Goal: Task Accomplishment & Management: Complete application form

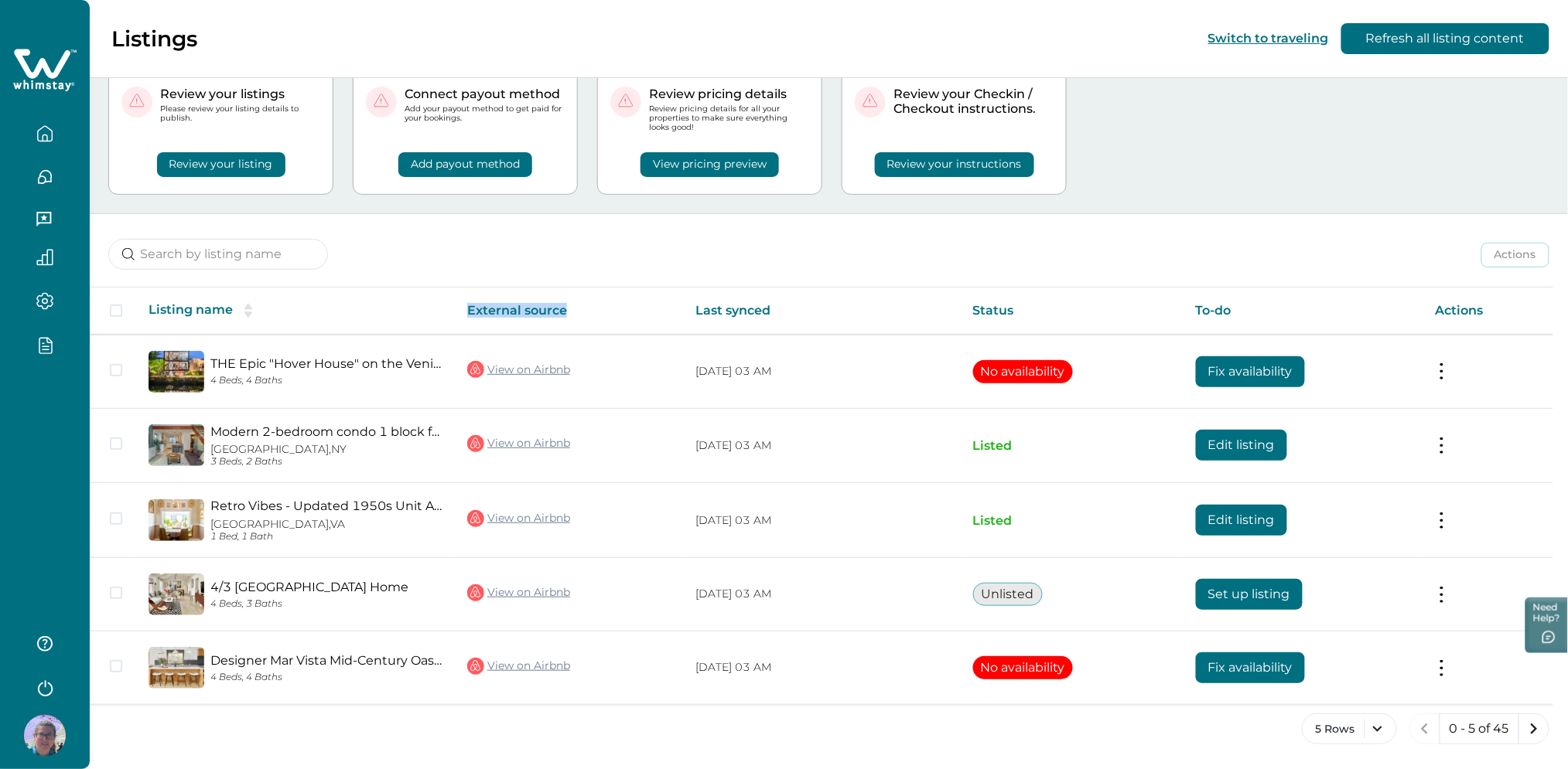
drag, startPoint x: 467, startPoint y: 311, endPoint x: 587, endPoint y: 312, distance: 120.0
click at [587, 312] on th "External source" at bounding box center [569, 311] width 228 height 47
drag, startPoint x: 587, startPoint y: 312, endPoint x: 572, endPoint y: 251, distance: 62.8
click at [572, 251] on div "Actions Actions Publish listing Unlist listing" at bounding box center [828, 243] width 1478 height 57
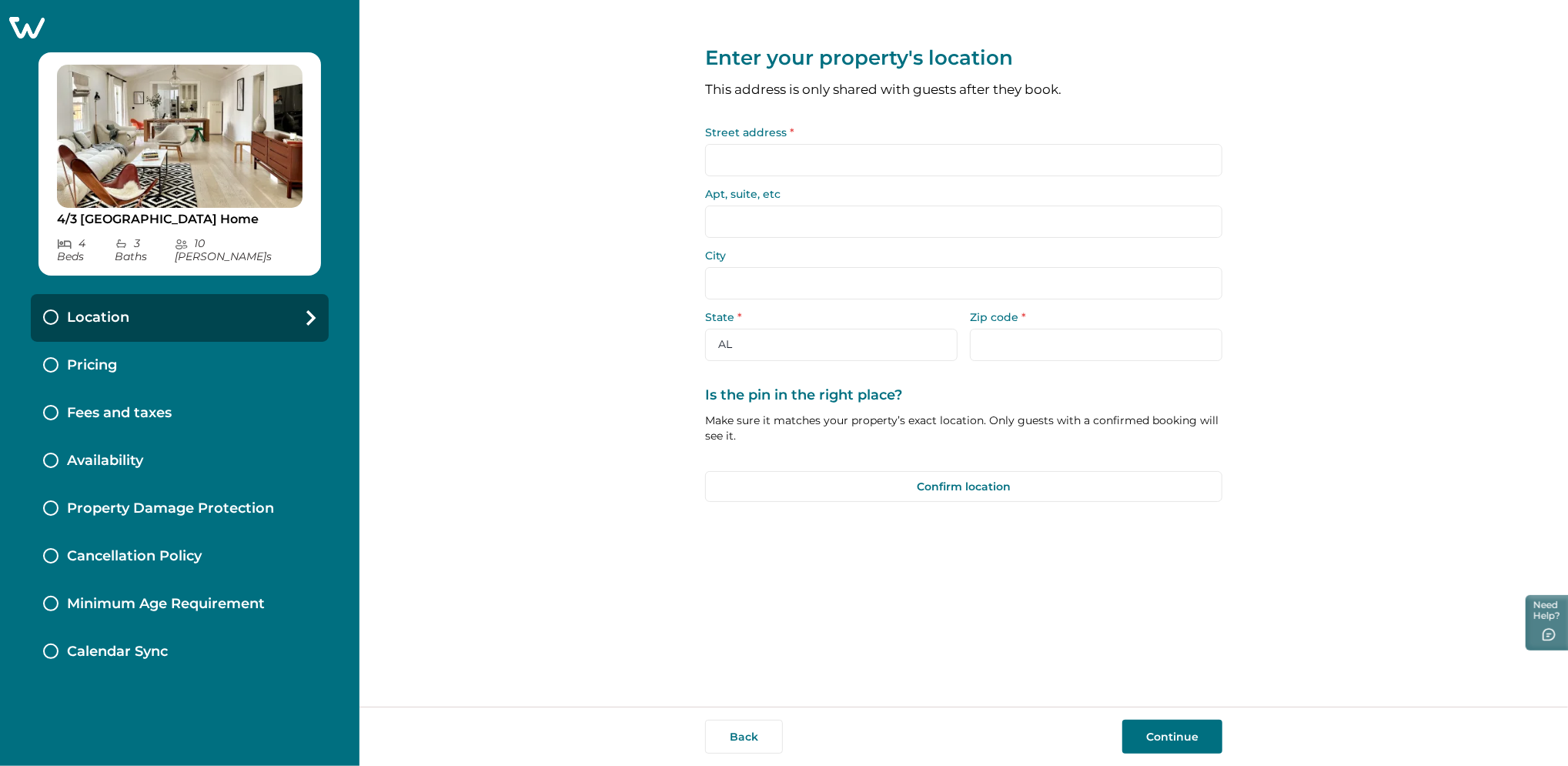
click at [753, 155] on input "Street address *" at bounding box center [964, 160] width 517 height 32
click at [759, 144] on input "Street address *" at bounding box center [964, 160] width 517 height 32
click at [718, 208] on input "Apt, suite, etc" at bounding box center [964, 222] width 517 height 32
click at [748, 145] on input "Street address *" at bounding box center [964, 160] width 517 height 32
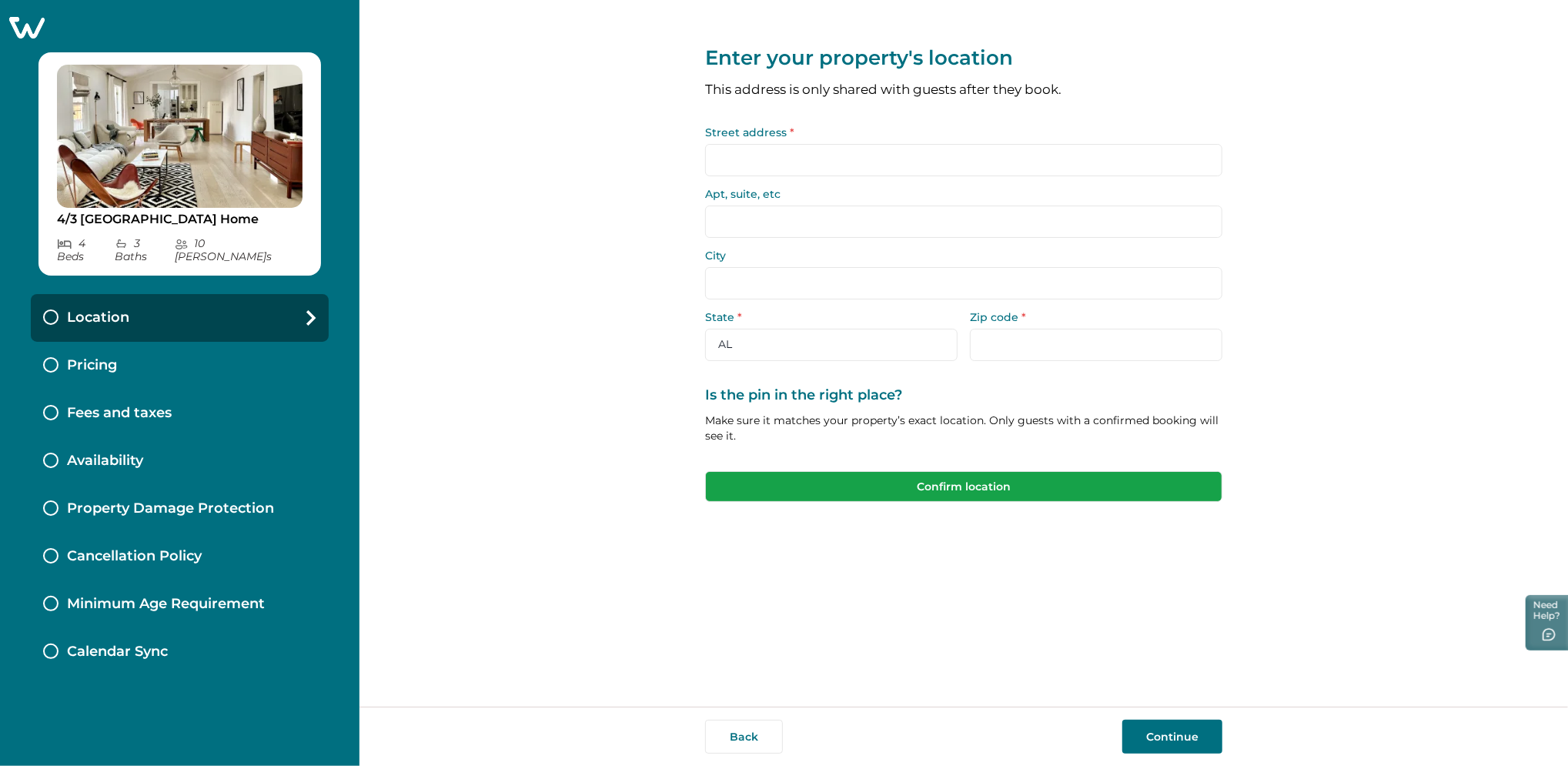
click at [841, 485] on button "Confirm location" at bounding box center [964, 487] width 517 height 31
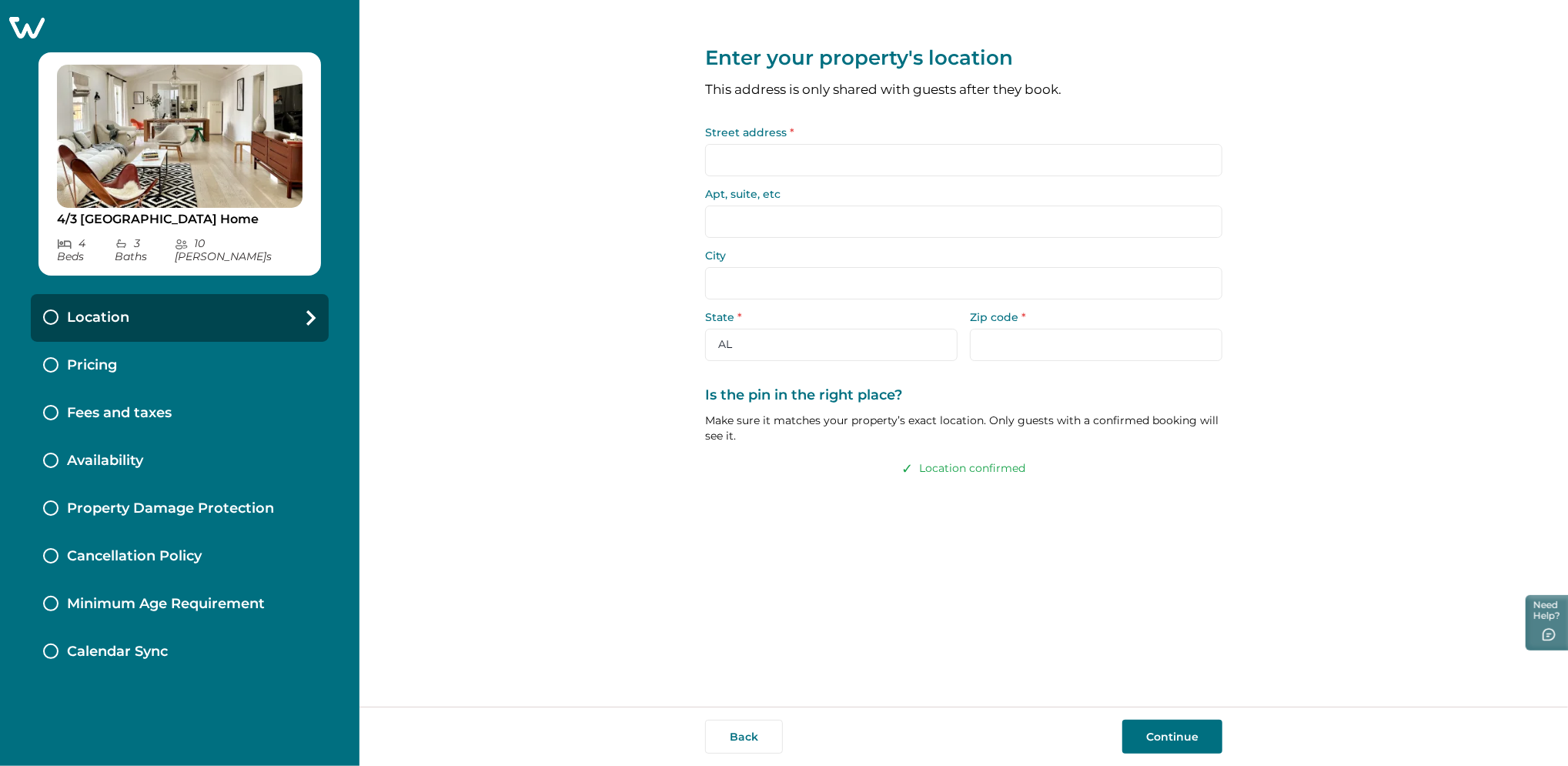
click at [1188, 731] on button "Continue" at bounding box center [1172, 737] width 100 height 34
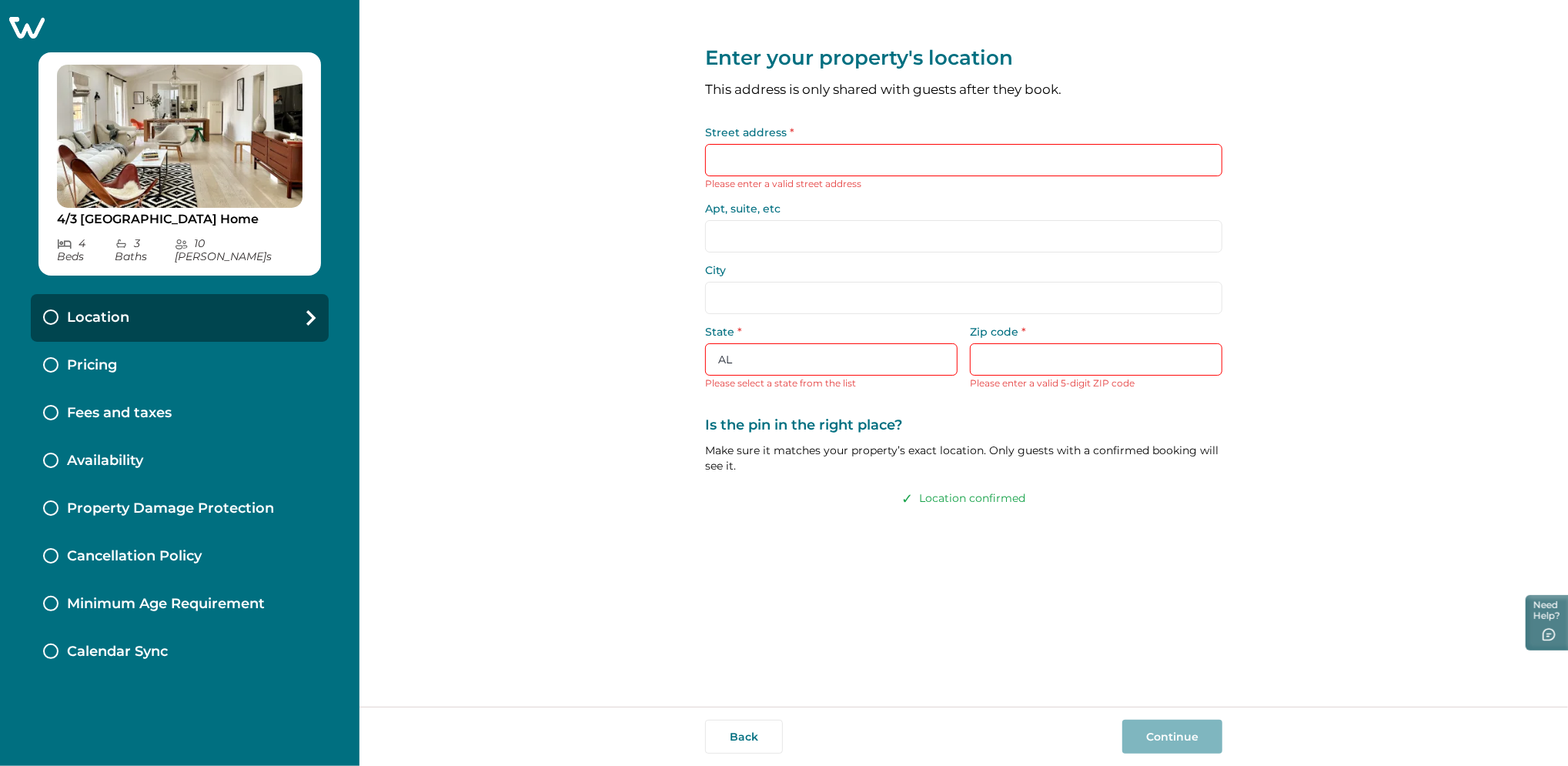
click at [780, 150] on input "Street address *" at bounding box center [964, 160] width 517 height 32
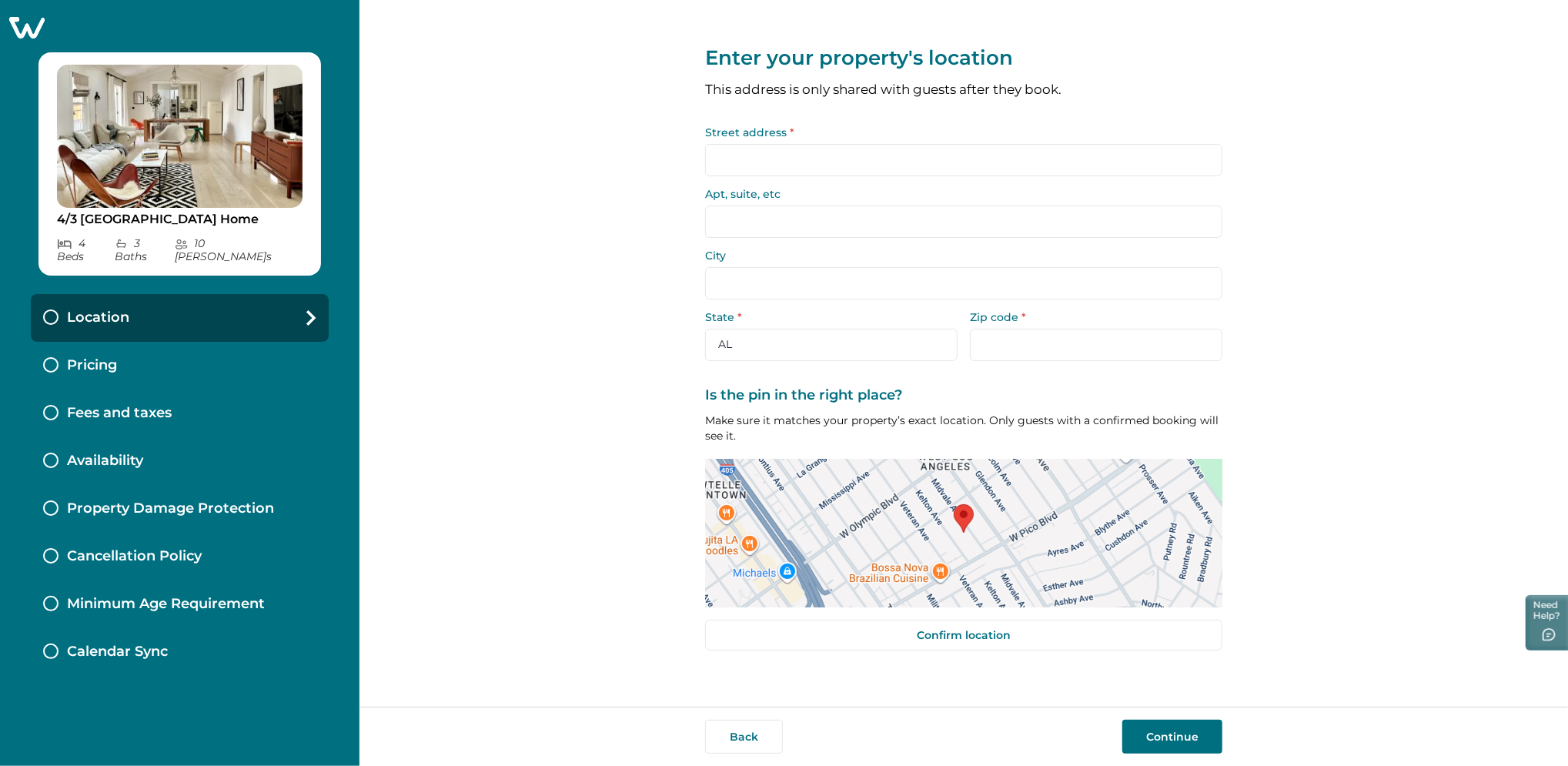
click at [759, 154] on input "Street address *" at bounding box center [964, 160] width 517 height 32
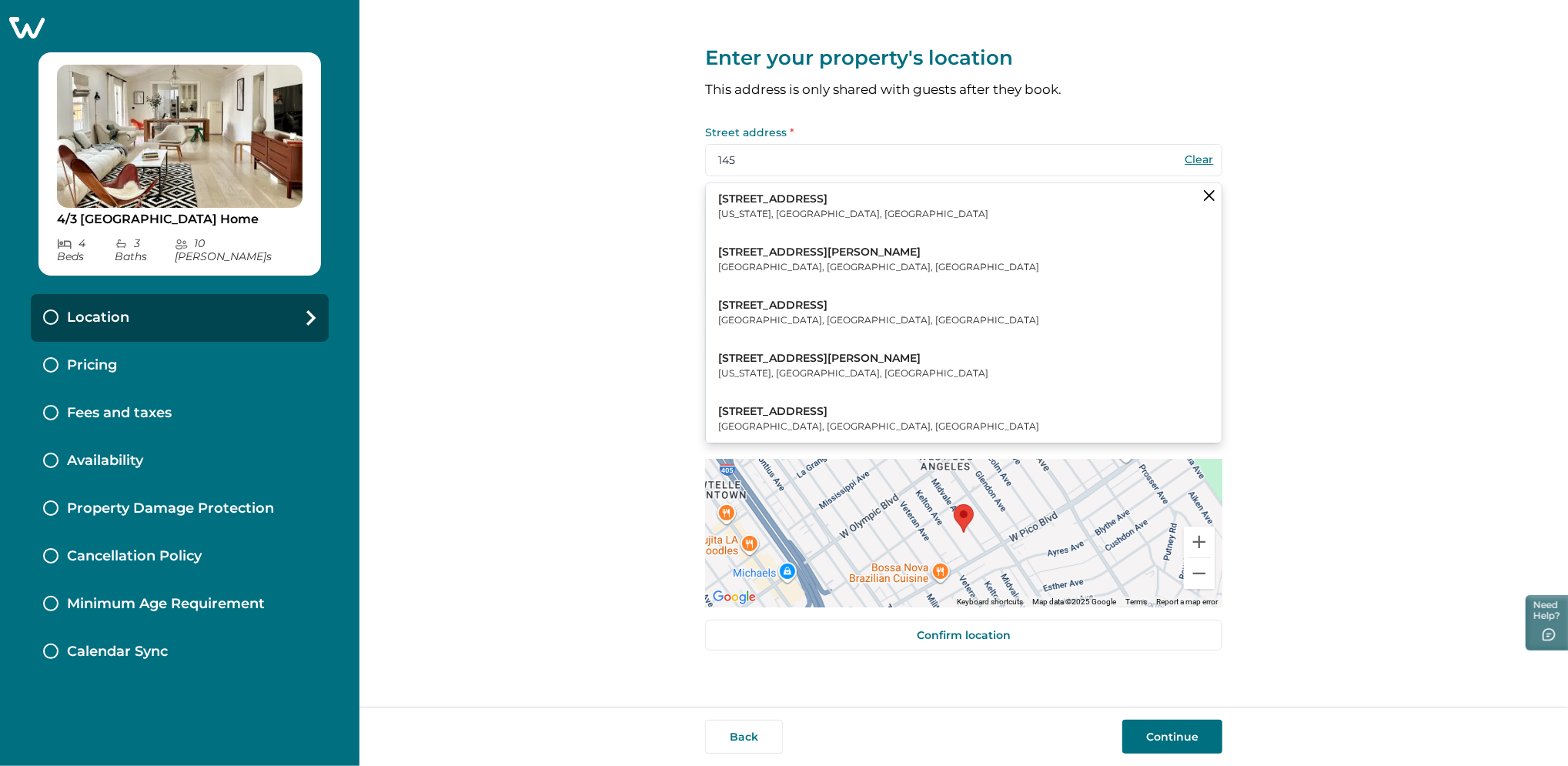
click at [787, 210] on p "[US_STATE], [GEOGRAPHIC_DATA], [GEOGRAPHIC_DATA]" at bounding box center [853, 213] width 270 height 15
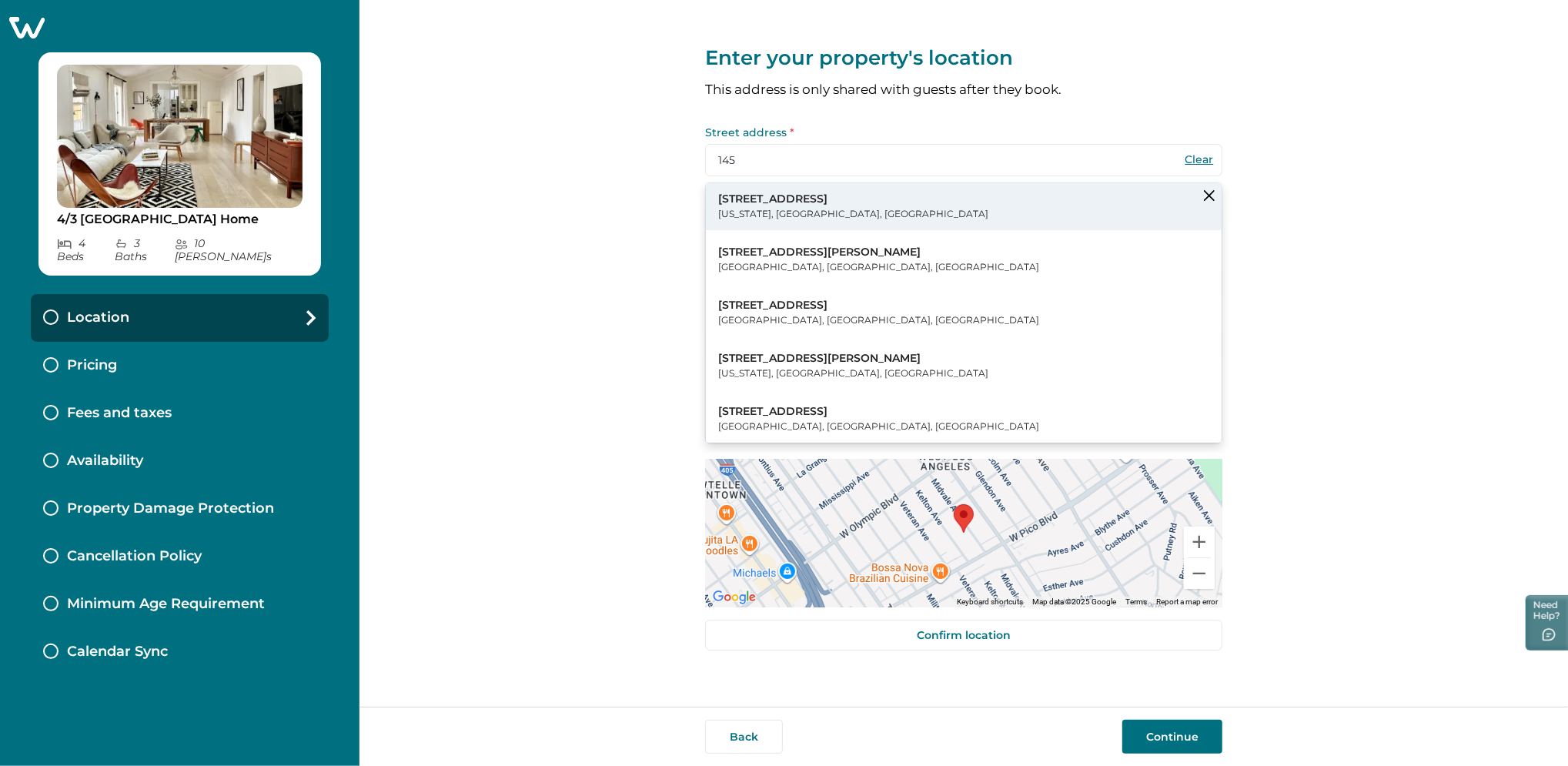
type input "[STREET_ADDRESS]"
type input "[US_STATE]"
select select "NY"
type input "10001"
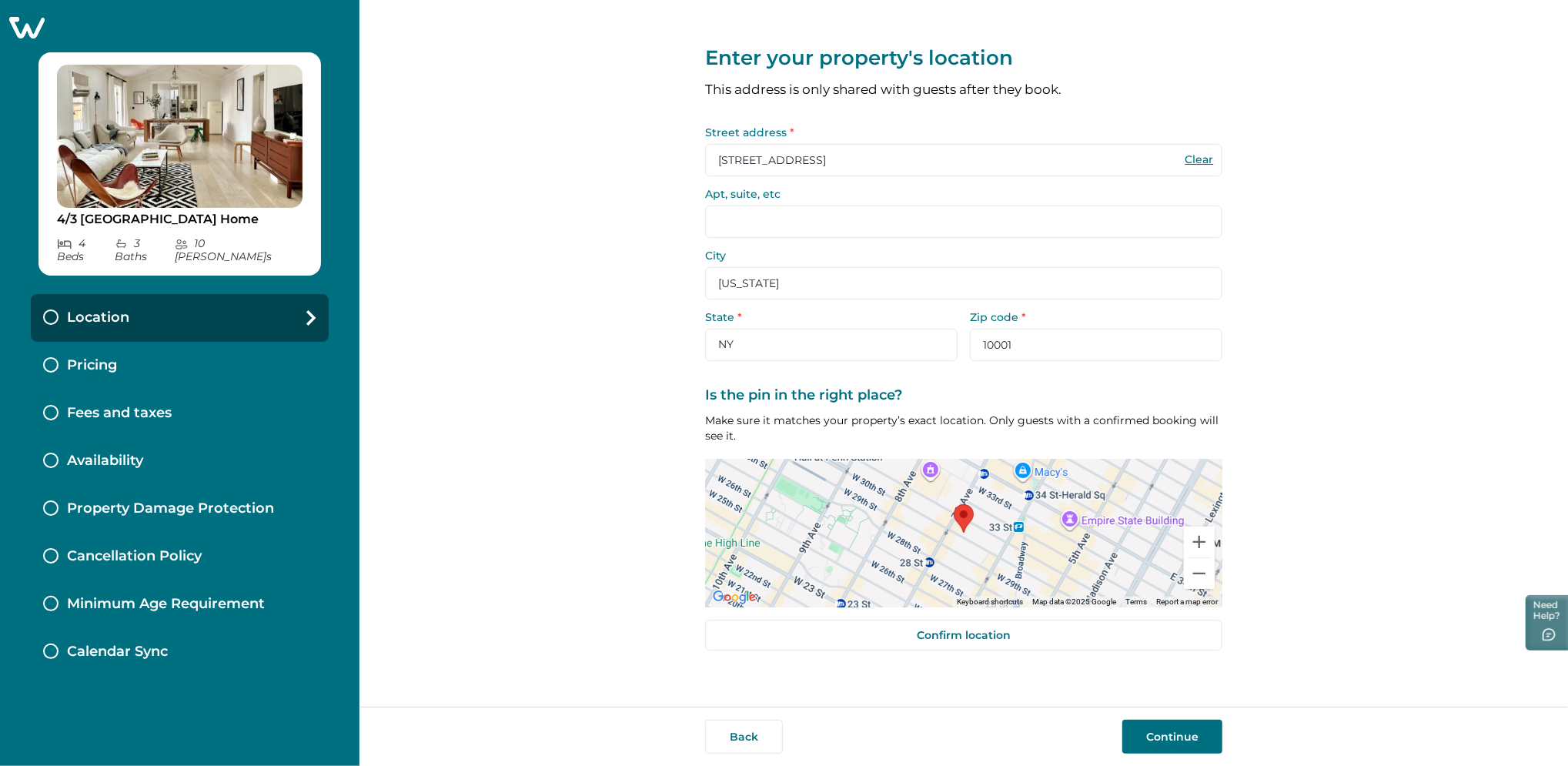
click at [1174, 731] on button "Continue" at bounding box center [1172, 737] width 100 height 34
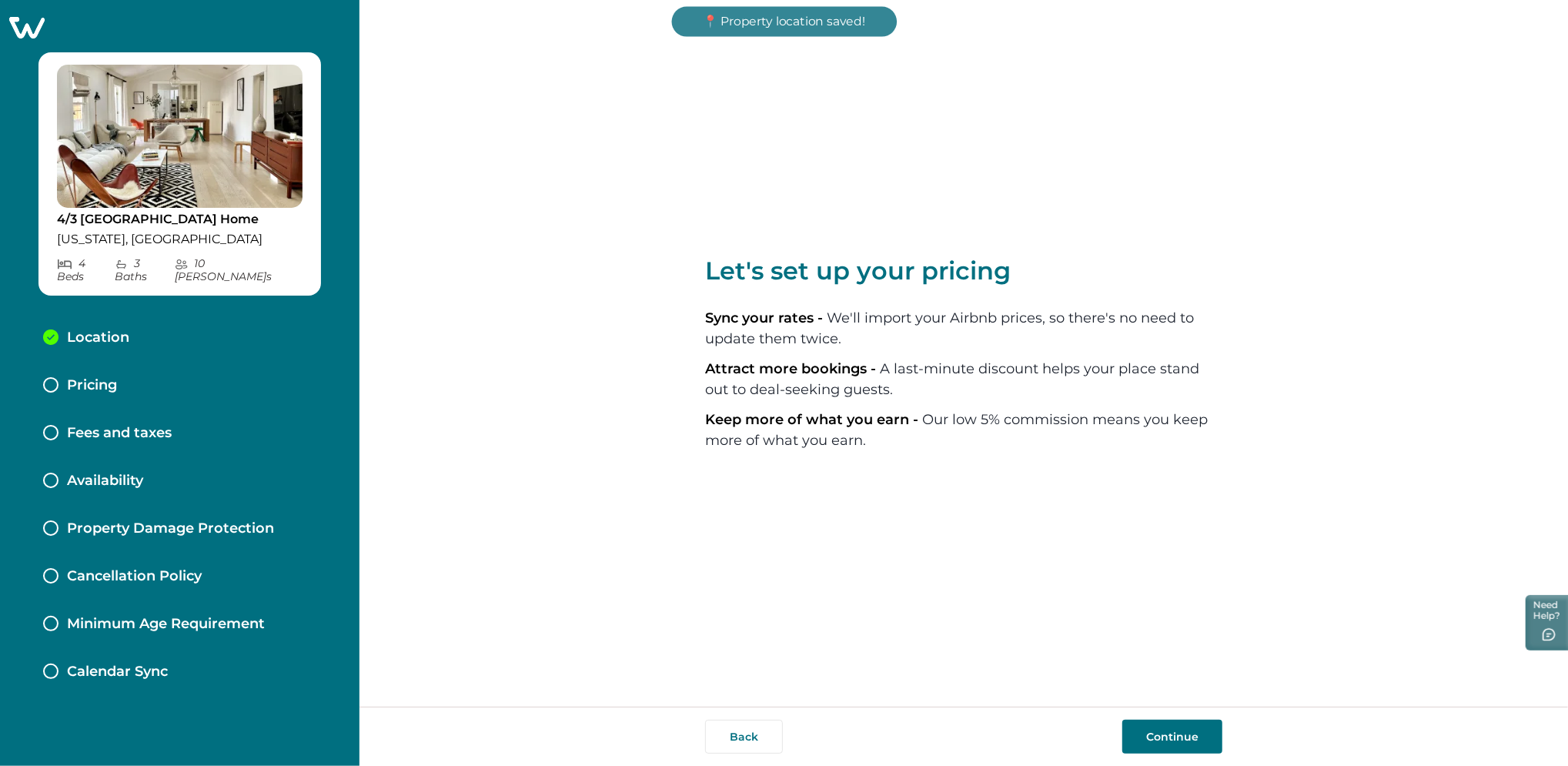
click at [1165, 726] on button "Continue" at bounding box center [1172, 737] width 100 height 34
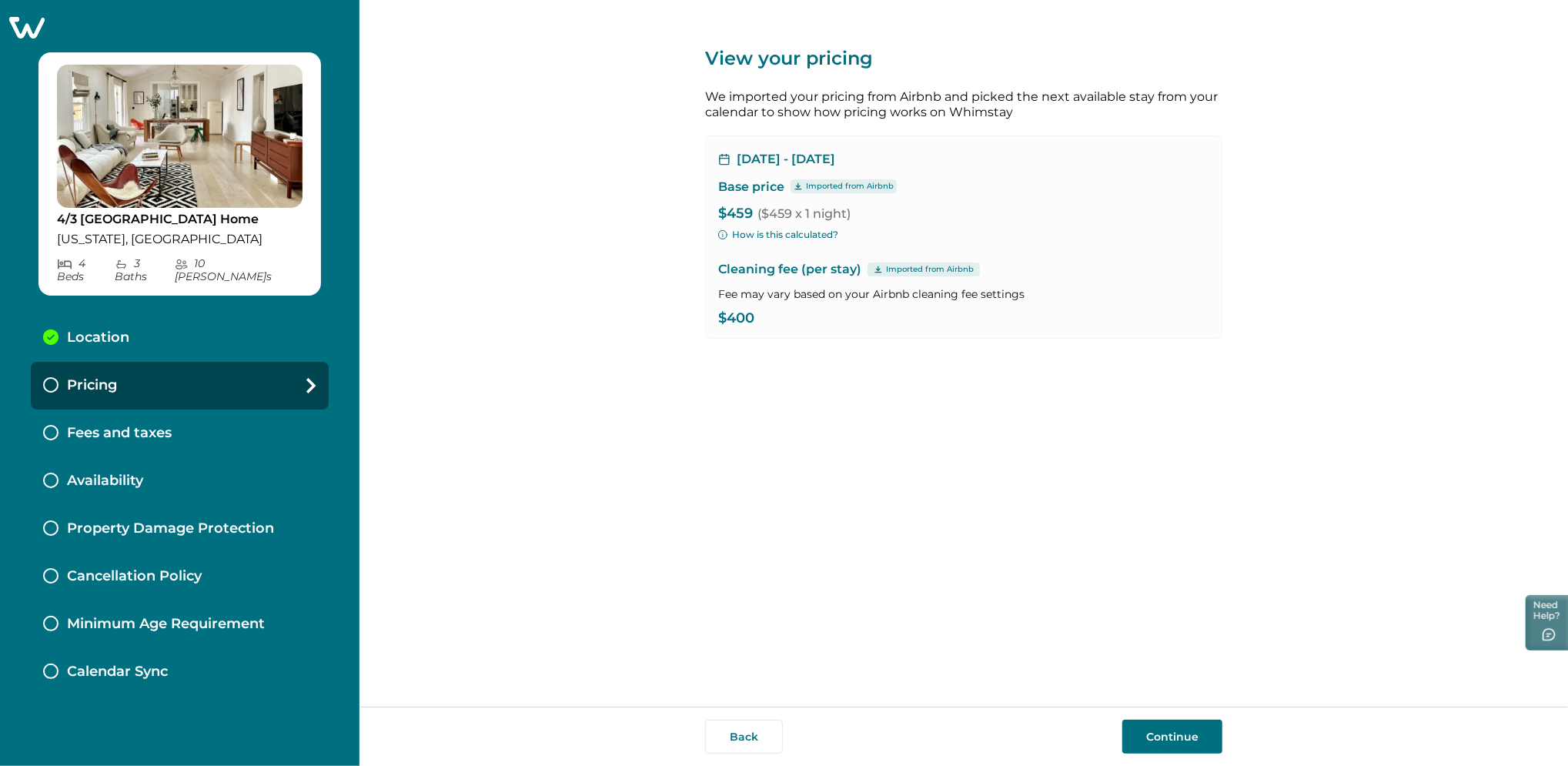
click at [1165, 726] on button "Continue" at bounding box center [1172, 737] width 100 height 34
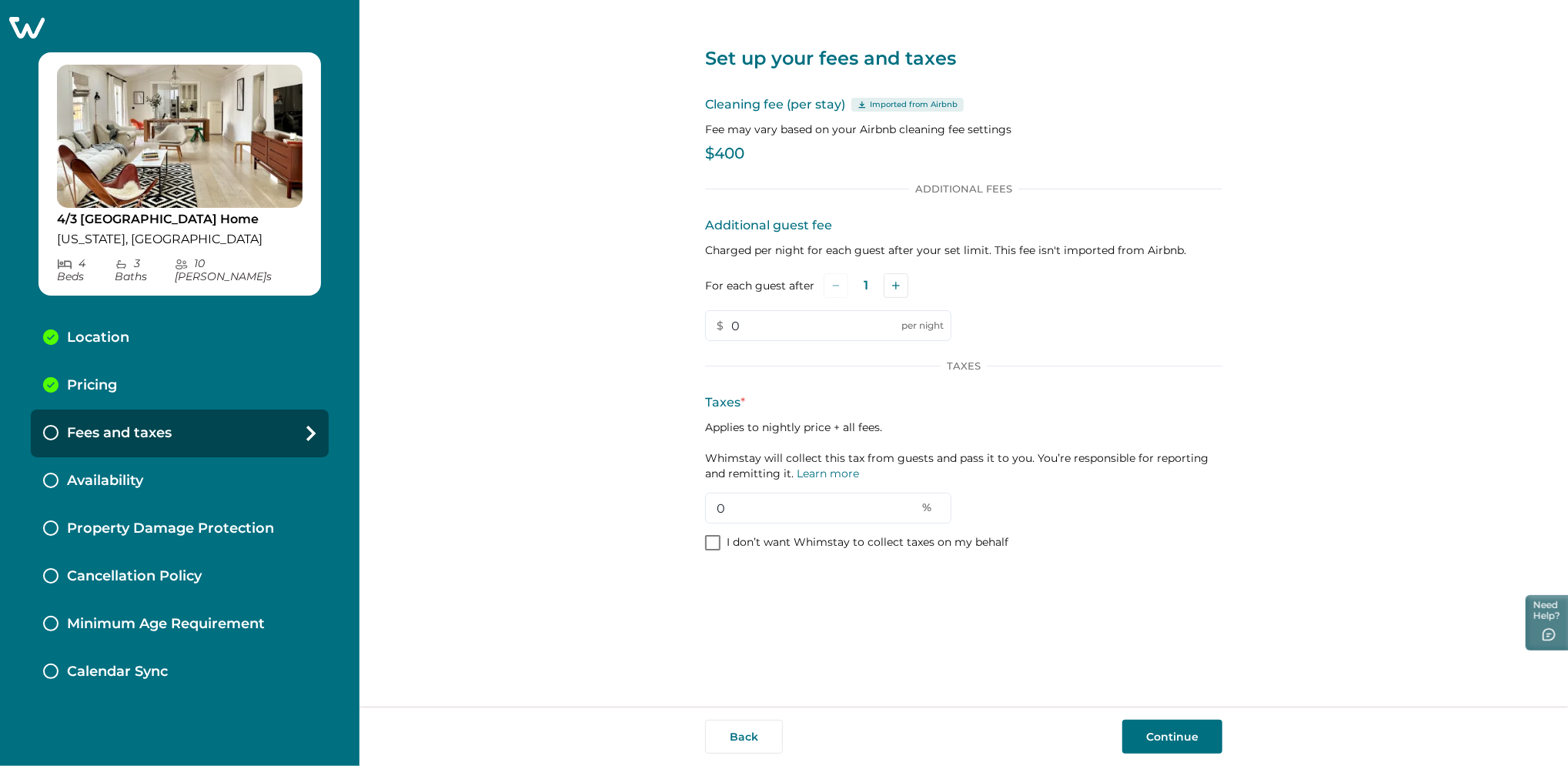
click at [127, 365] on div "Pricing" at bounding box center [180, 386] width 298 height 48
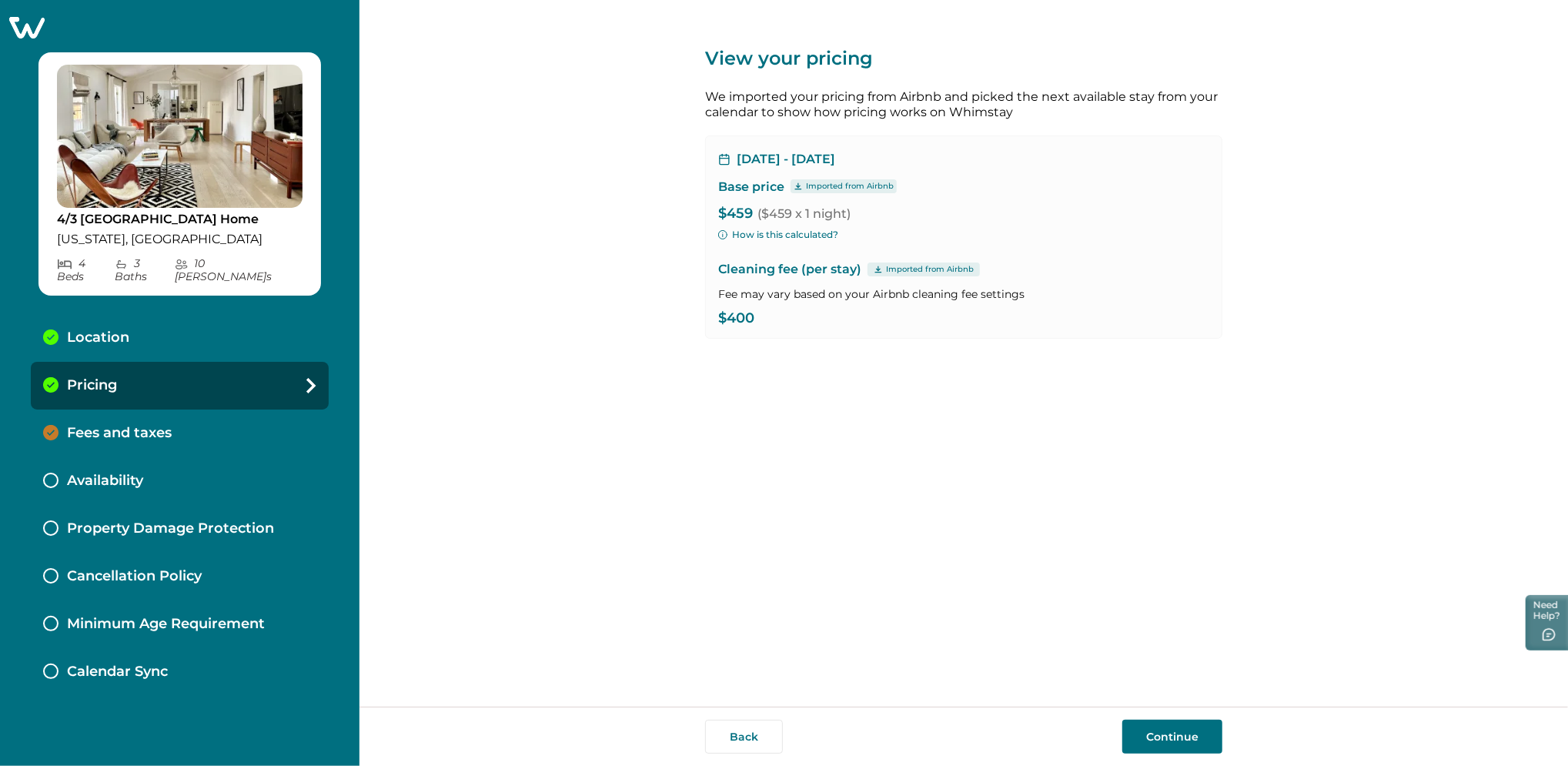
click at [1162, 731] on button "Continue" at bounding box center [1172, 737] width 100 height 34
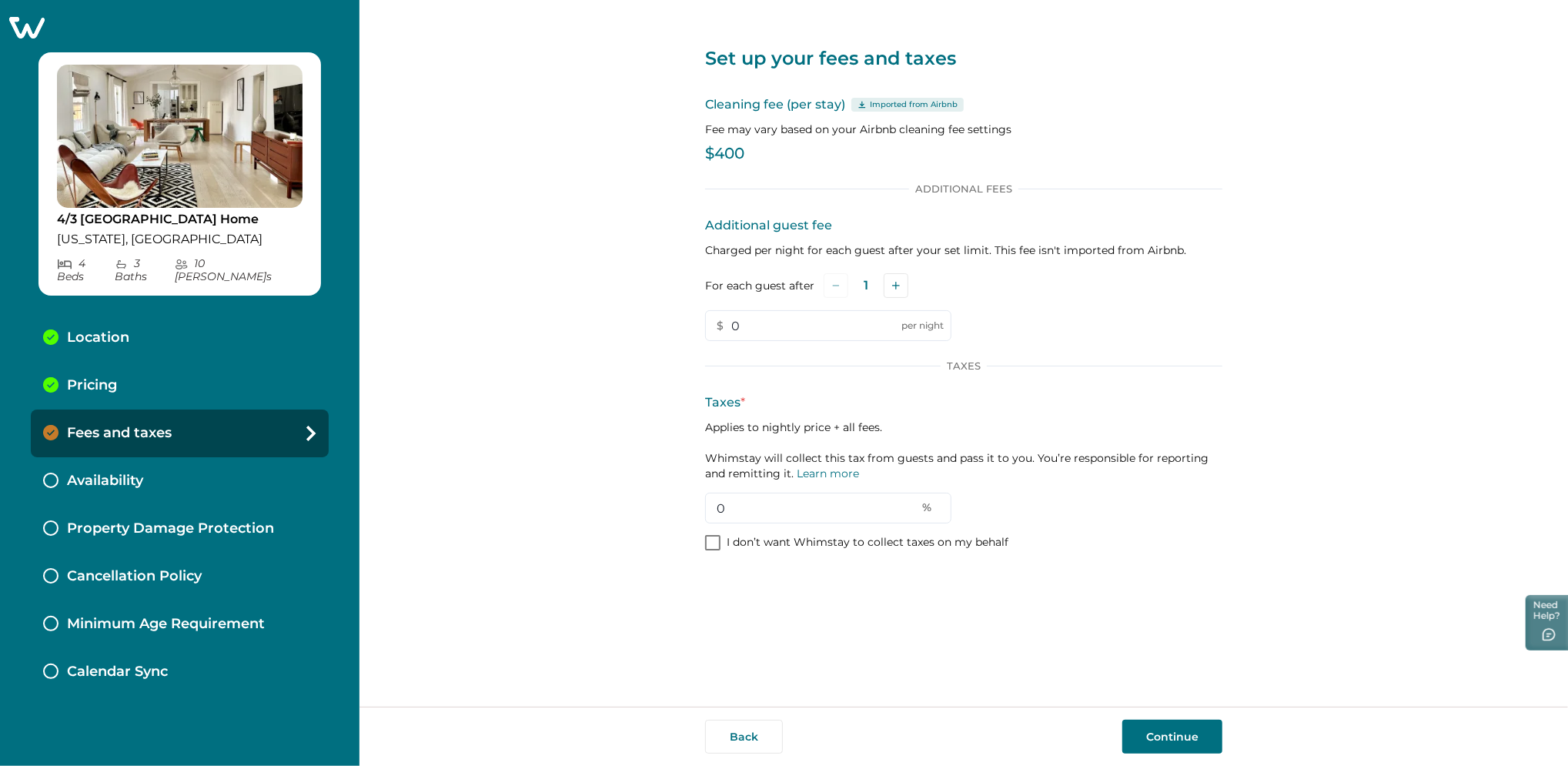
click at [129, 362] on div "Pricing" at bounding box center [180, 386] width 298 height 48
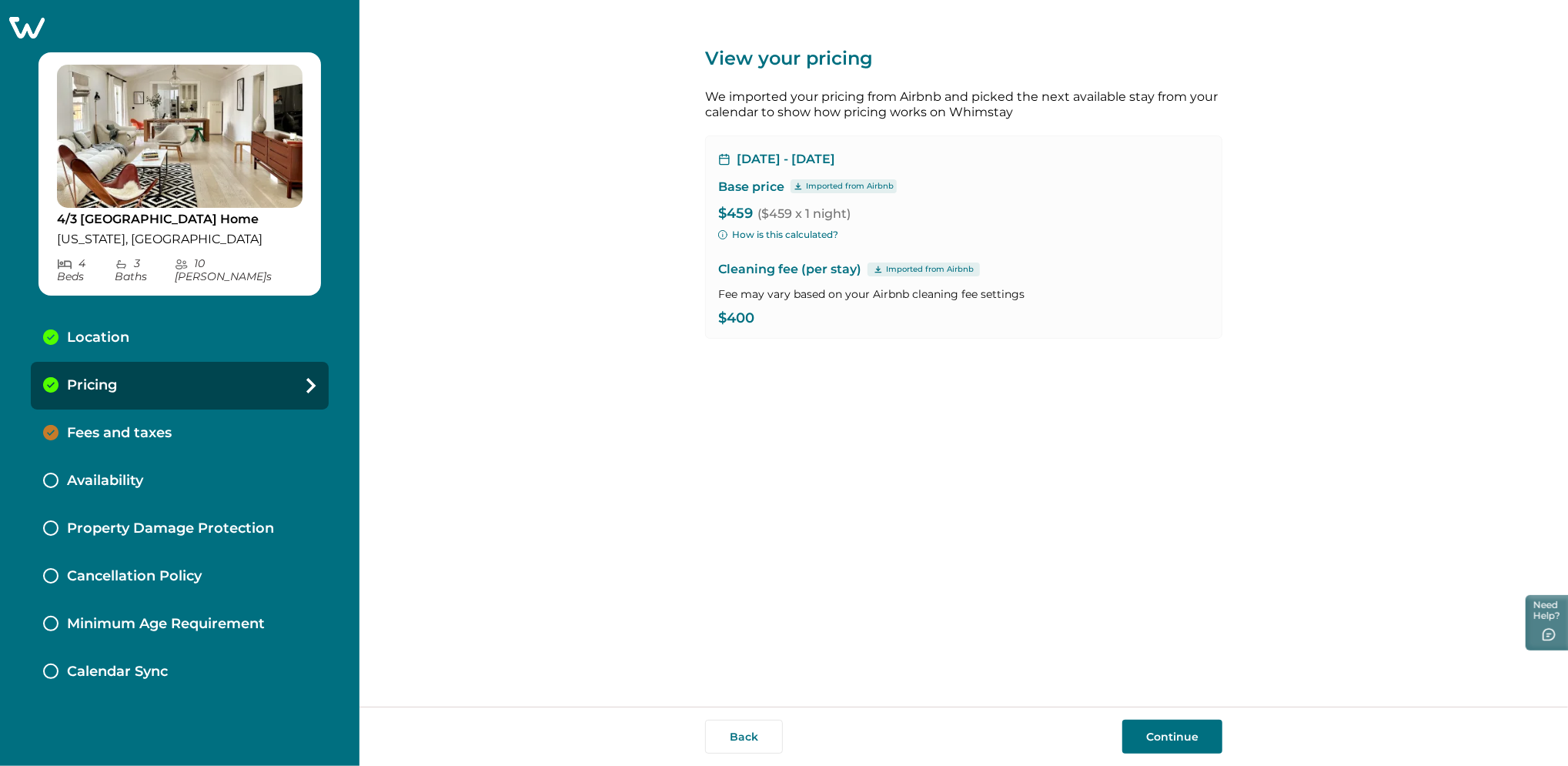
click at [1192, 734] on button "Continue" at bounding box center [1172, 737] width 100 height 34
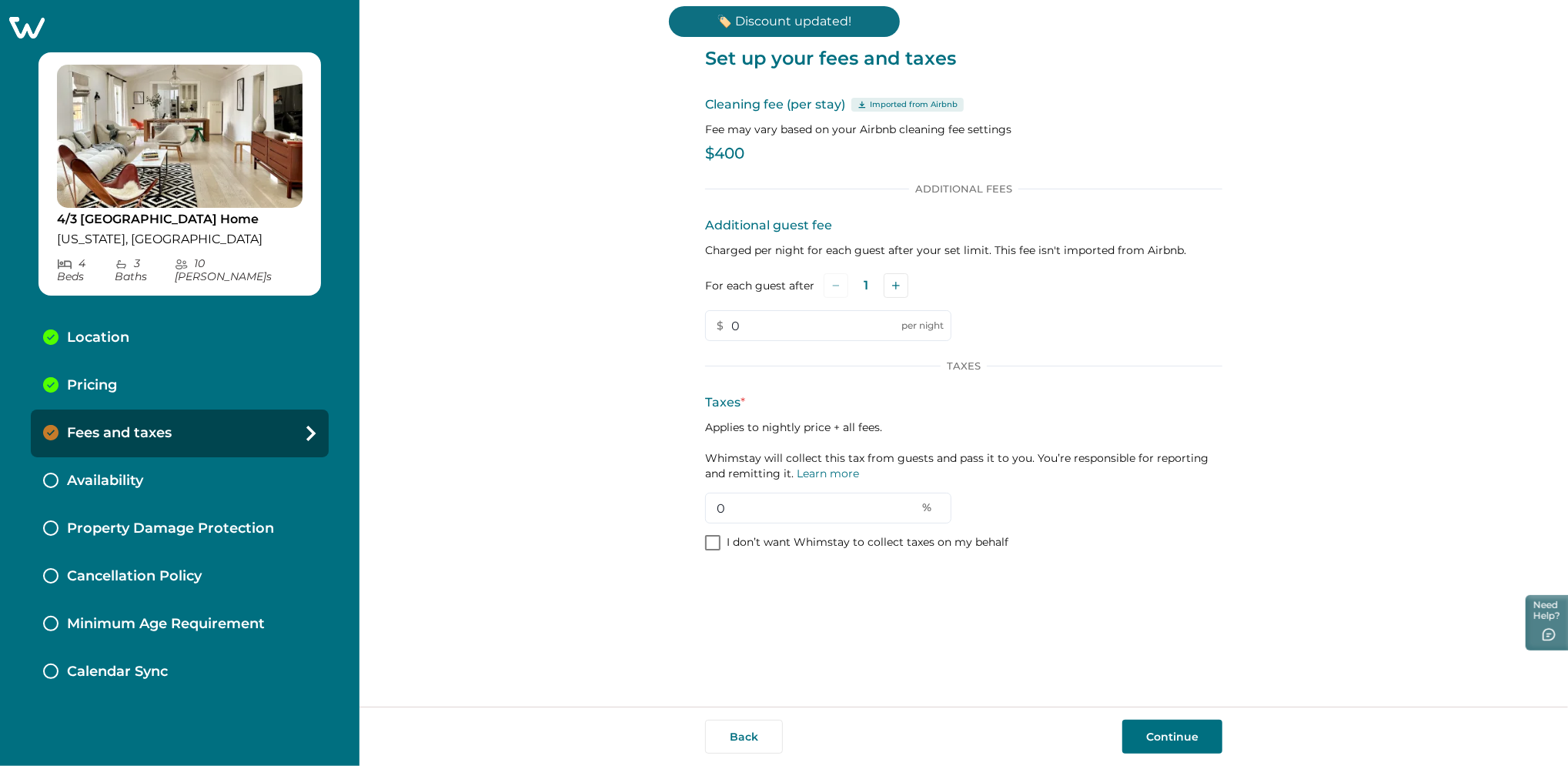
click at [1191, 733] on button "Continue" at bounding box center [1172, 737] width 100 height 34
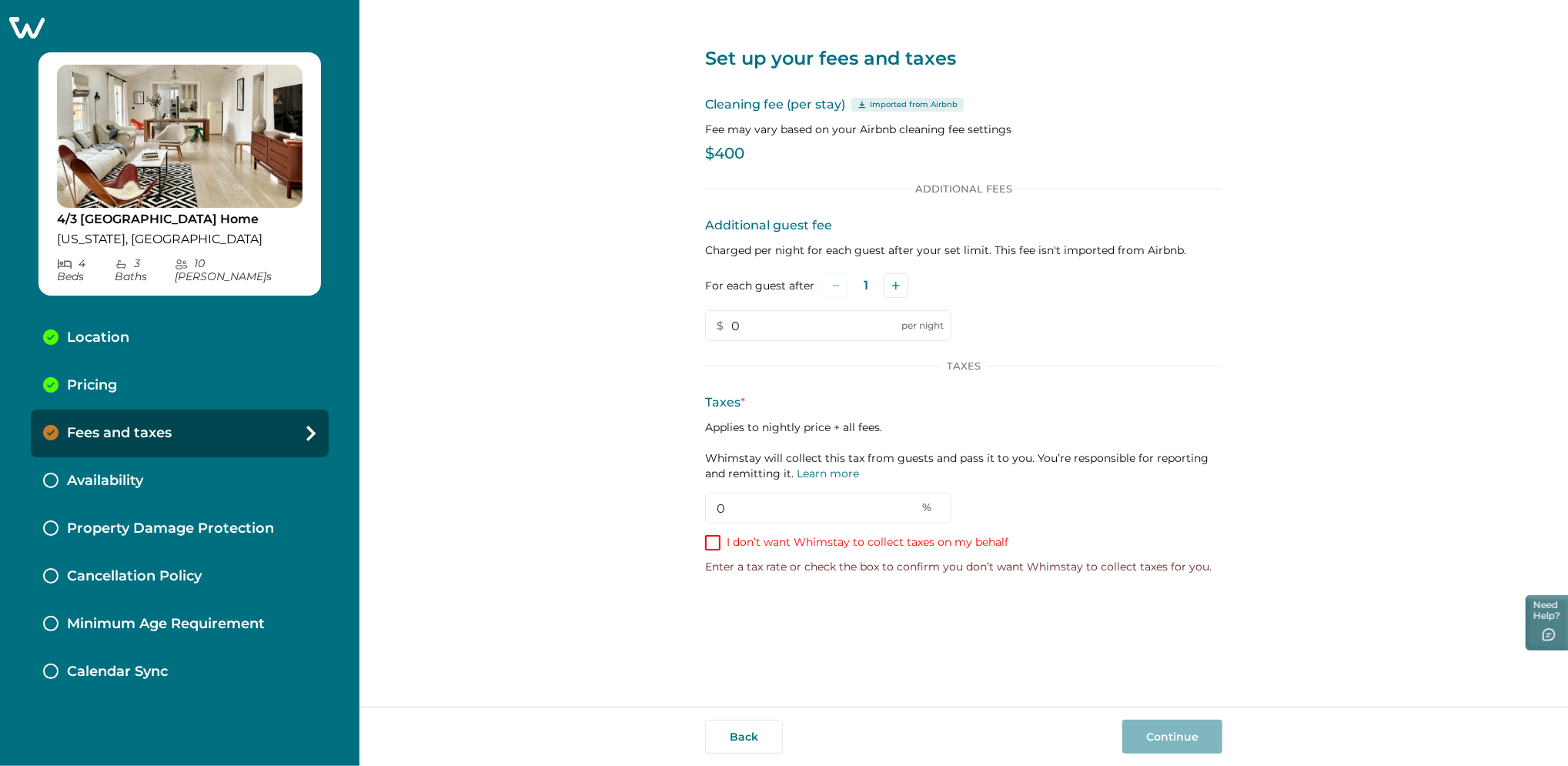
click at [711, 539] on span at bounding box center [712, 542] width 15 height 15
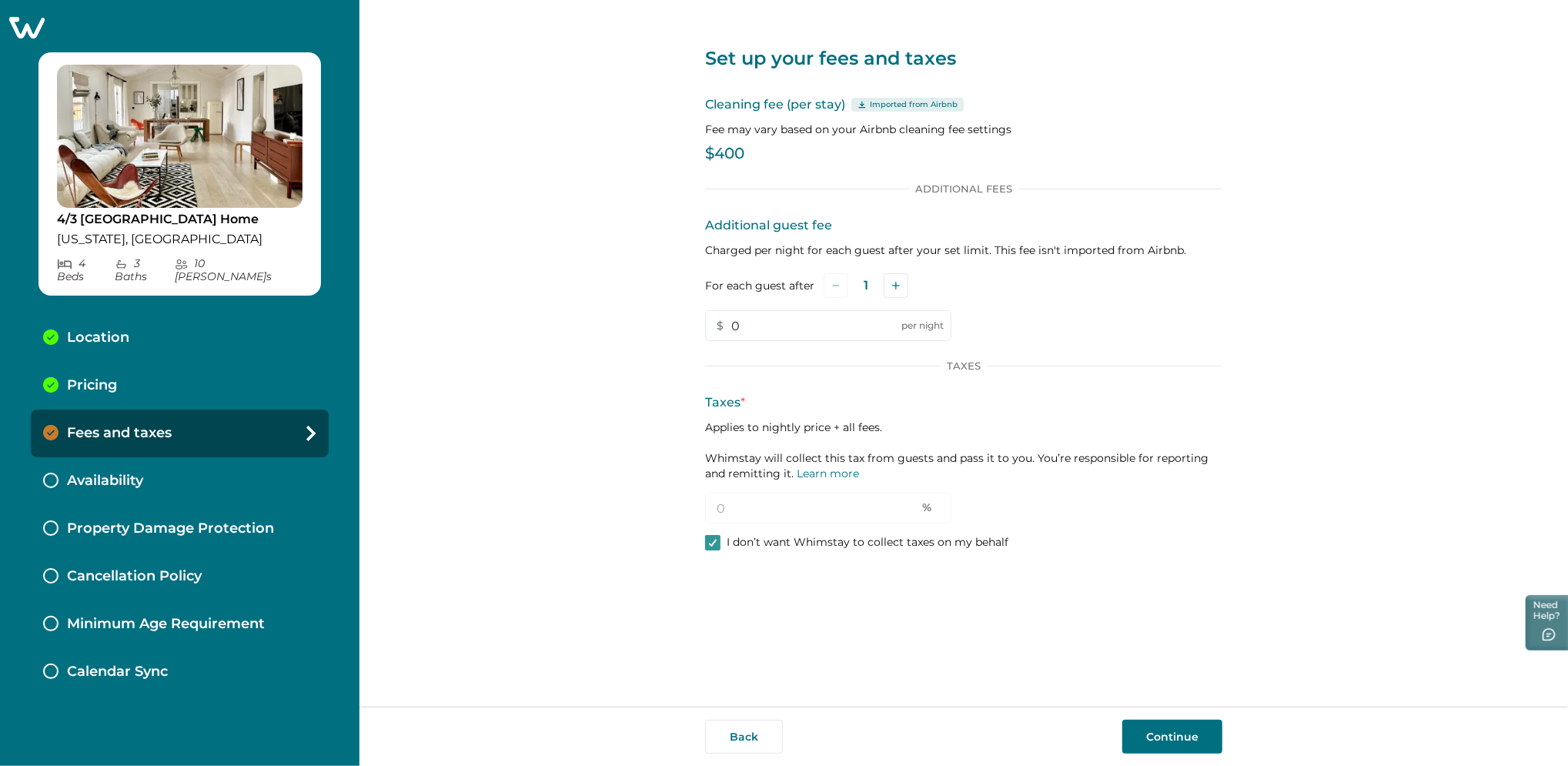
click at [1165, 731] on button "Continue" at bounding box center [1172, 737] width 100 height 34
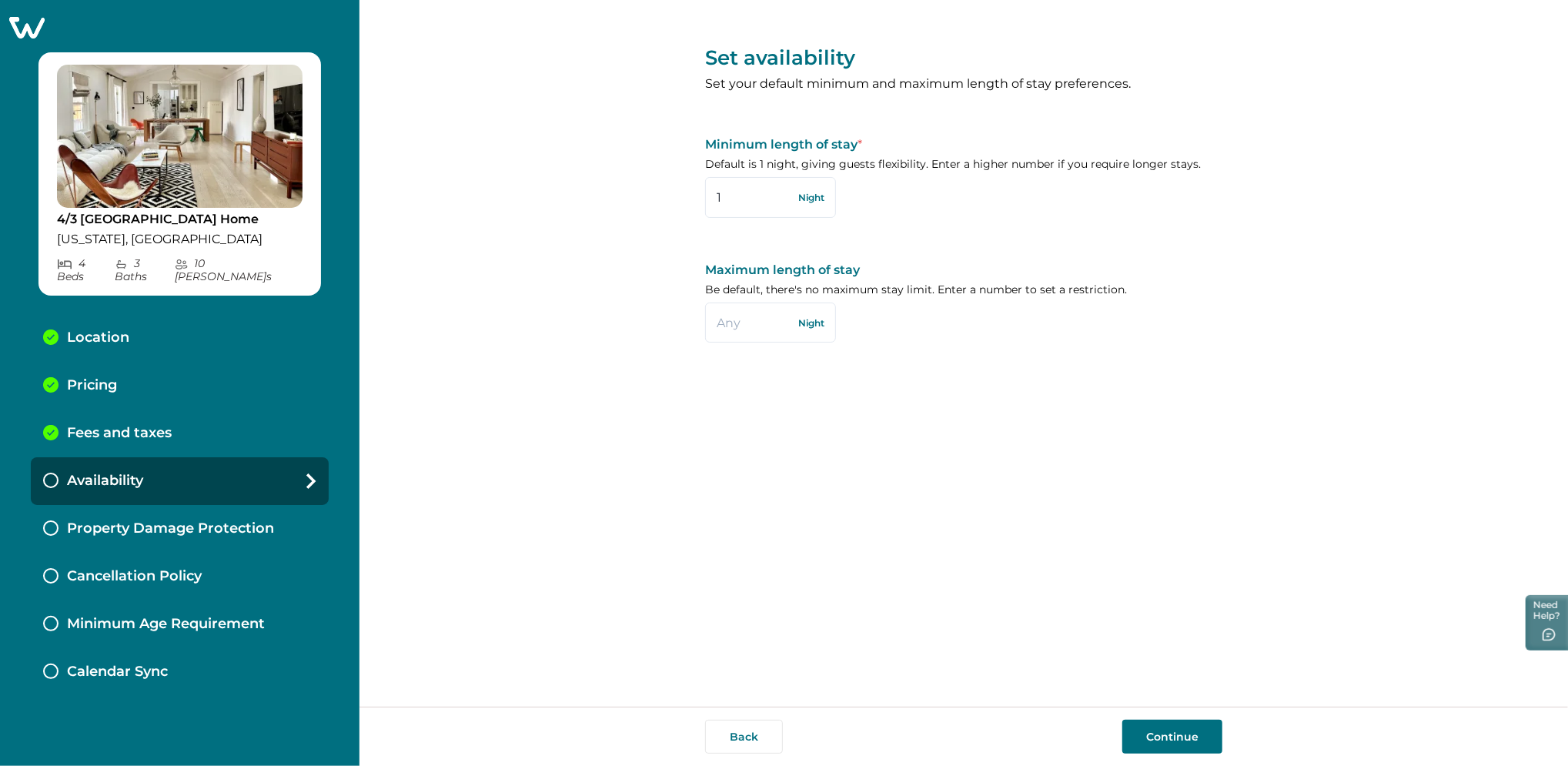
click at [1160, 738] on button "Continue" at bounding box center [1172, 737] width 100 height 34
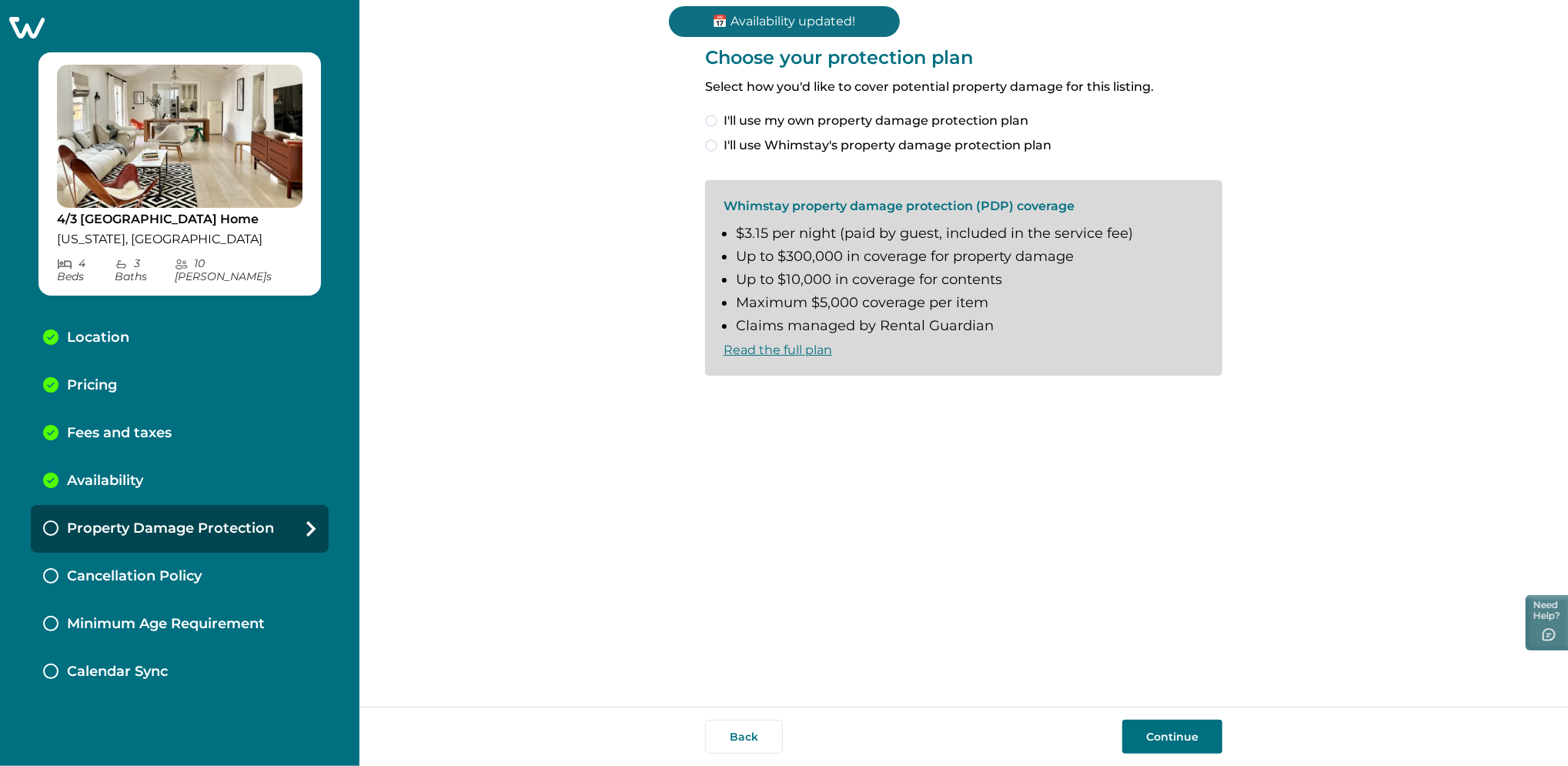
click at [773, 149] on span "I'll use Whimstay's property damage protection plan" at bounding box center [888, 145] width 328 height 19
click at [1159, 735] on button "Continue" at bounding box center [1172, 737] width 100 height 34
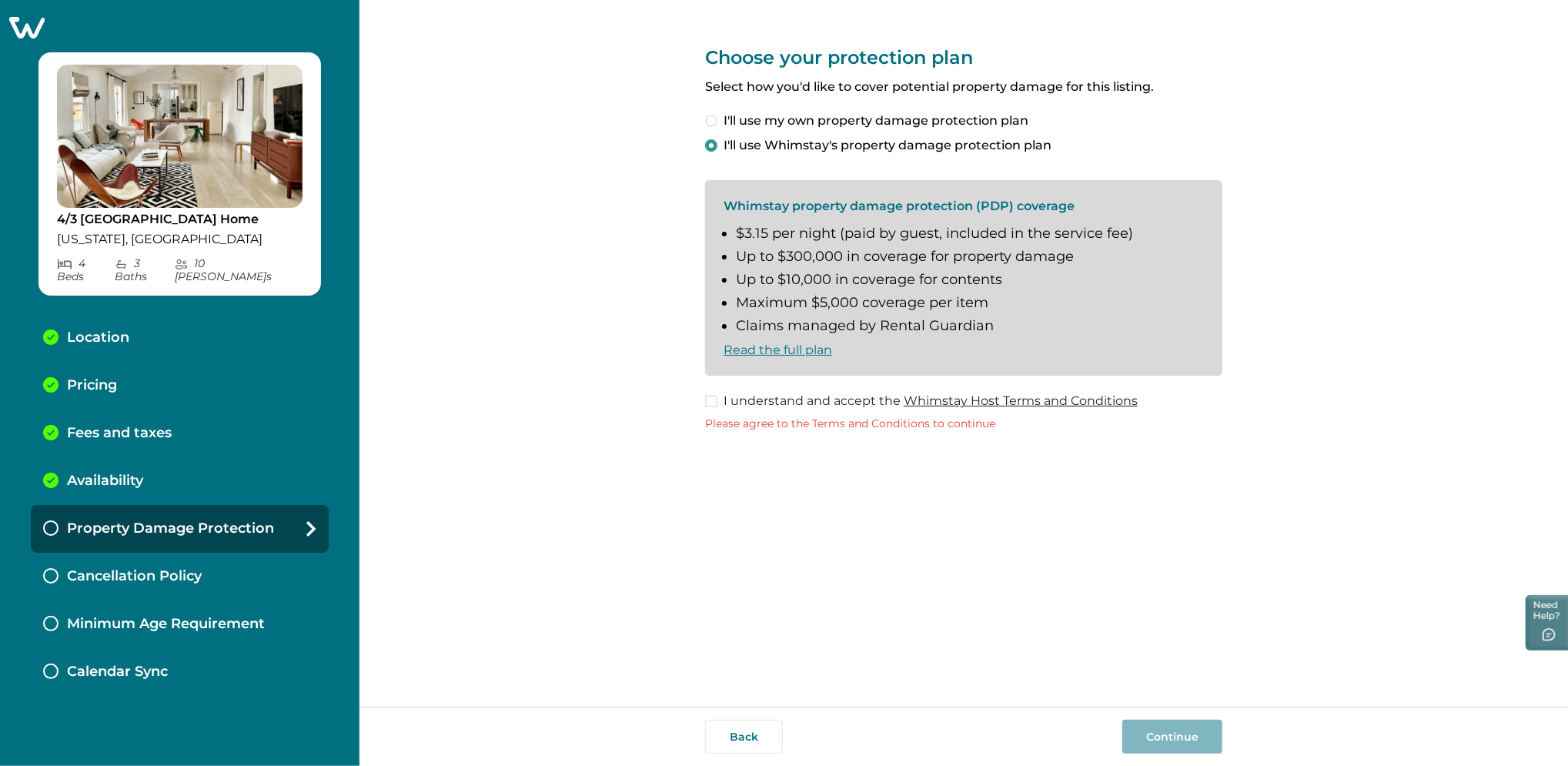
click at [717, 397] on span at bounding box center [711, 401] width 12 height 12
click at [1208, 737] on button "Continue" at bounding box center [1172, 737] width 100 height 34
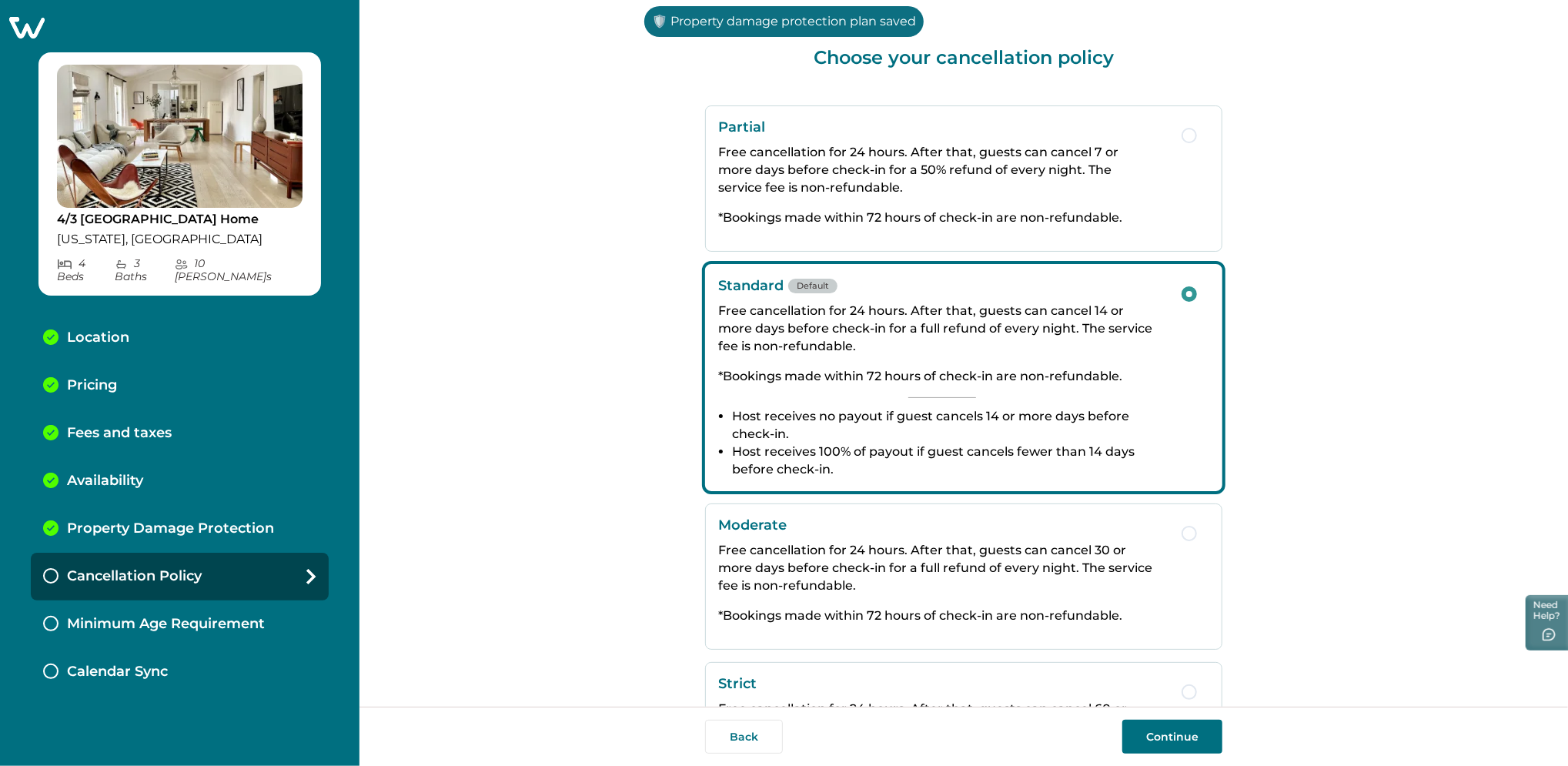
click at [1196, 729] on button "Continue" at bounding box center [1172, 737] width 100 height 34
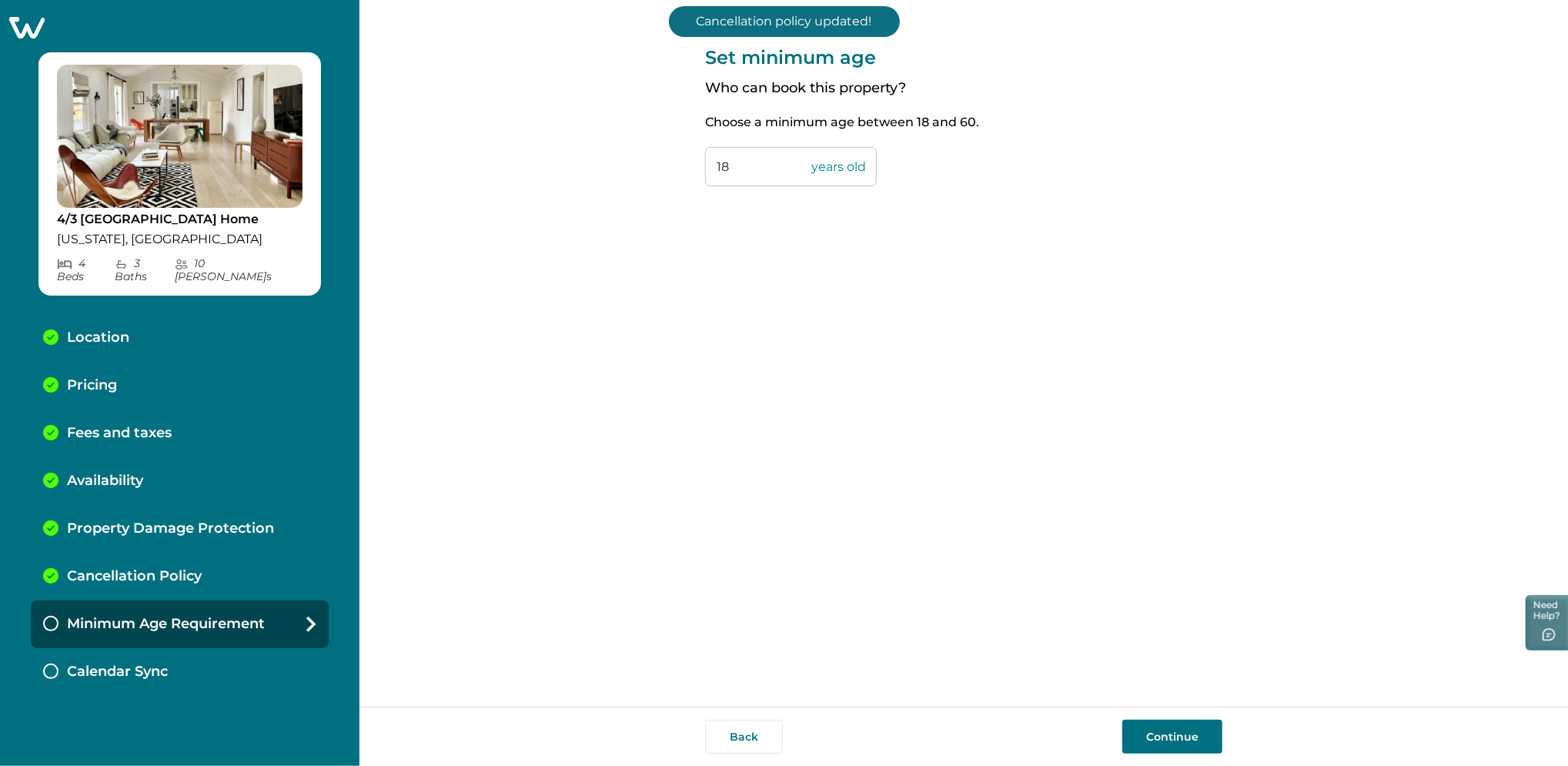
click at [1162, 748] on button "Continue" at bounding box center [1172, 737] width 100 height 34
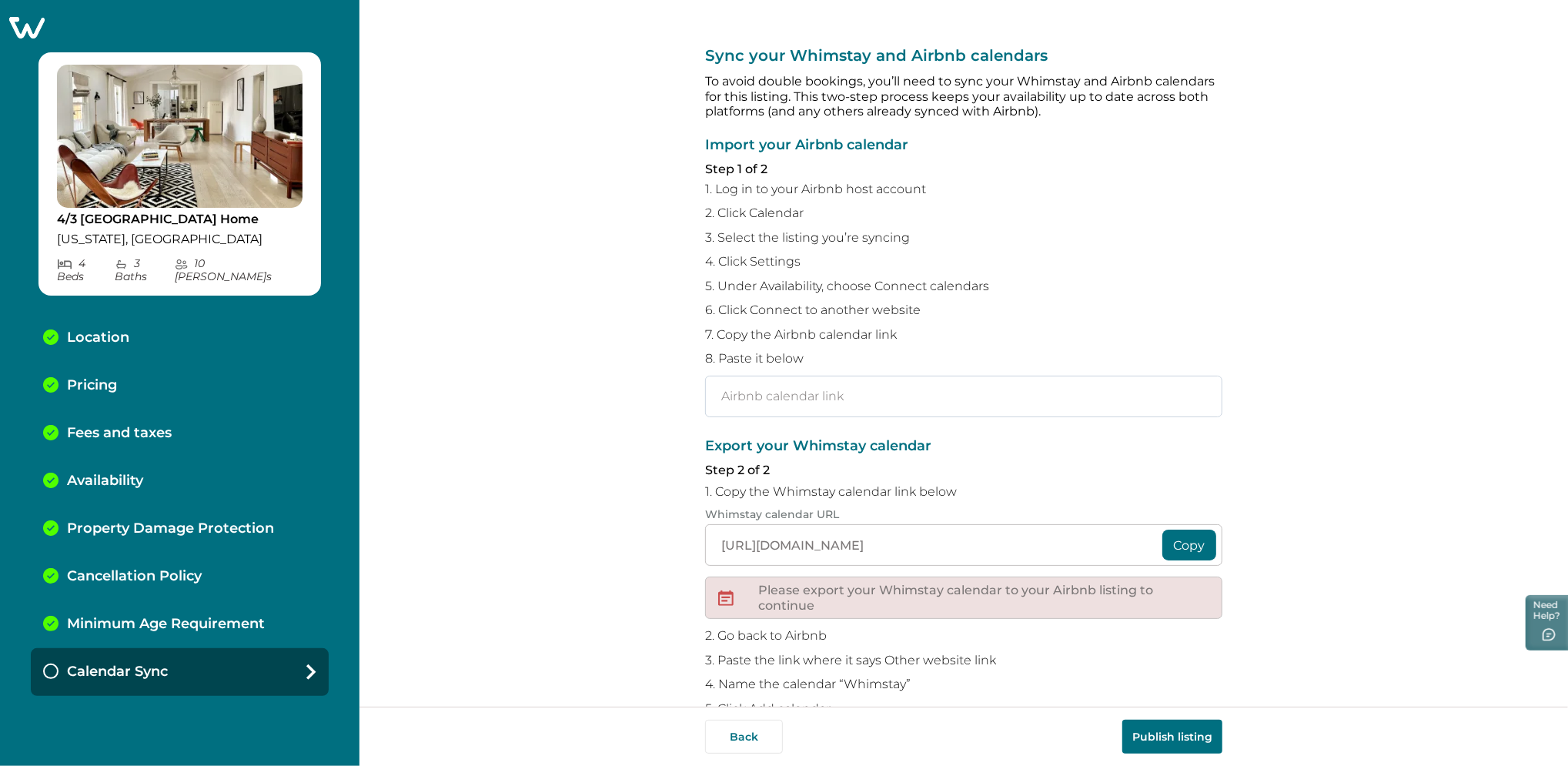
click at [799, 409] on input "text" at bounding box center [964, 396] width 517 height 42
paste input "[URL][DOMAIN_NAME]"
type input "[URL][DOMAIN_NAME]"
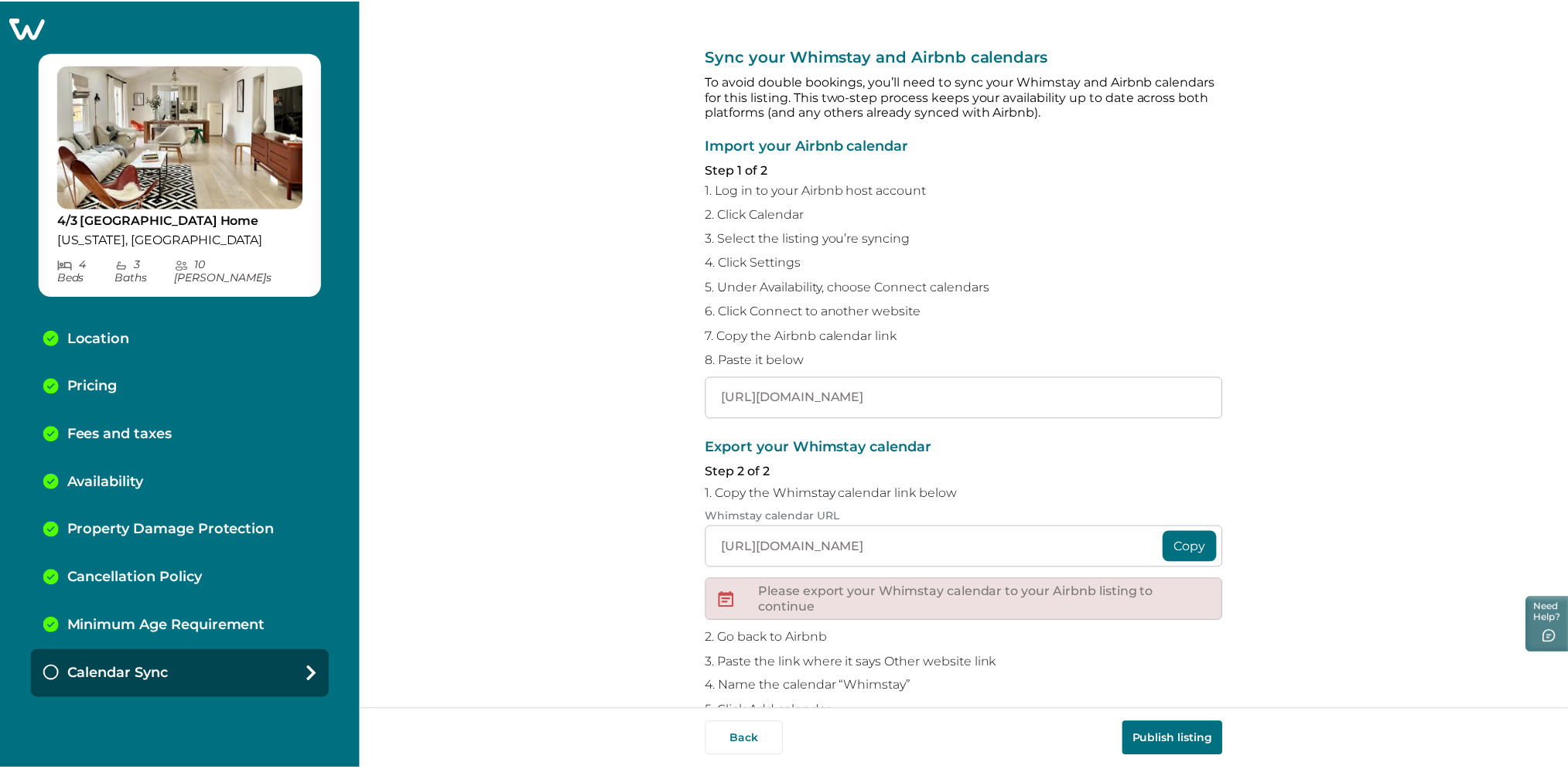
scroll to position [0, 0]
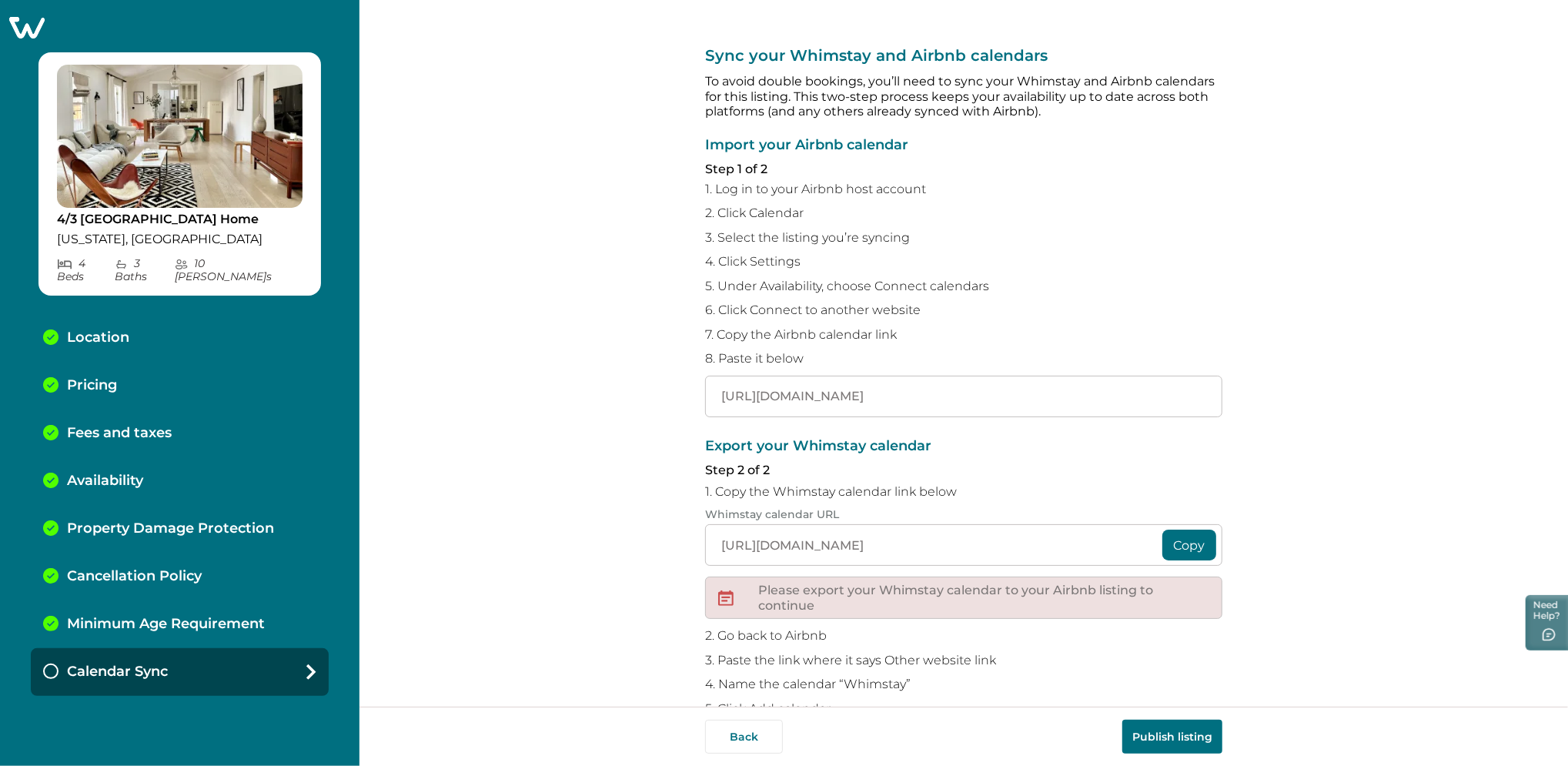
click at [1165, 736] on button "Publish listing" at bounding box center [1172, 737] width 100 height 34
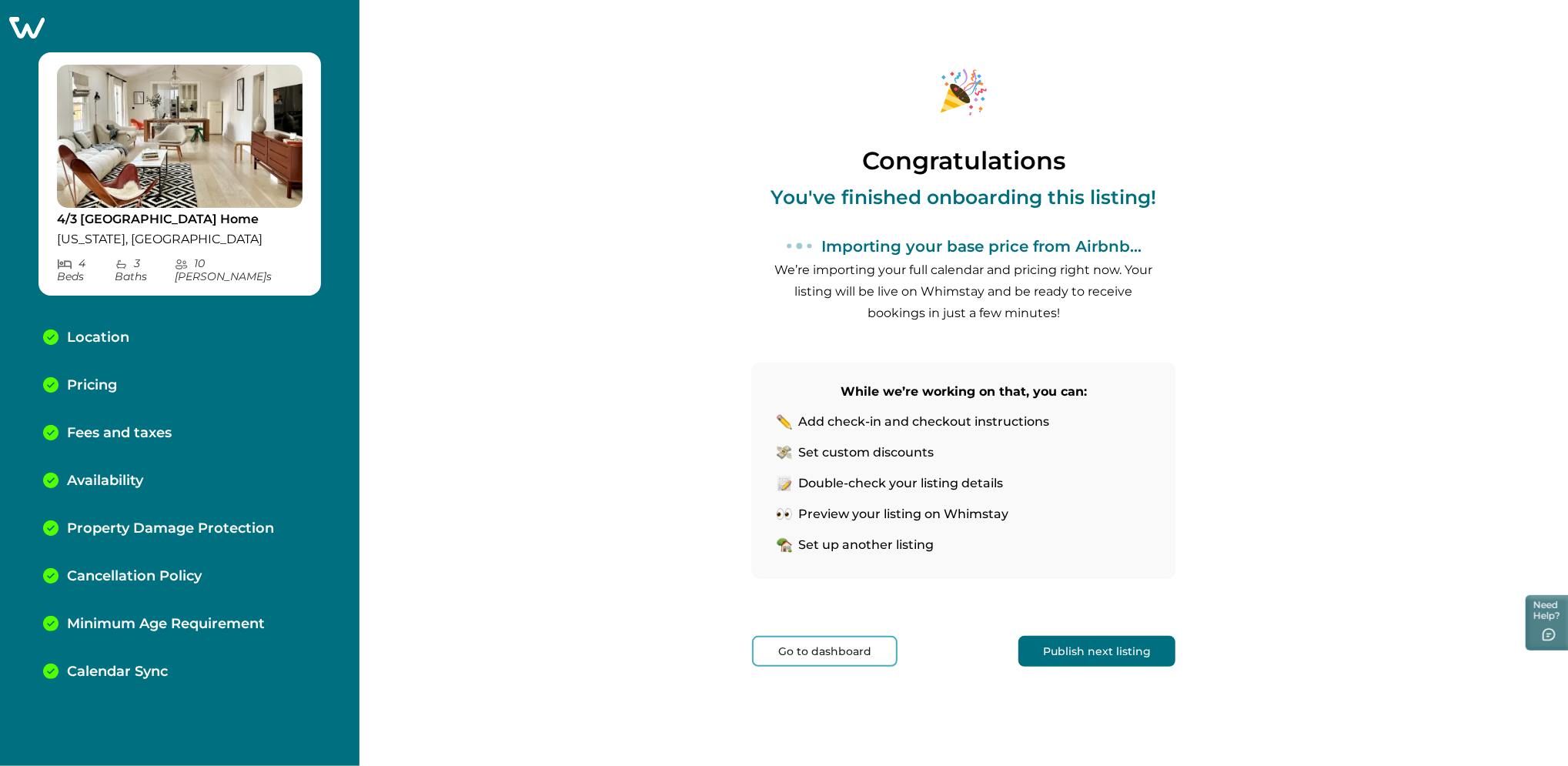
click at [830, 646] on button "Go to dashboard" at bounding box center [825, 651] width 145 height 31
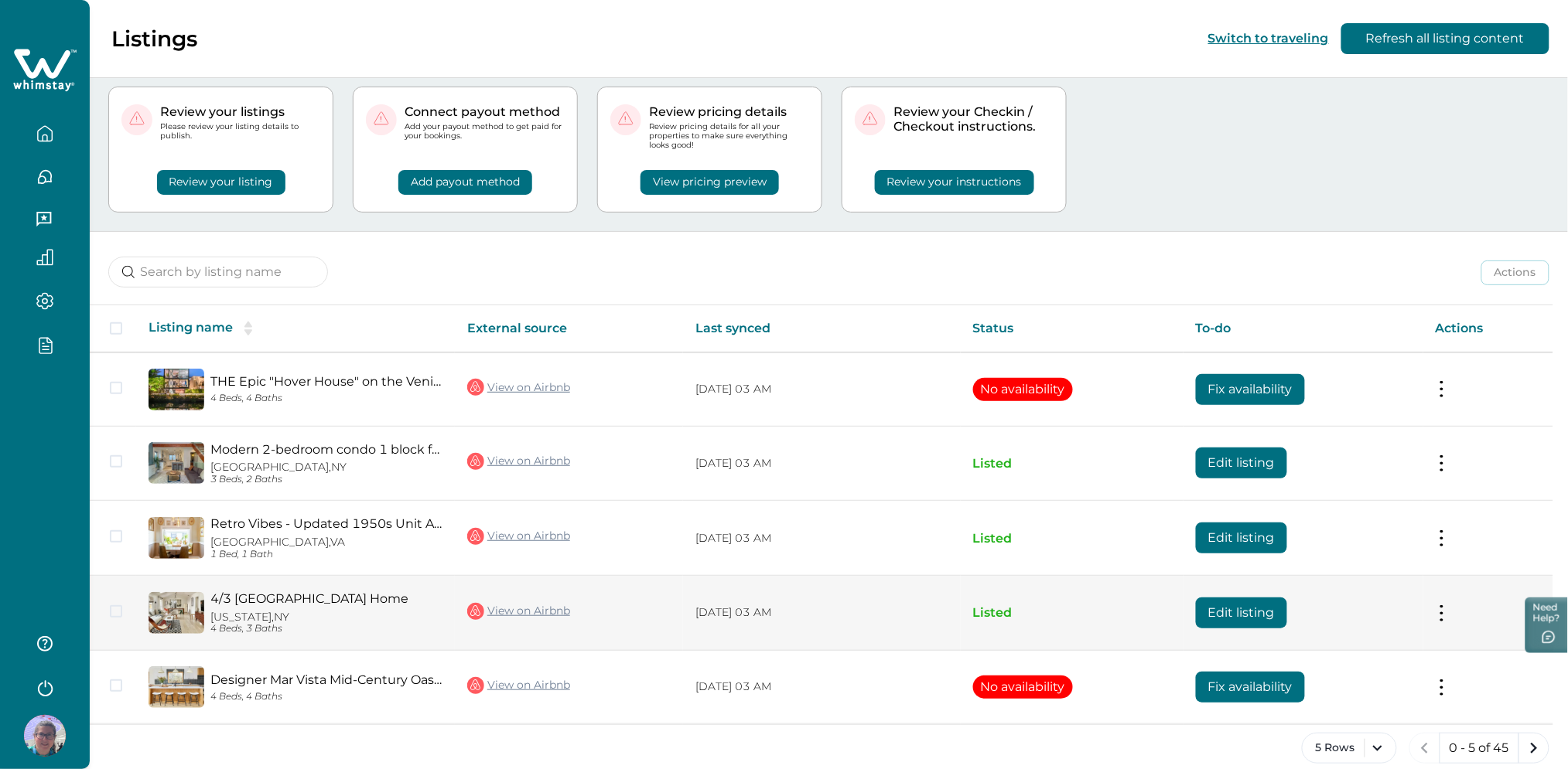
scroll to position [53, 0]
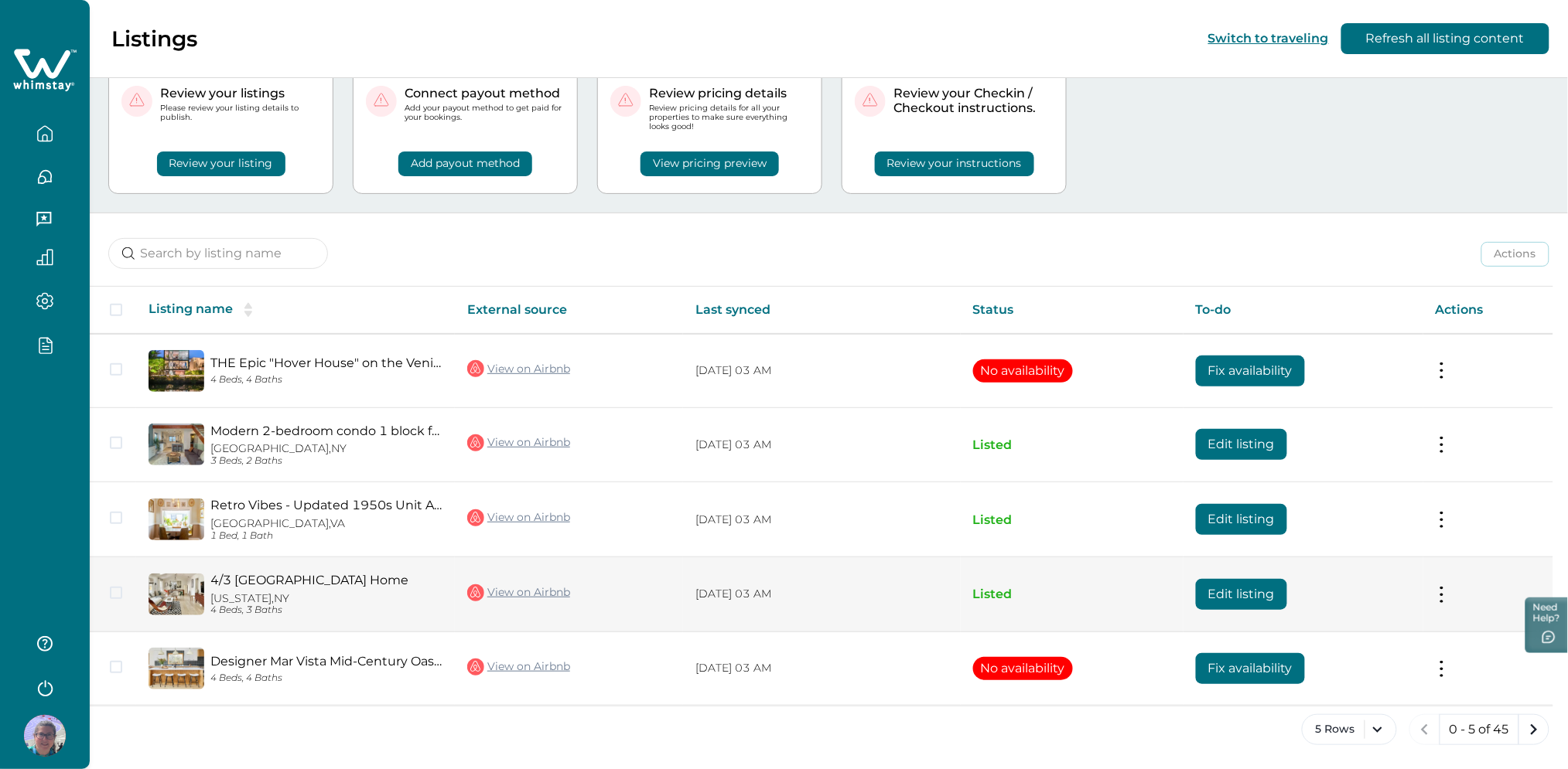
click at [243, 593] on p "New York, NY" at bounding box center [326, 599] width 232 height 13
click at [247, 576] on link "4/3 [GEOGRAPHIC_DATA] Home" at bounding box center [326, 580] width 232 height 14
click at [512, 596] on link "View on Airbnb" at bounding box center [518, 593] width 103 height 20
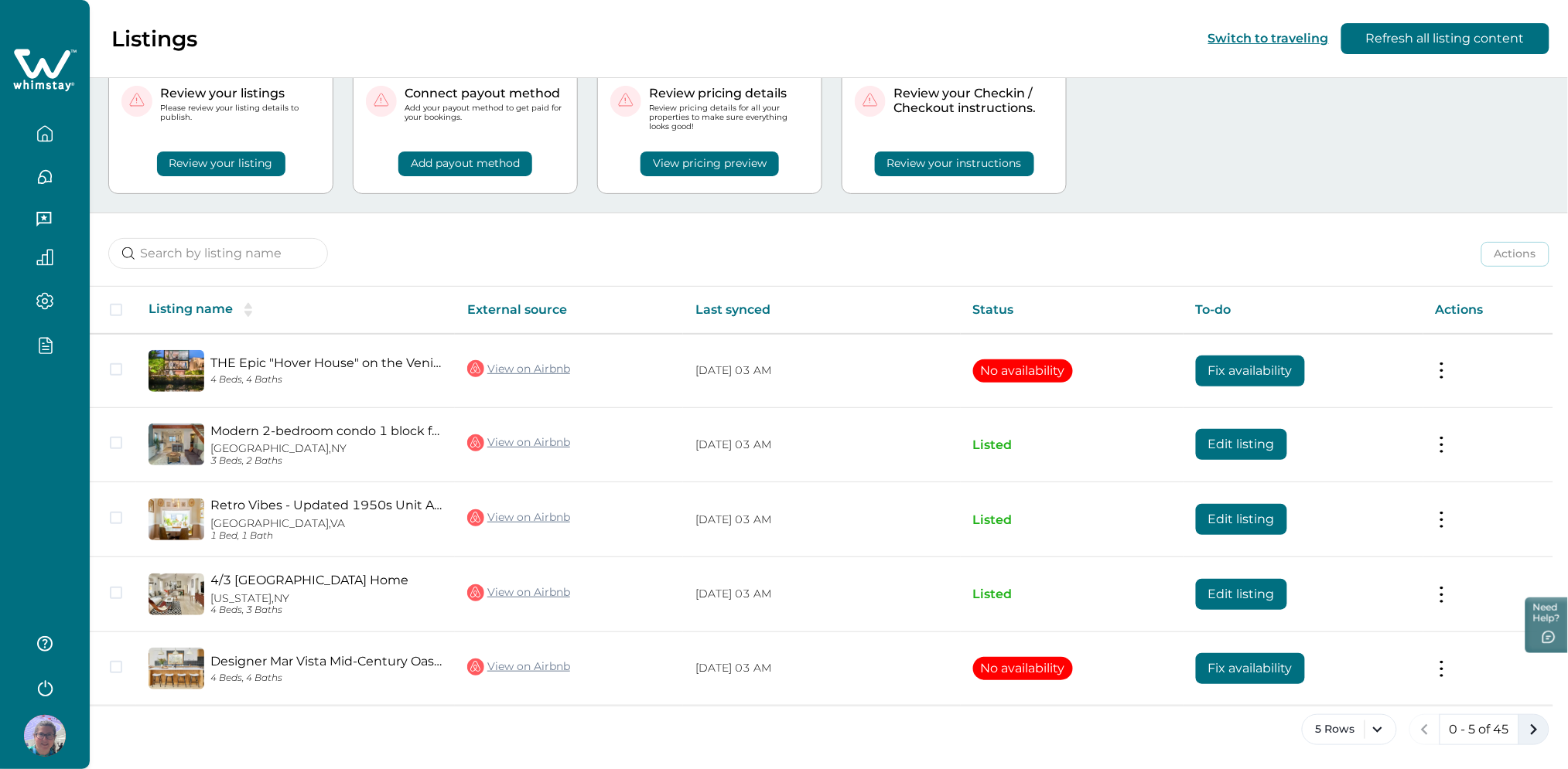
click at [1533, 726] on icon "next page" at bounding box center [1534, 730] width 7 height 11
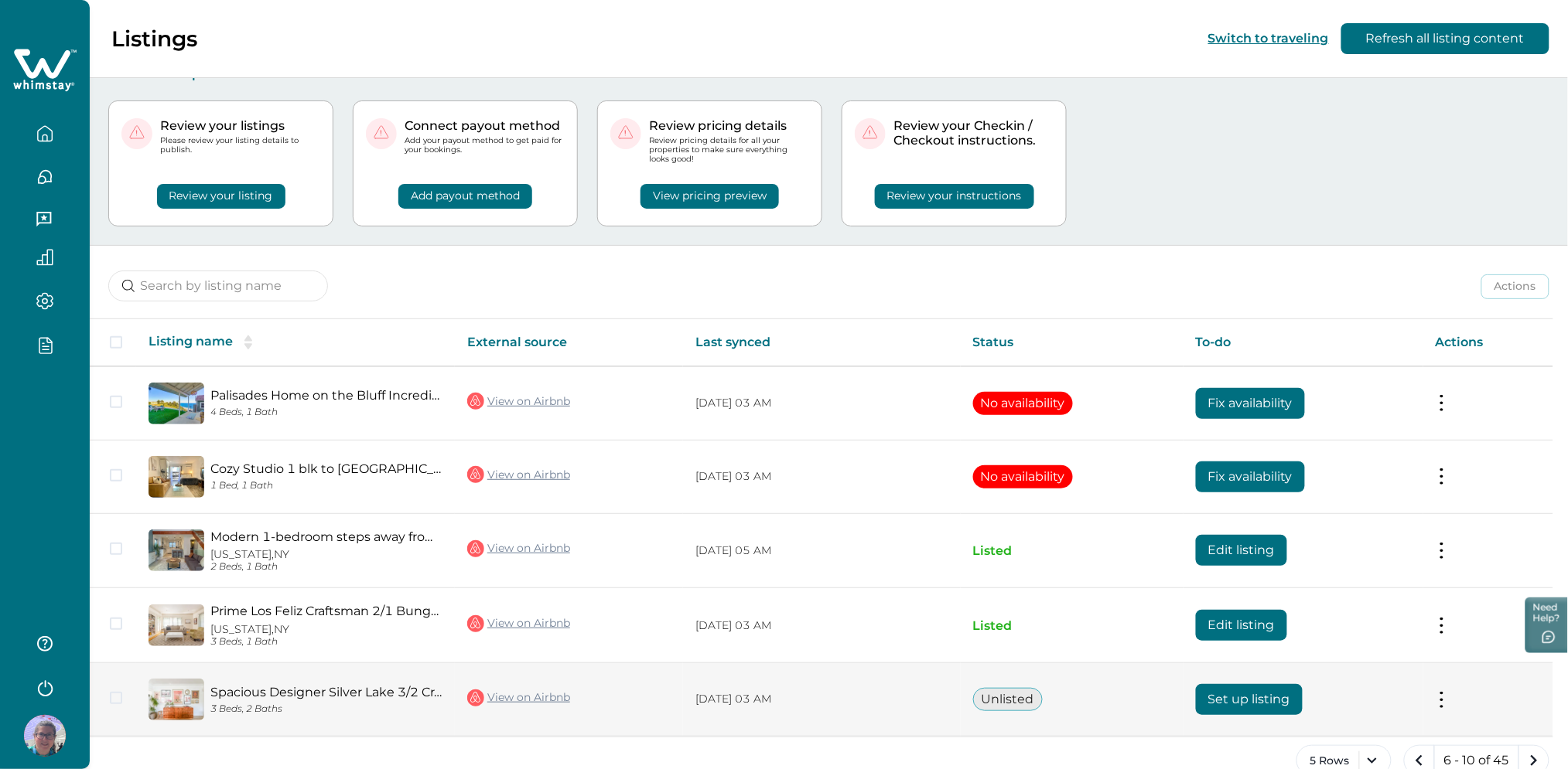
scroll to position [52, 0]
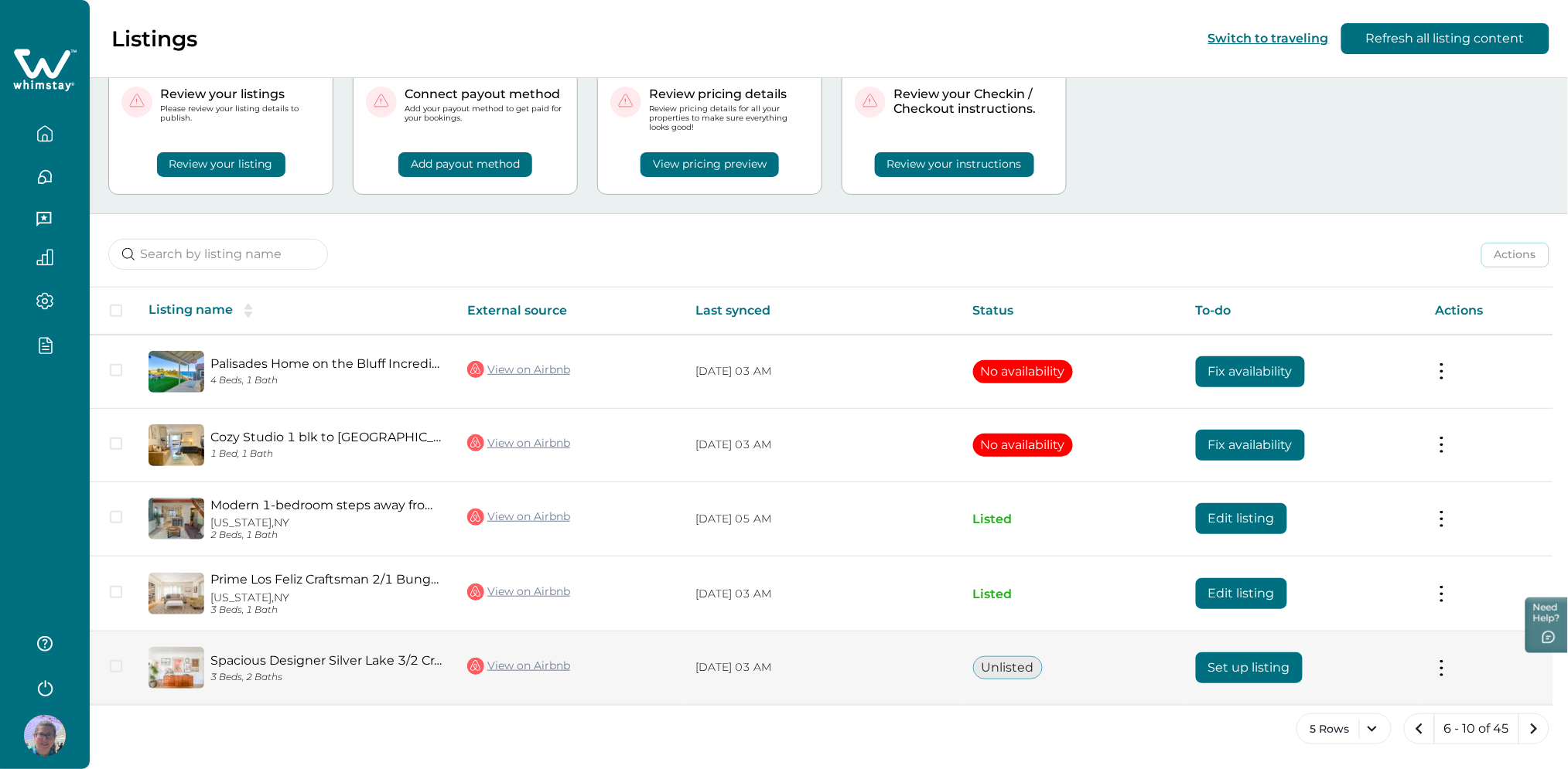
click at [1244, 662] on button "Set up listing" at bounding box center [1248, 668] width 107 height 31
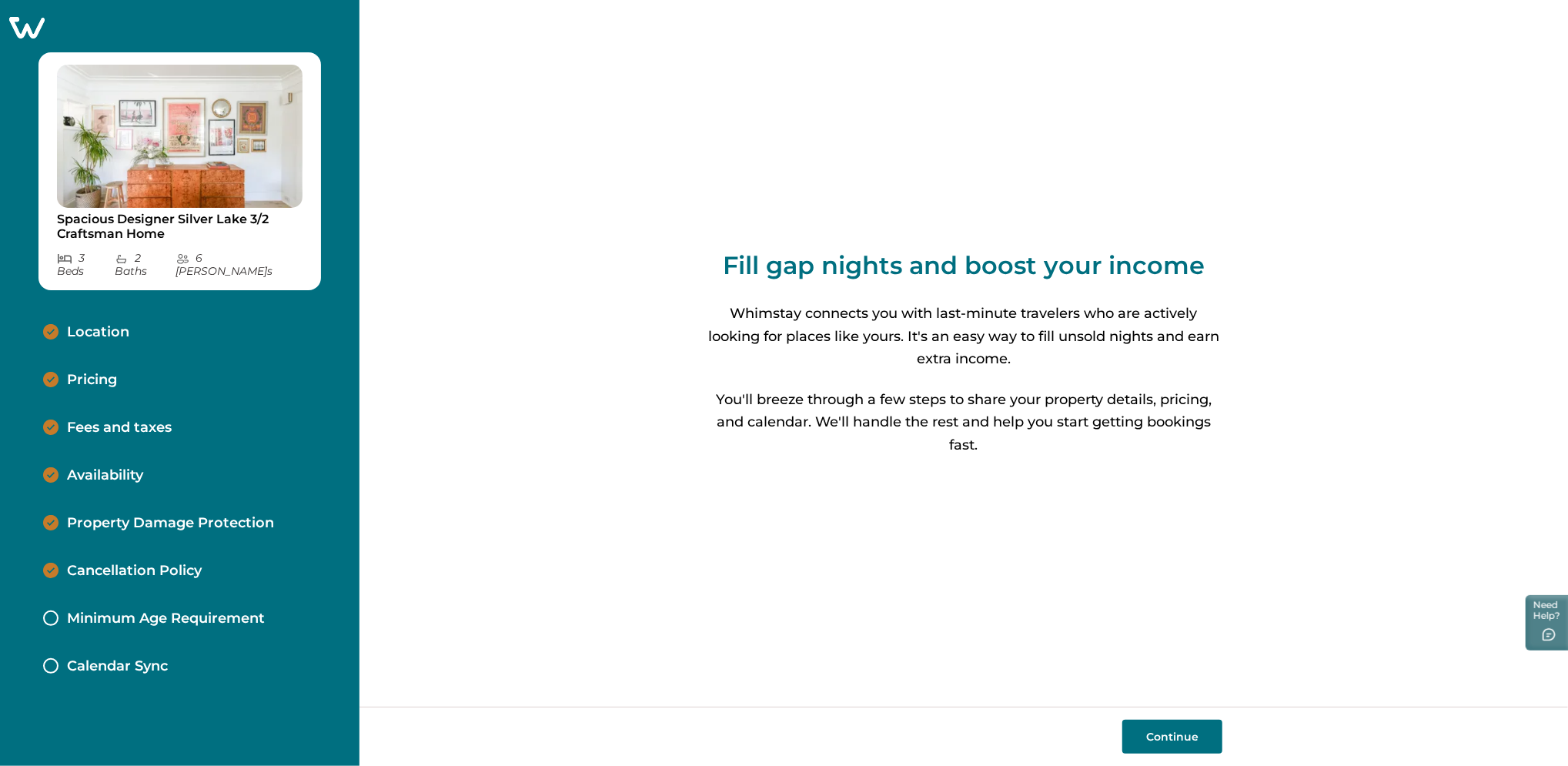
click at [154, 420] on p "Fees and taxes" at bounding box center [119, 428] width 104 height 17
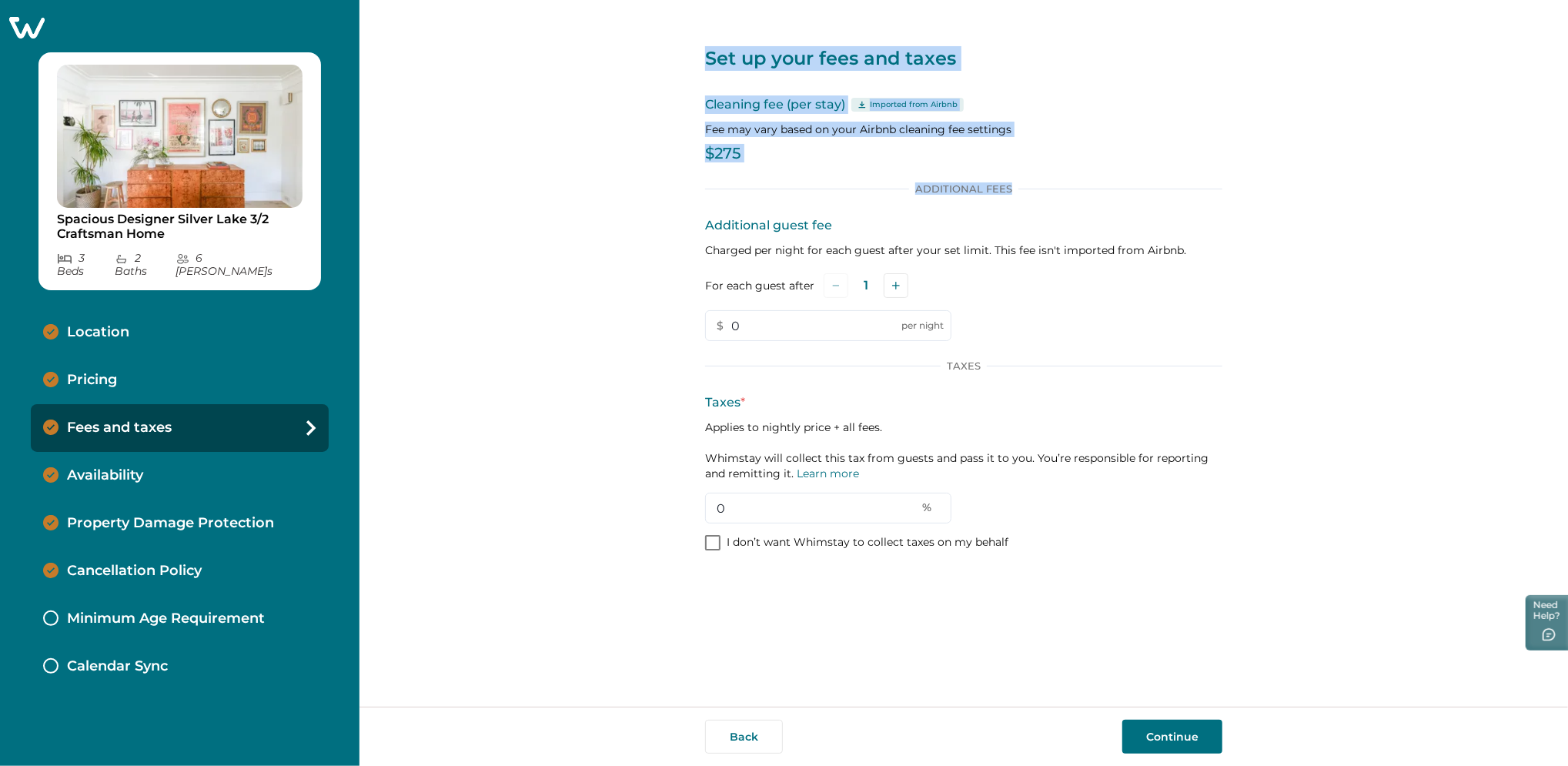
drag, startPoint x: 679, startPoint y: 45, endPoint x: 1252, endPoint y: 194, distance: 592.1
click at [1252, 194] on div "Set up your fees and taxes Cleaning fee (per stay) Imported from Airbnb Fee may…" at bounding box center [964, 353] width 1209 height 707
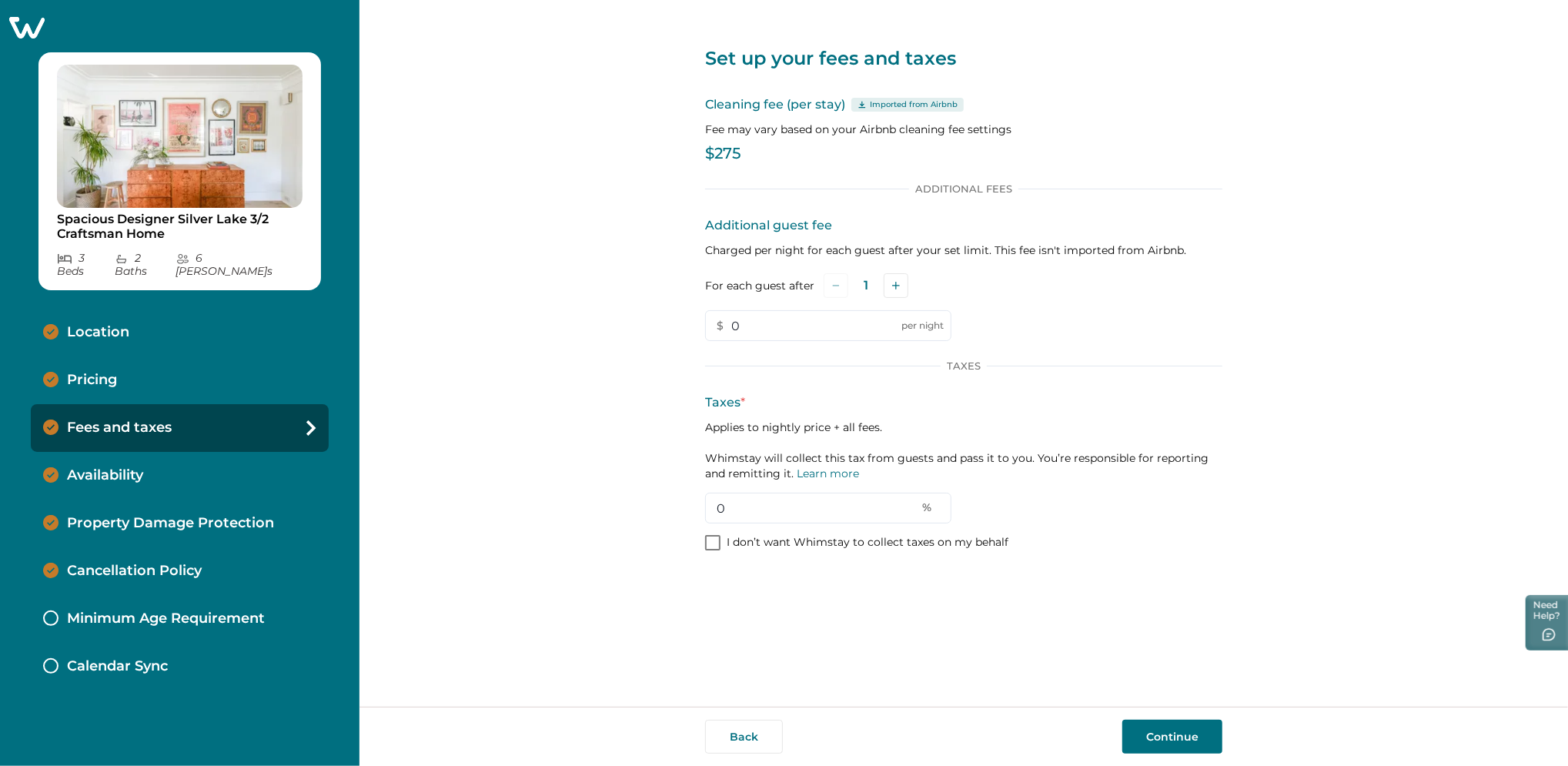
click at [583, 314] on div "Set up your fees and taxes Cleaning fee (per stay) Imported from Airbnb Fee may…" at bounding box center [964, 353] width 1209 height 707
click at [185, 357] on div "Pricing" at bounding box center [180, 381] width 298 height 48
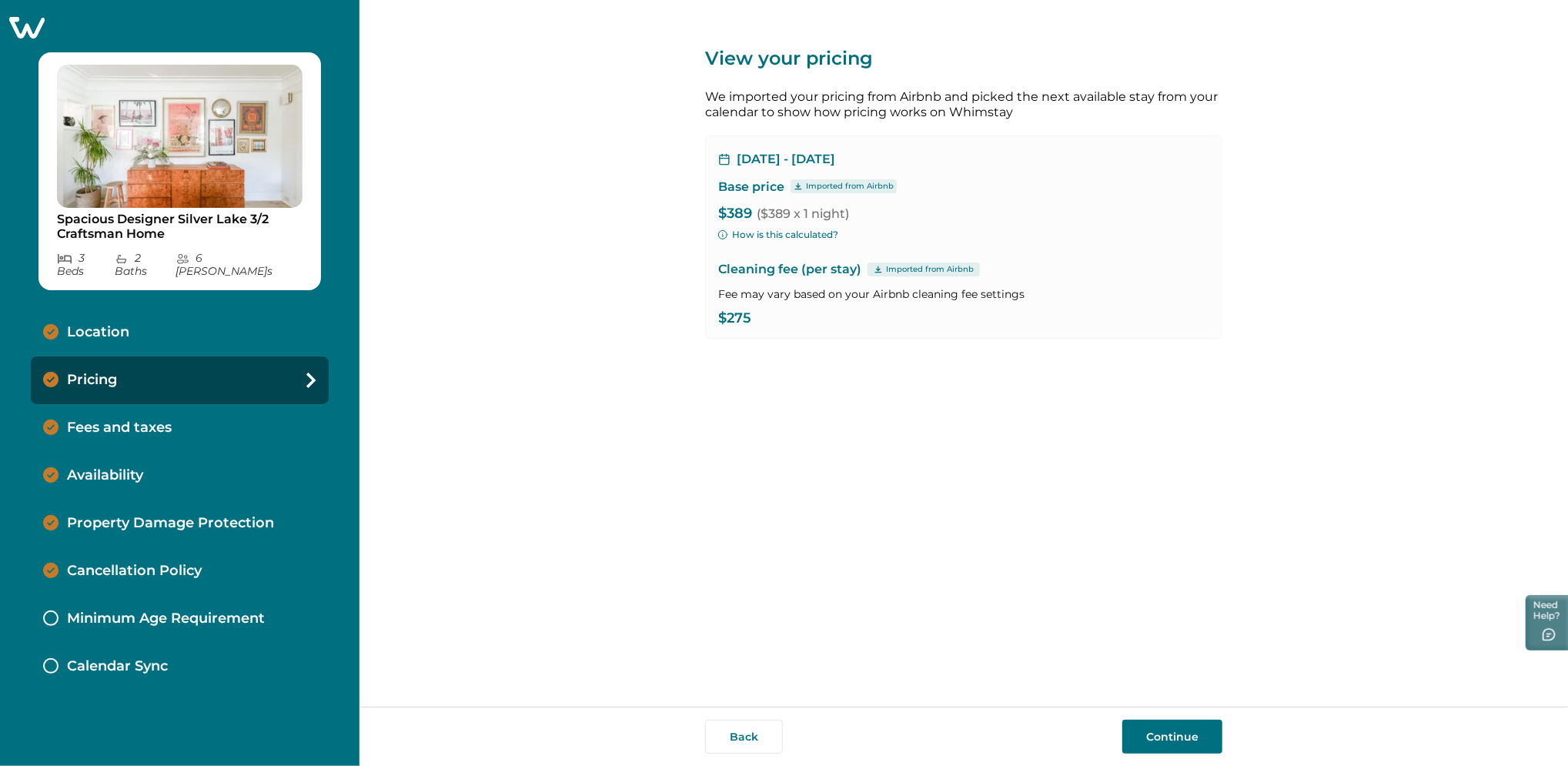
click at [1181, 725] on button "Continue" at bounding box center [1172, 737] width 100 height 34
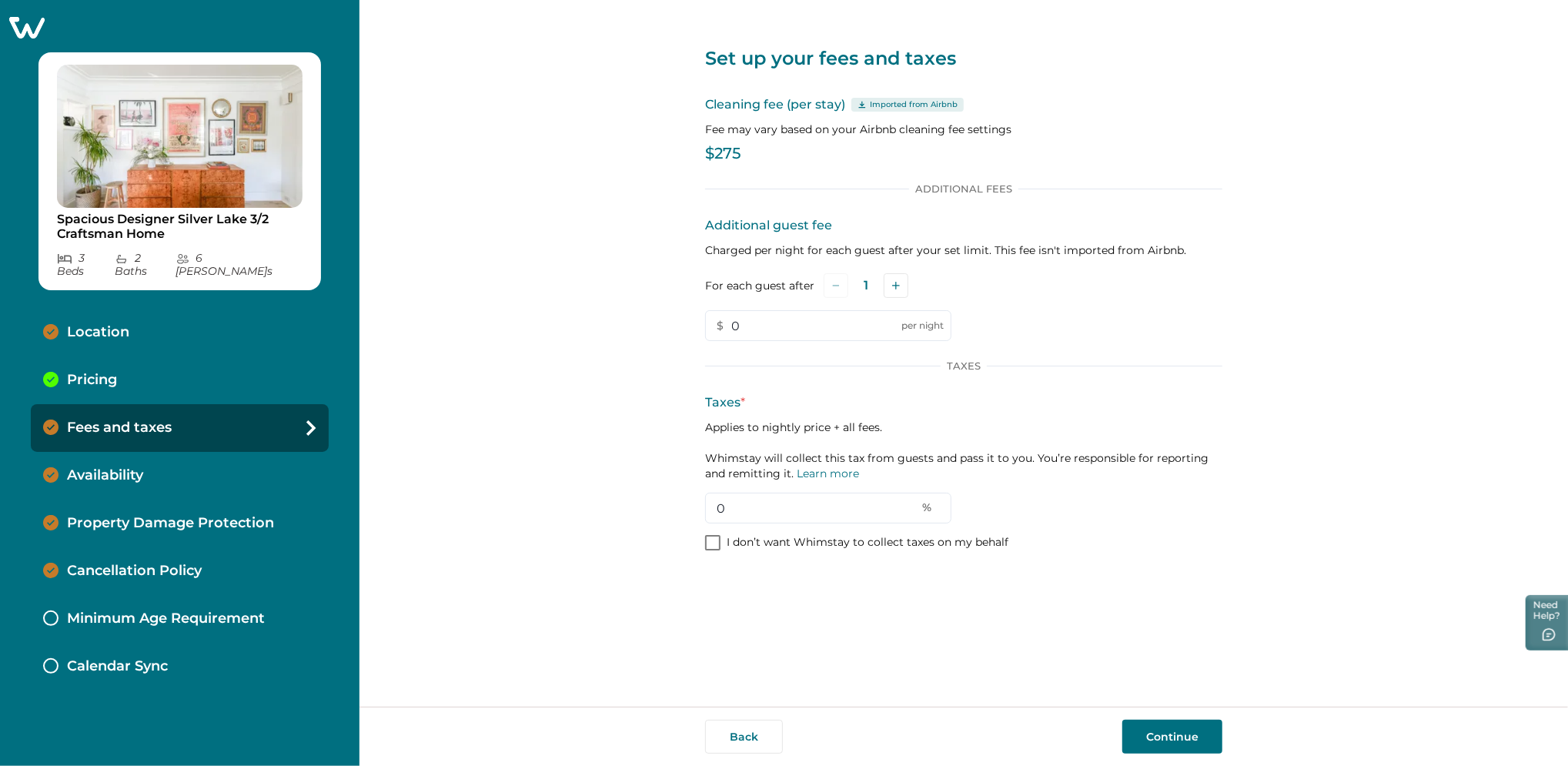
click at [1187, 736] on button "Continue" at bounding box center [1172, 737] width 100 height 34
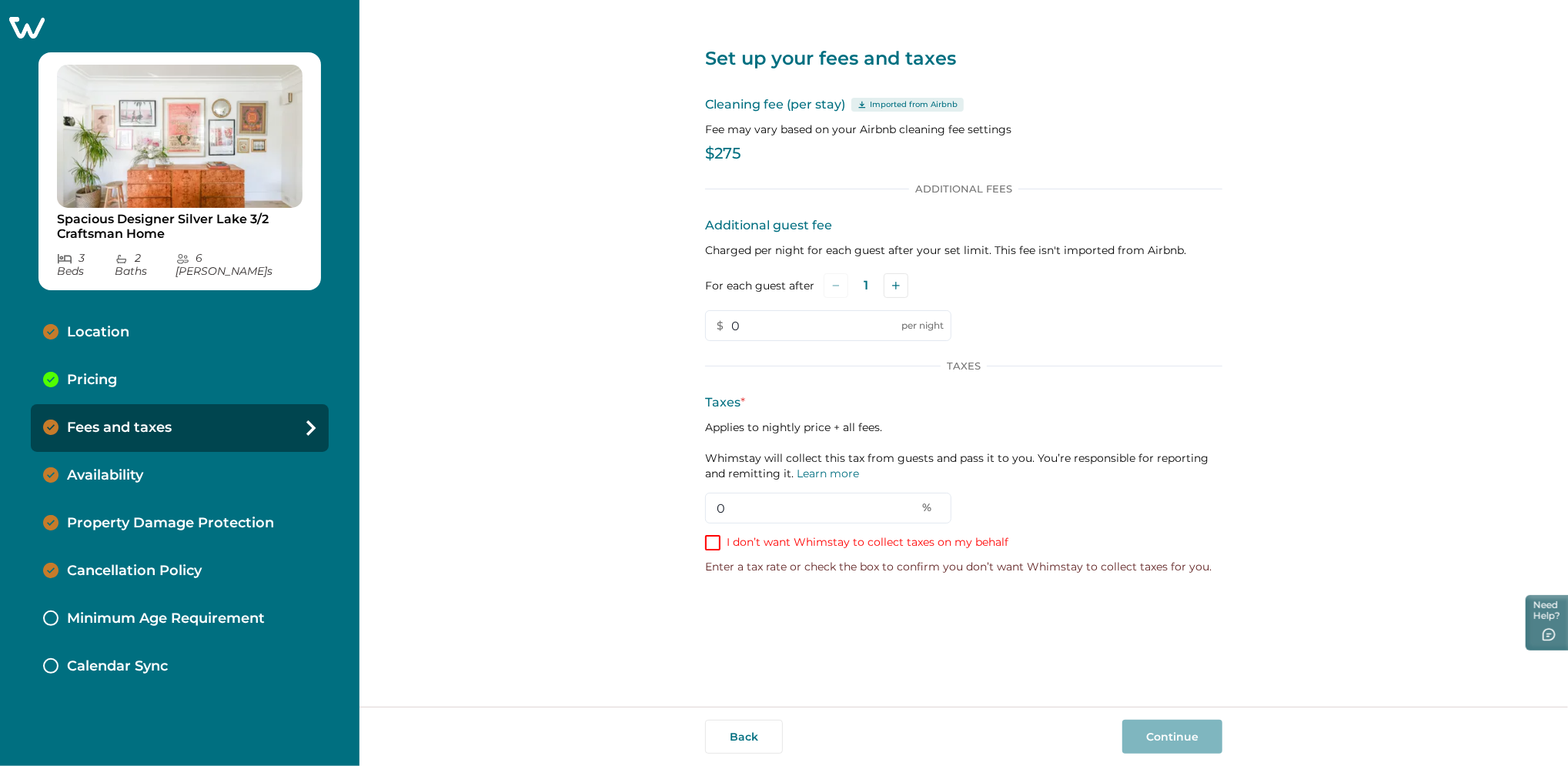
click at [709, 545] on span at bounding box center [712, 542] width 15 height 15
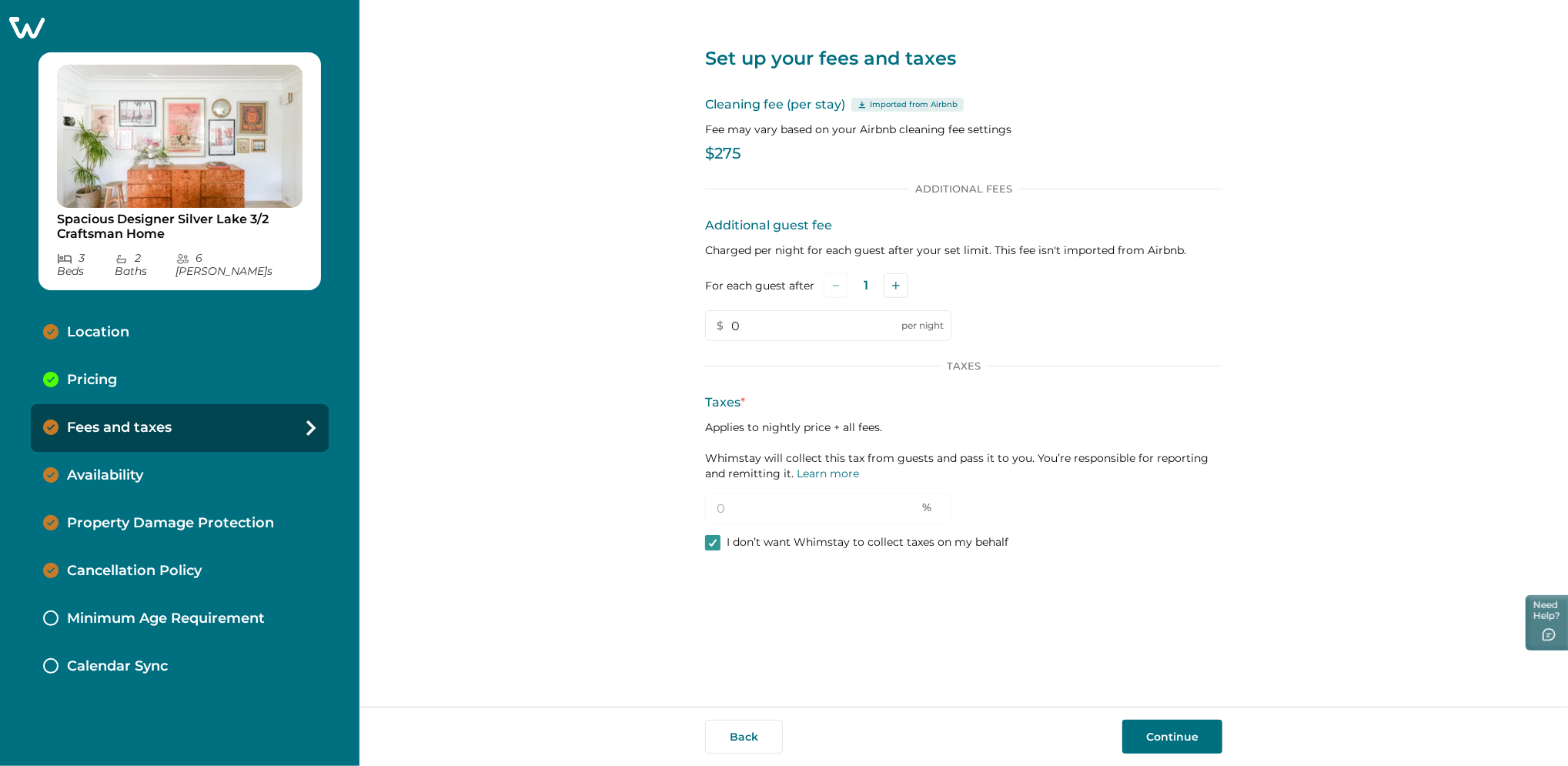
click at [1151, 731] on button "Continue" at bounding box center [1172, 737] width 100 height 34
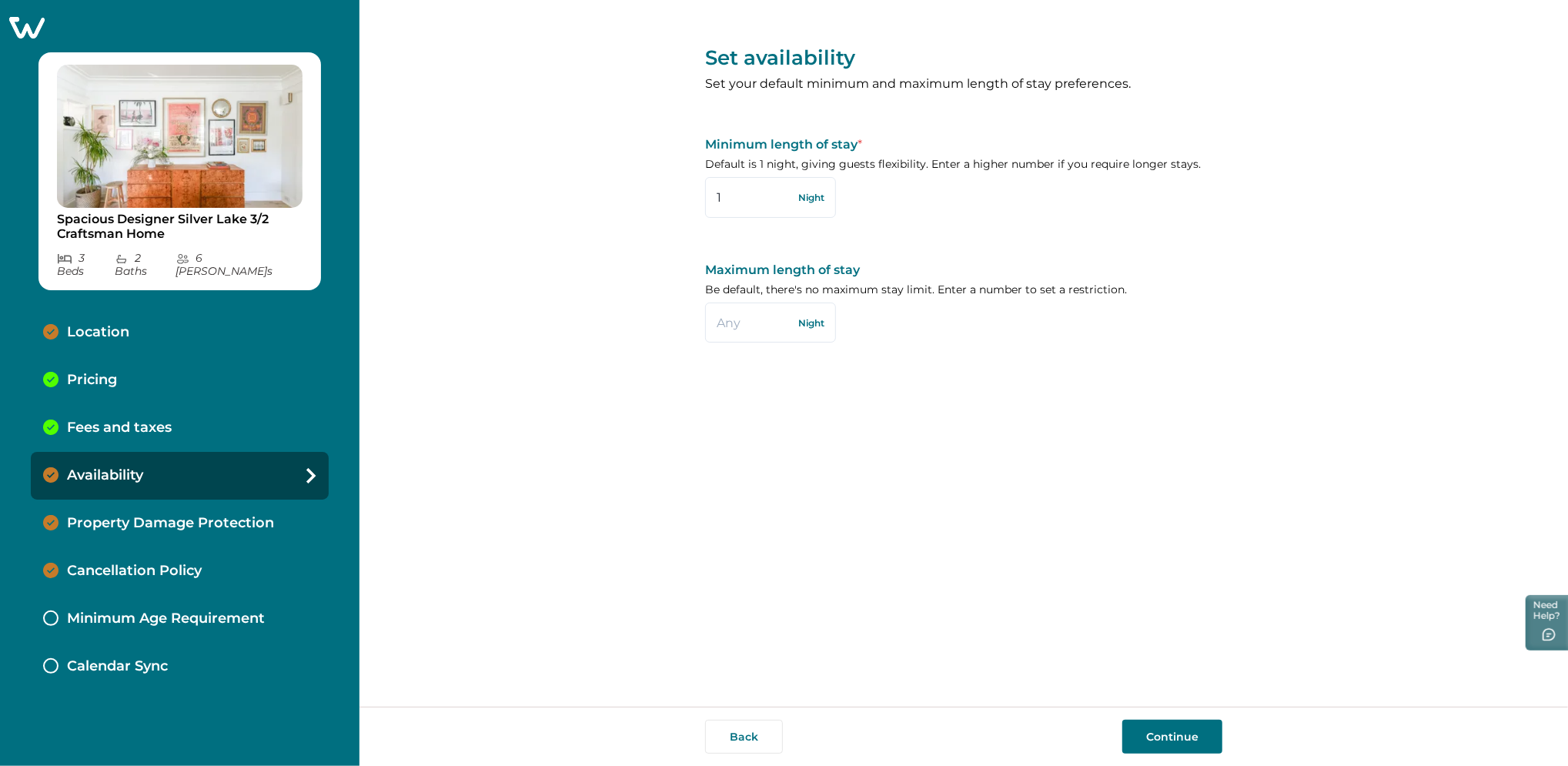
click at [141, 362] on div "Pricing" at bounding box center [180, 381] width 298 height 48
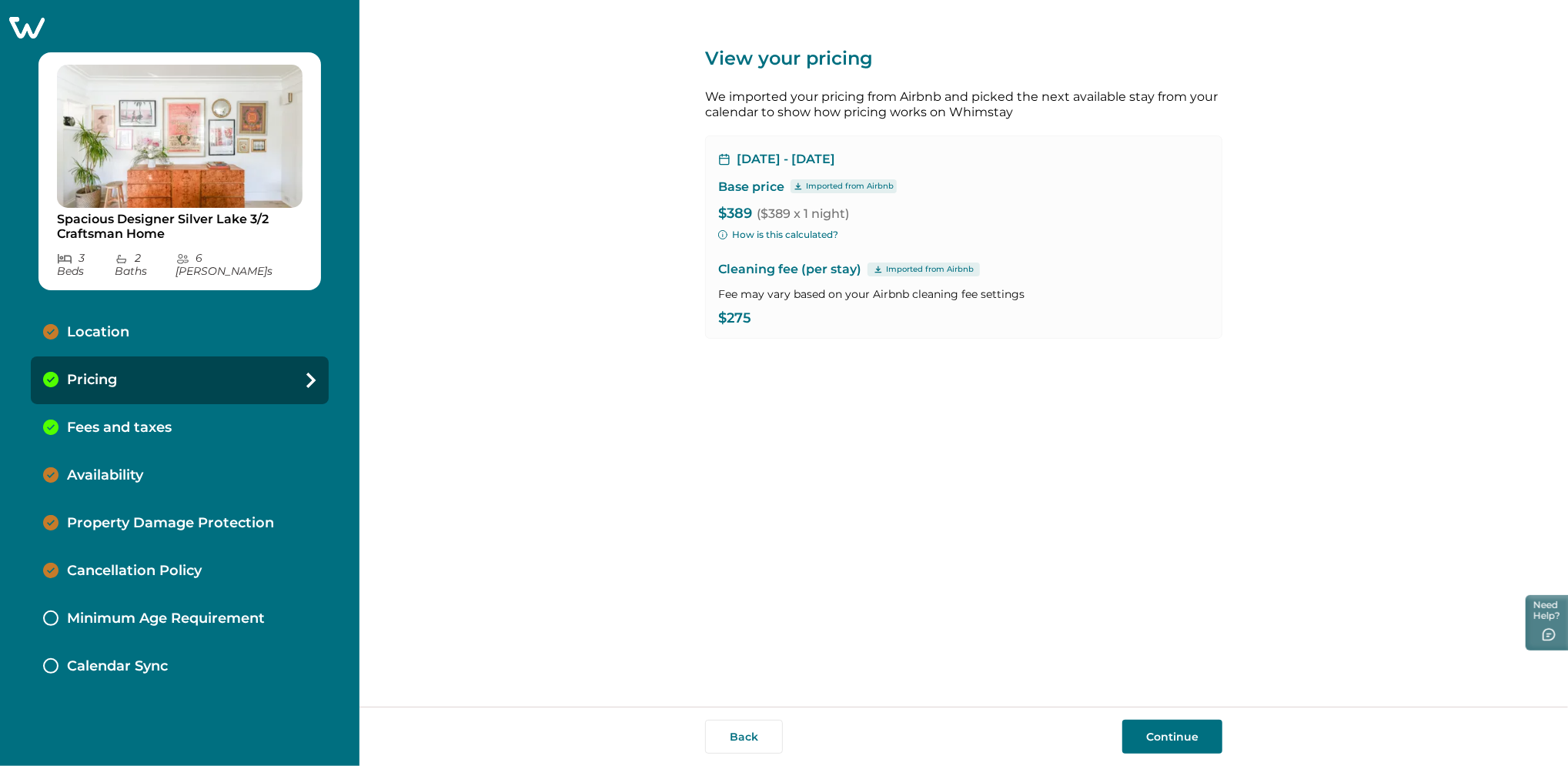
click at [203, 415] on div "Fees and taxes" at bounding box center [180, 428] width 298 height 48
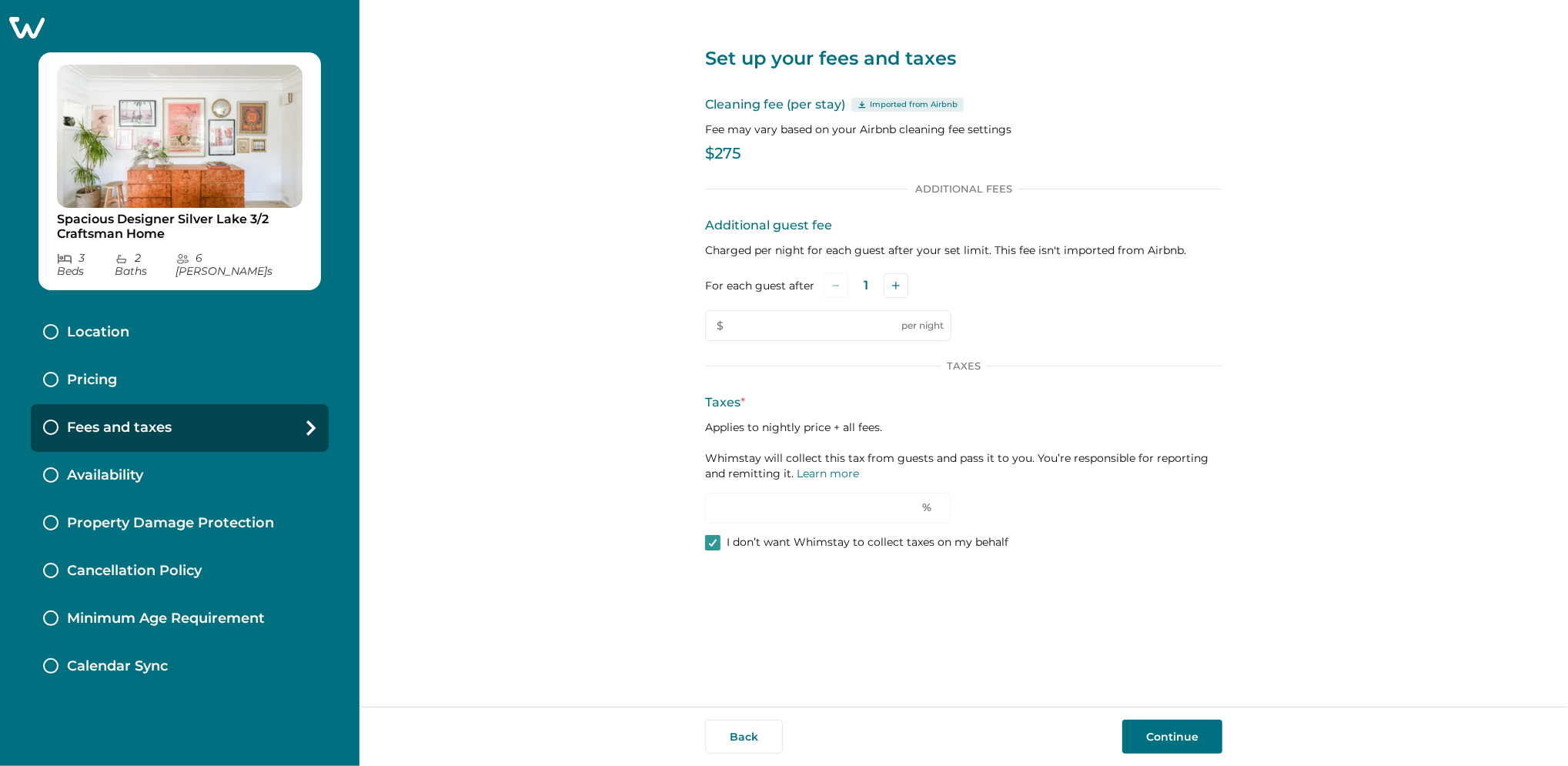
type input "0"
click at [30, 28] on icon at bounding box center [27, 27] width 37 height 24
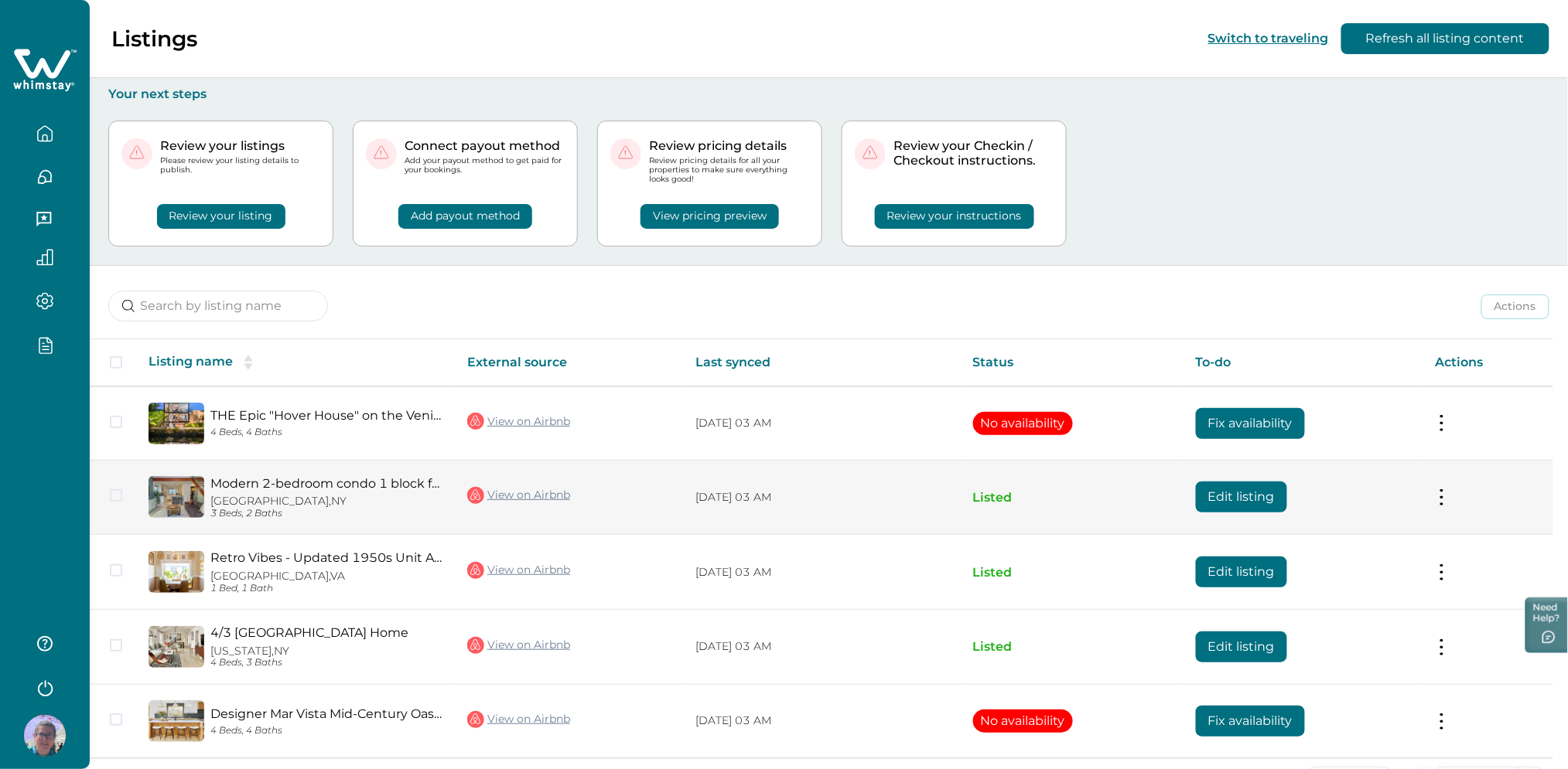
click at [1250, 491] on button "Edit listing" at bounding box center [1241, 497] width 91 height 31
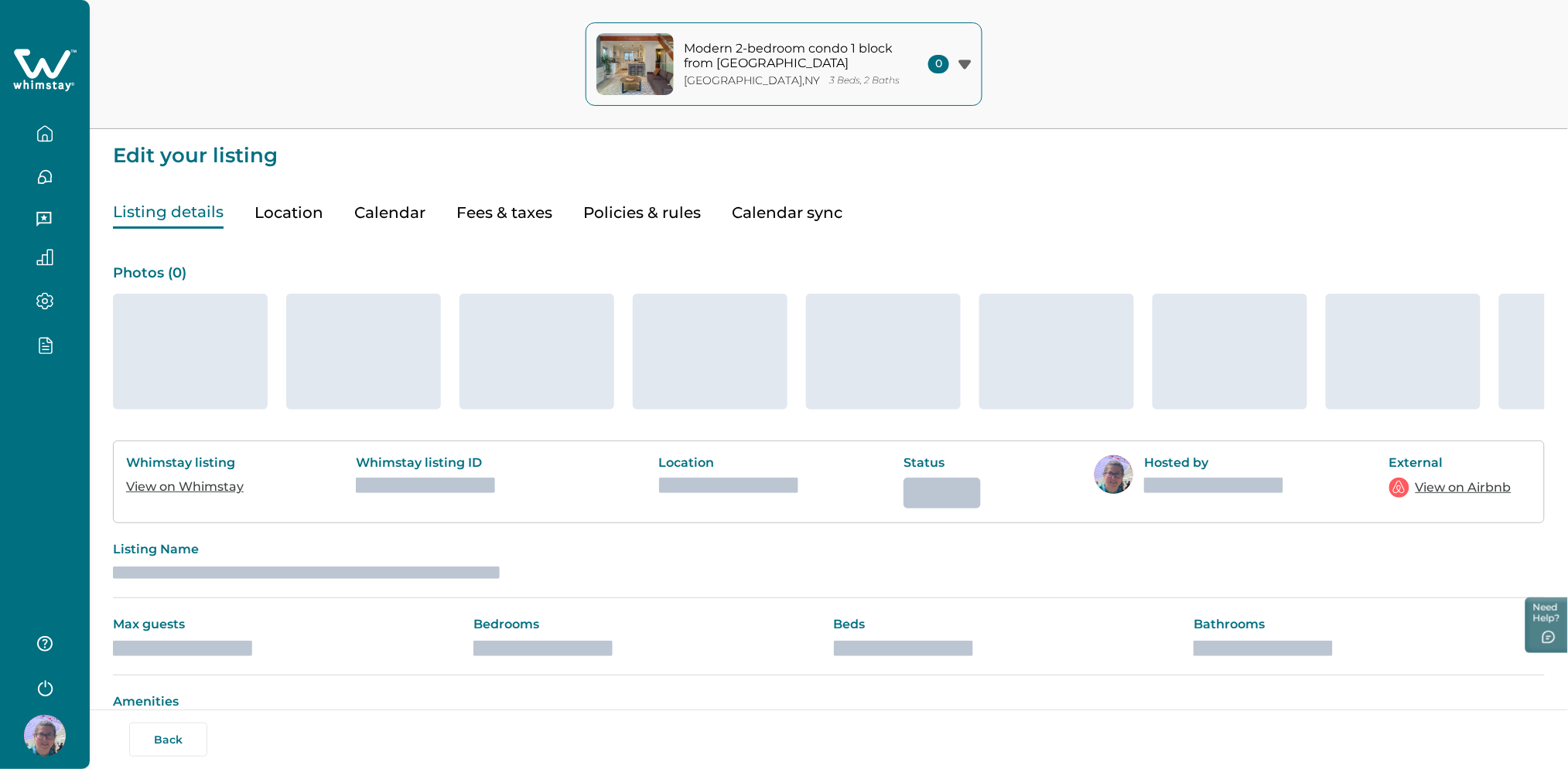
click at [524, 209] on button "Fees & taxes" at bounding box center [504, 212] width 96 height 31
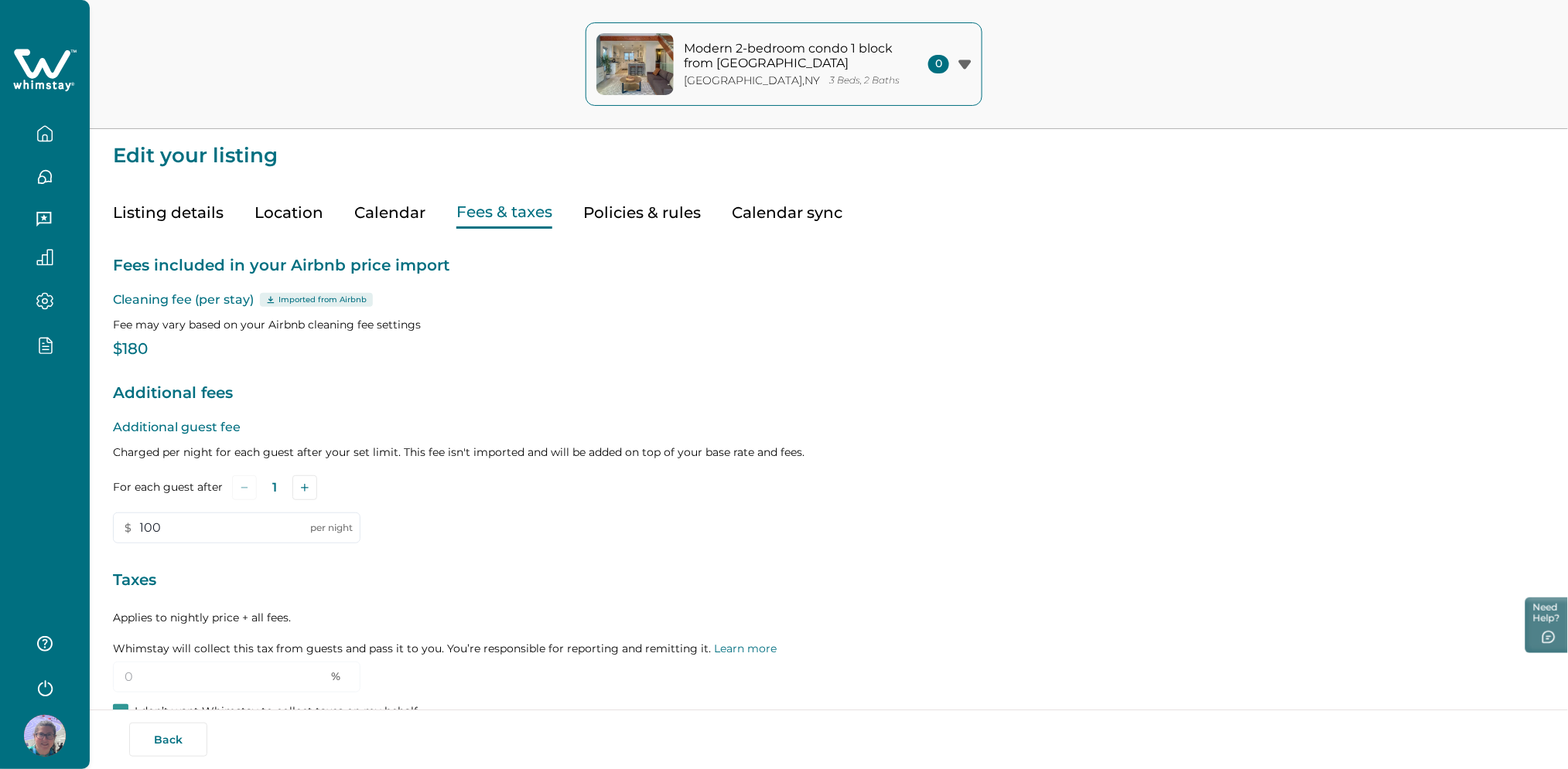
type input "100"
click at [500, 217] on button "Fees & taxes" at bounding box center [504, 212] width 96 height 31
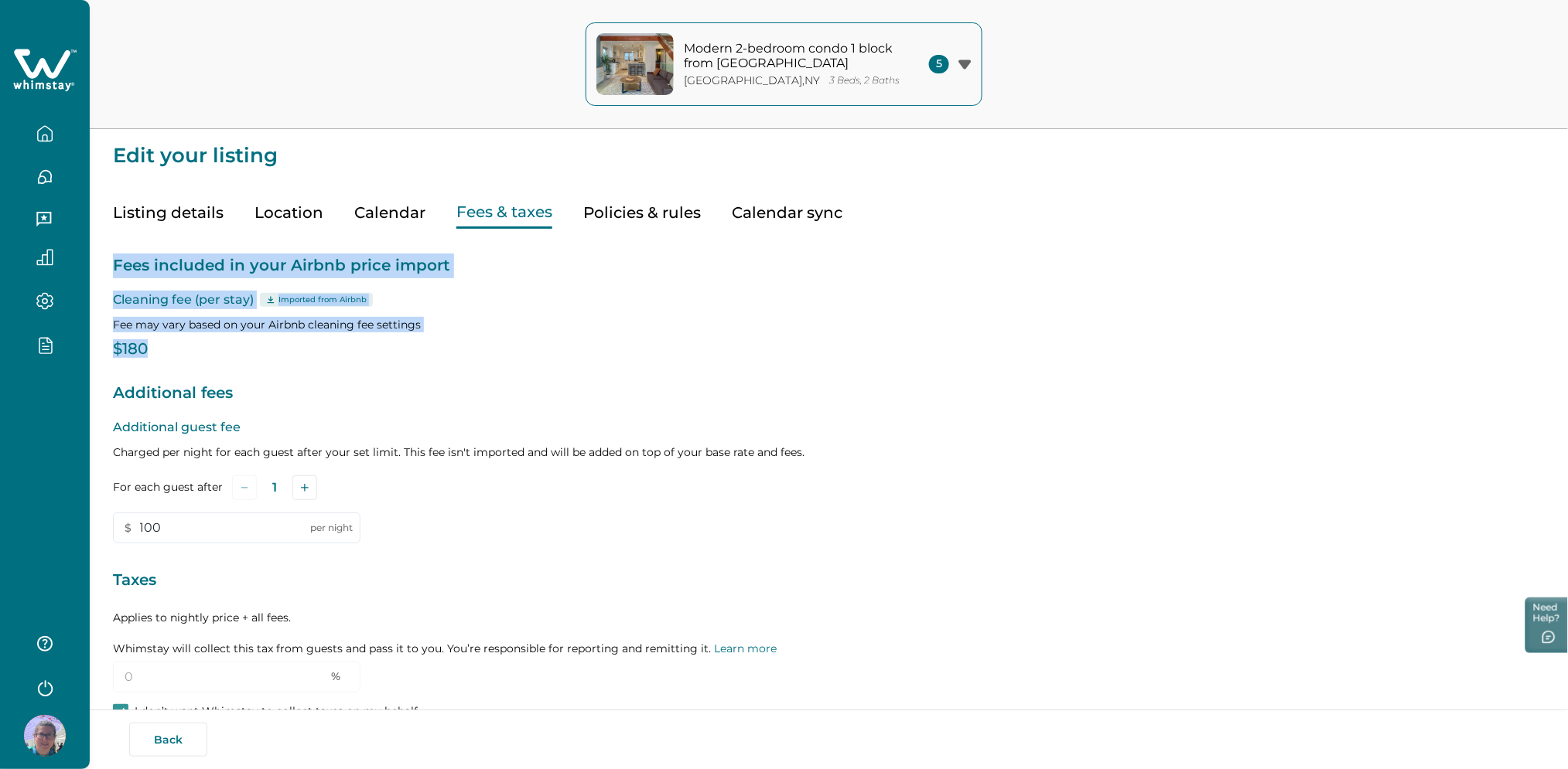
drag, startPoint x: 190, startPoint y: 351, endPoint x: 102, endPoint y: 254, distance: 131.0
click at [102, 254] on div "Edit your listing Listing details Location Calendar Fees & taxes Policies & rul…" at bounding box center [828, 432] width 1478 height 865
click at [348, 342] on p "$180" at bounding box center [828, 349] width 1432 height 15
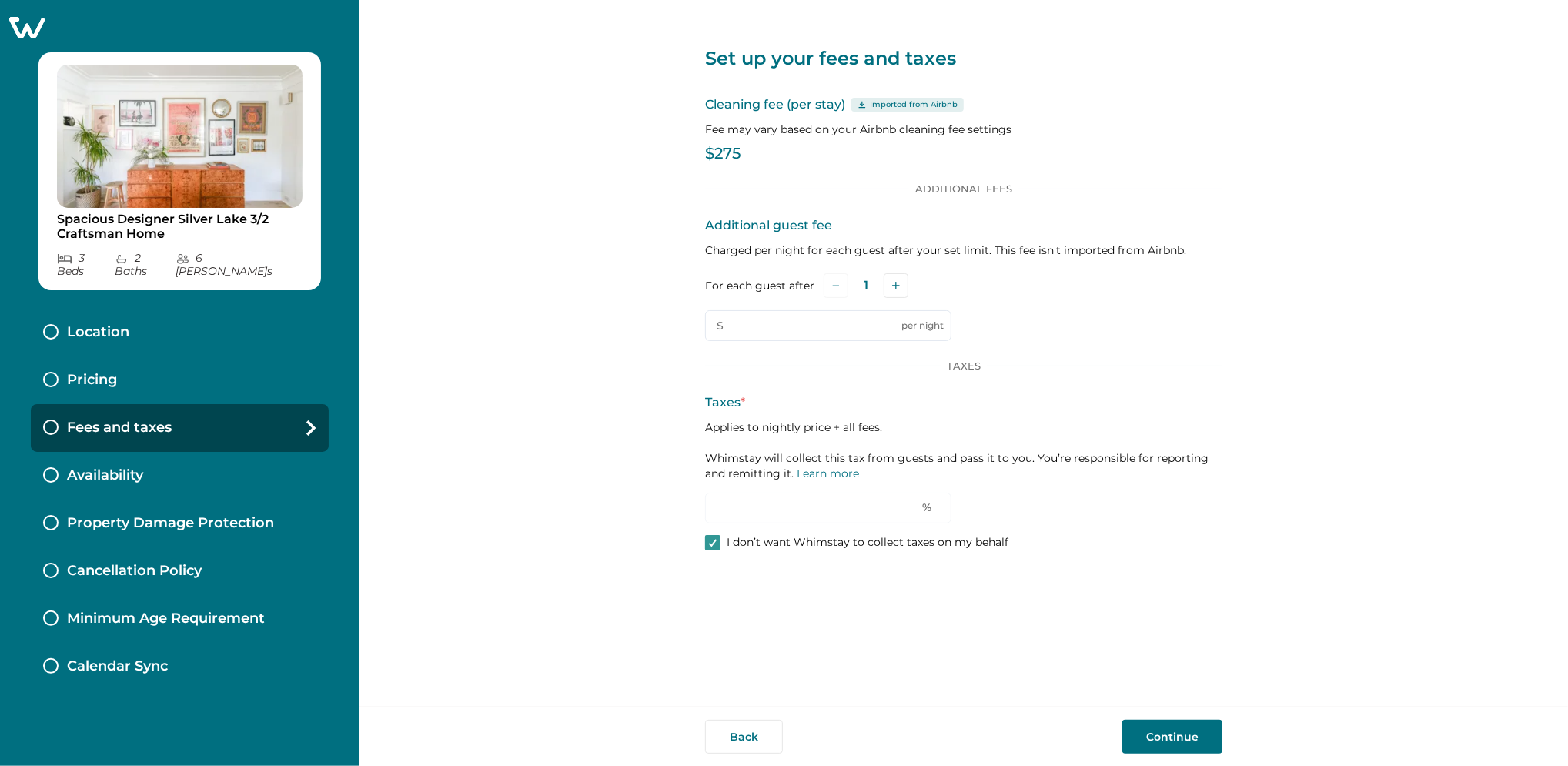
type input "0"
click at [20, 22] on icon at bounding box center [27, 28] width 36 height 21
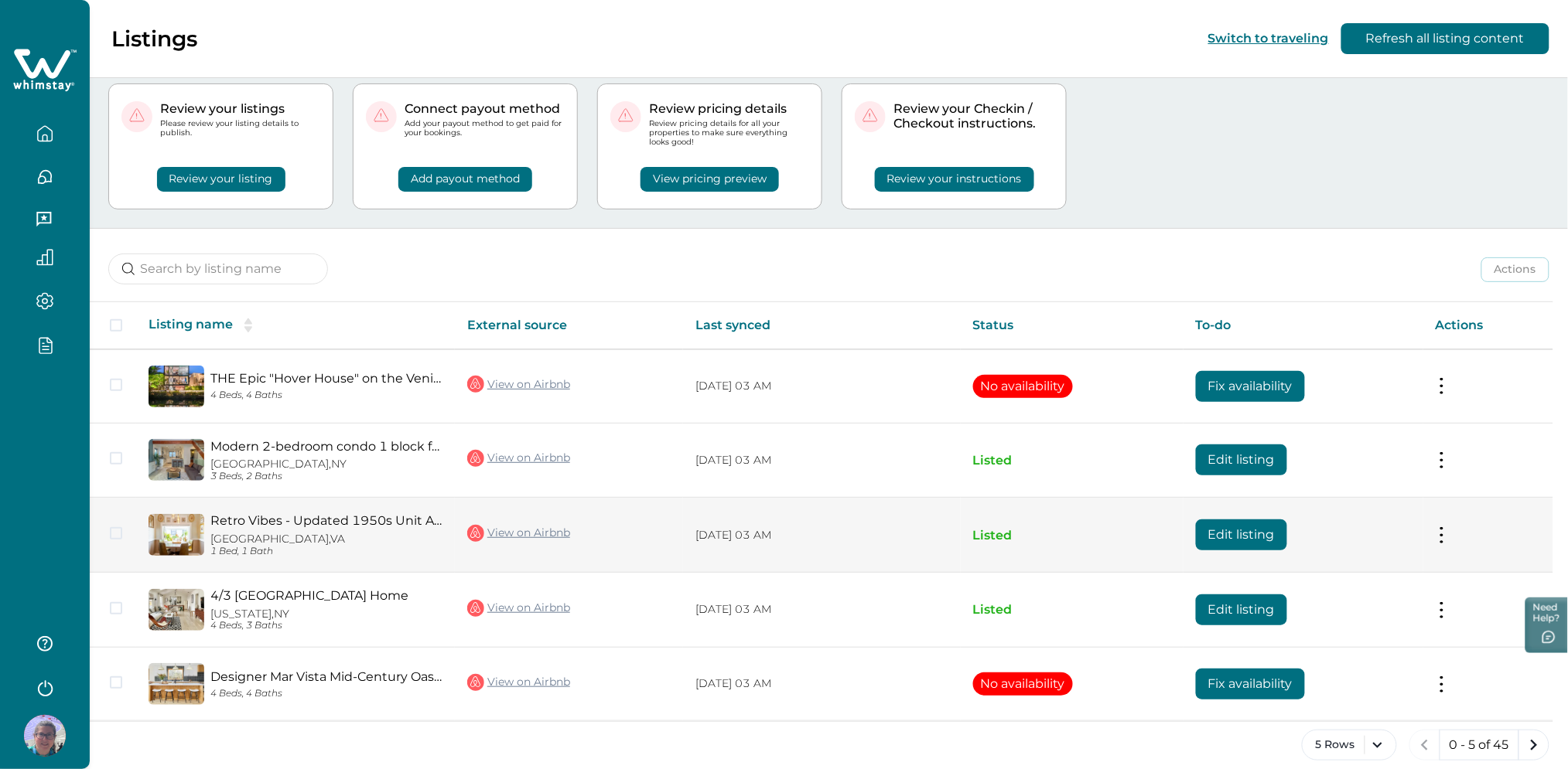
scroll to position [53, 0]
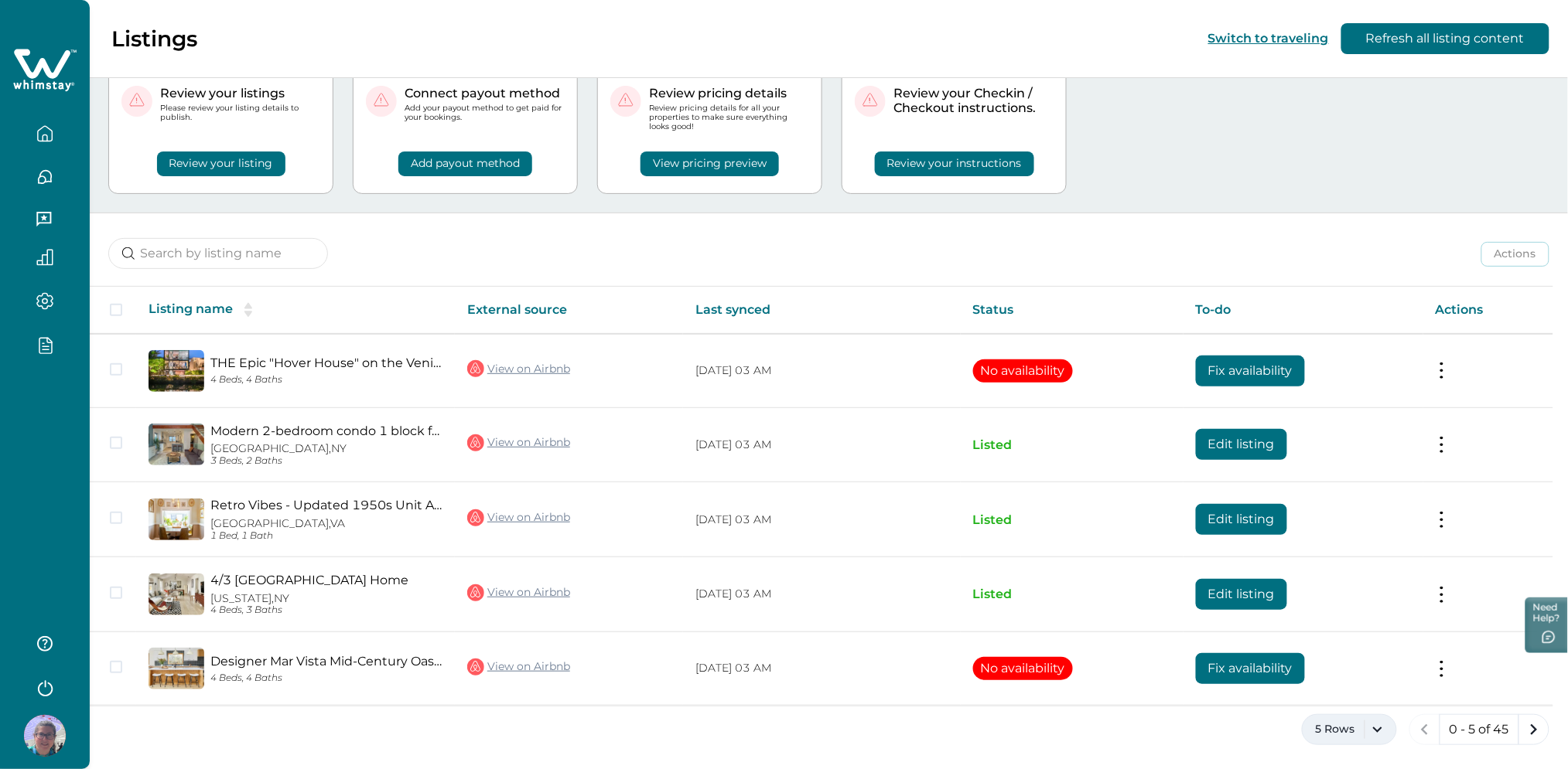
click at [1384, 734] on button "5 Rows" at bounding box center [1349, 730] width 95 height 31
click at [1329, 635] on button "50 Rows" at bounding box center [1349, 648] width 81 height 31
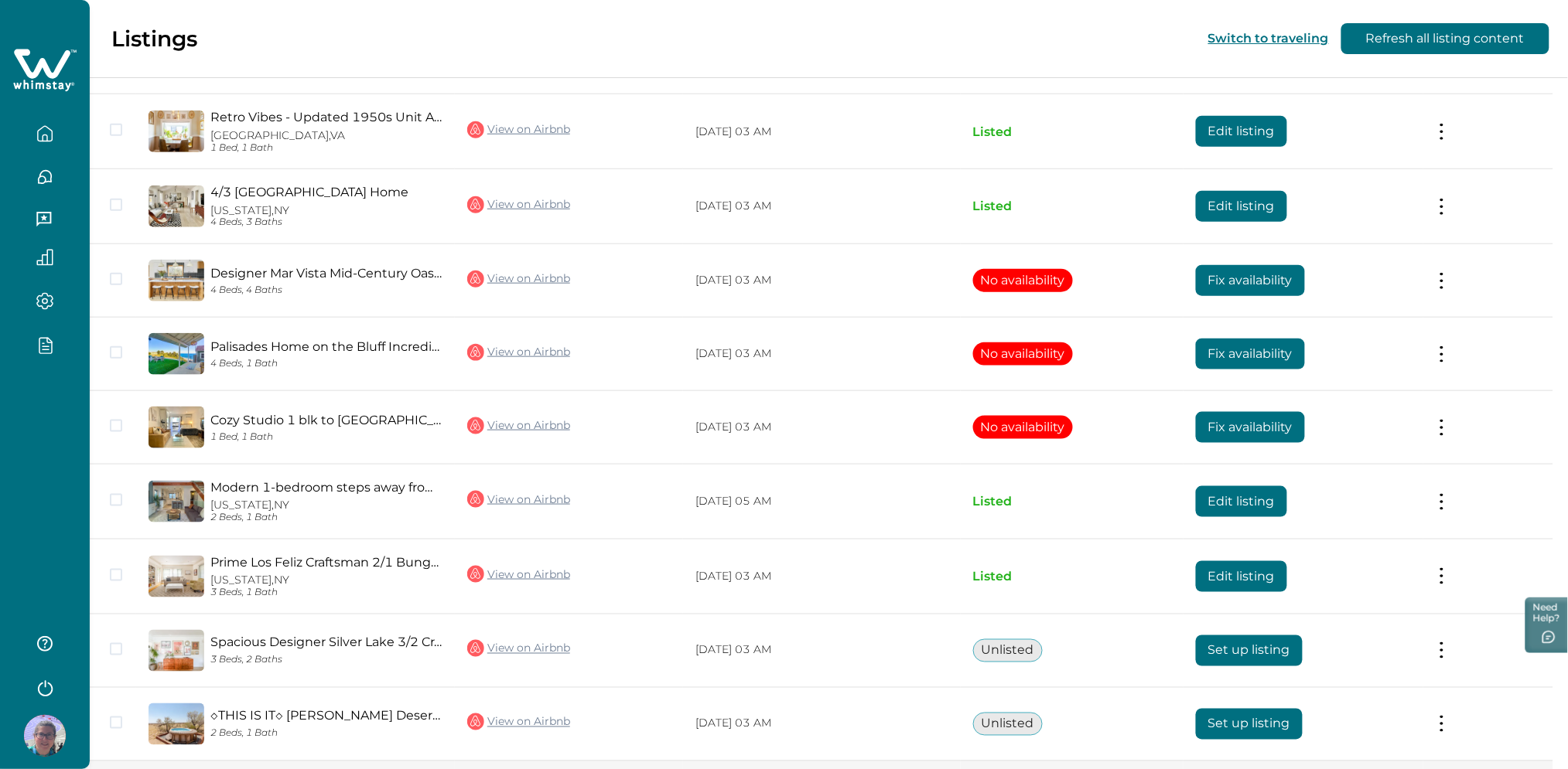
scroll to position [722, 0]
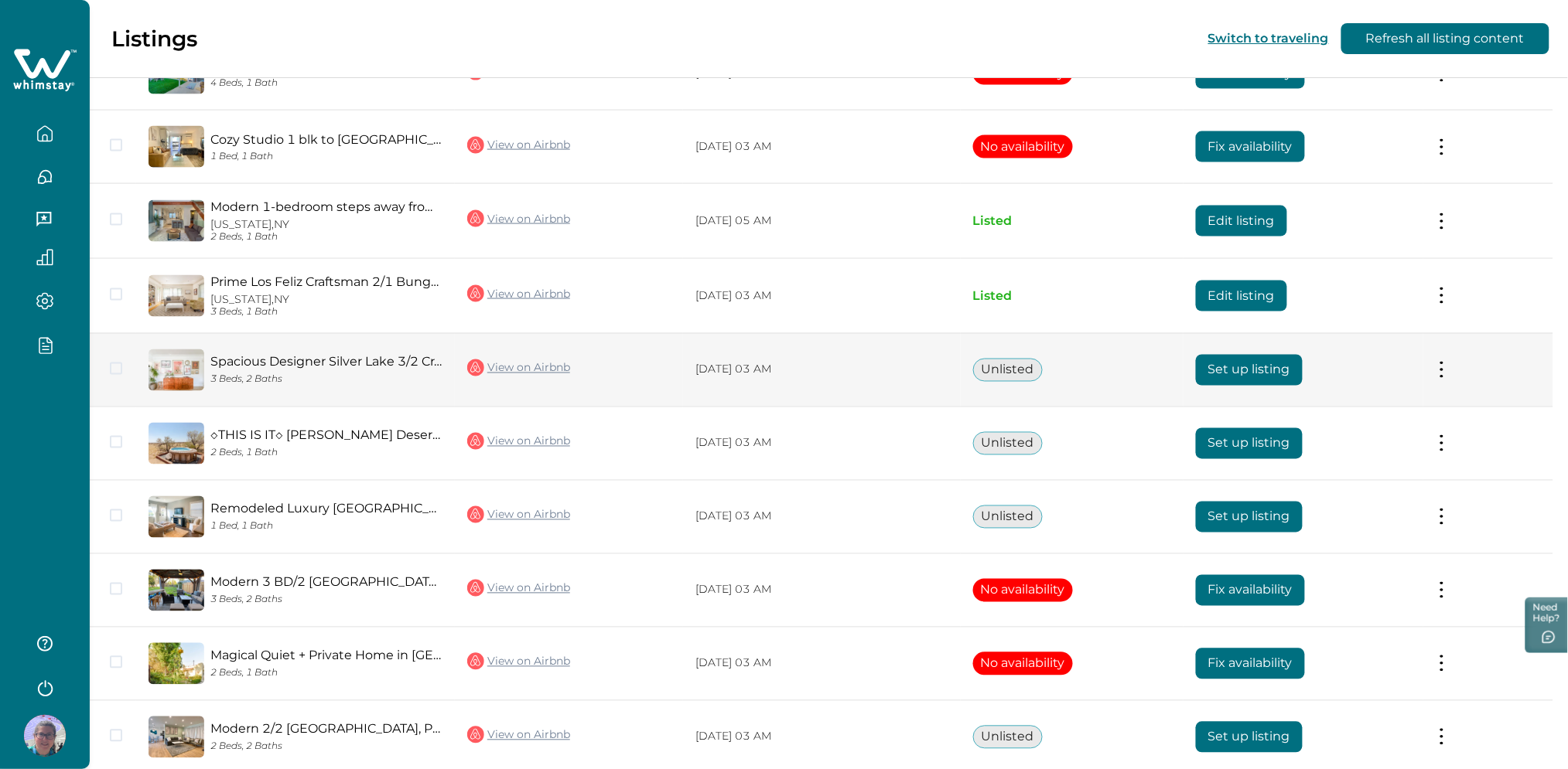
click at [1230, 372] on button "Set up listing" at bounding box center [1248, 370] width 107 height 31
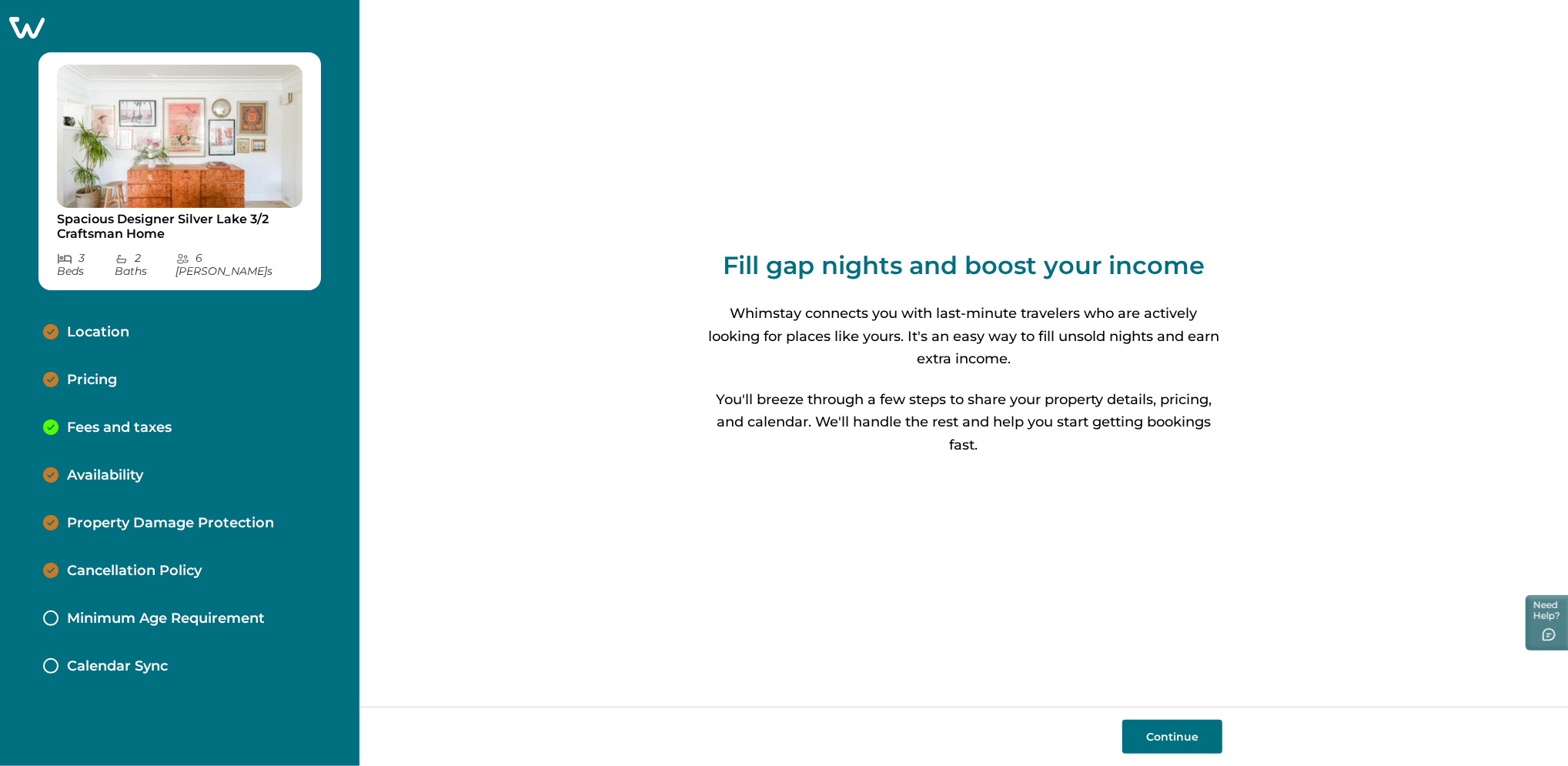
click at [1144, 735] on button "Continue" at bounding box center [1172, 737] width 100 height 34
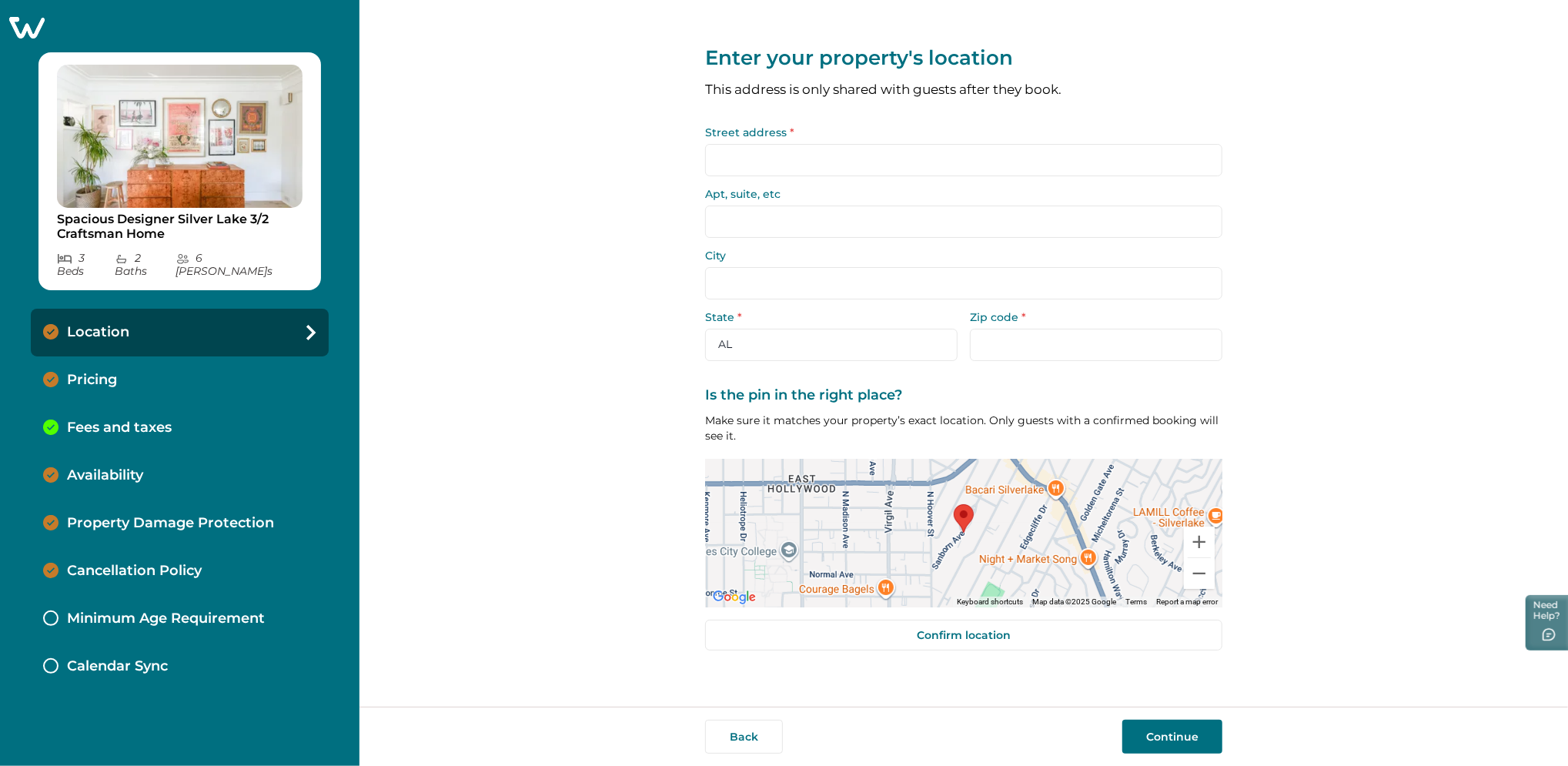
click at [741, 164] on input "Street address *" at bounding box center [964, 160] width 517 height 32
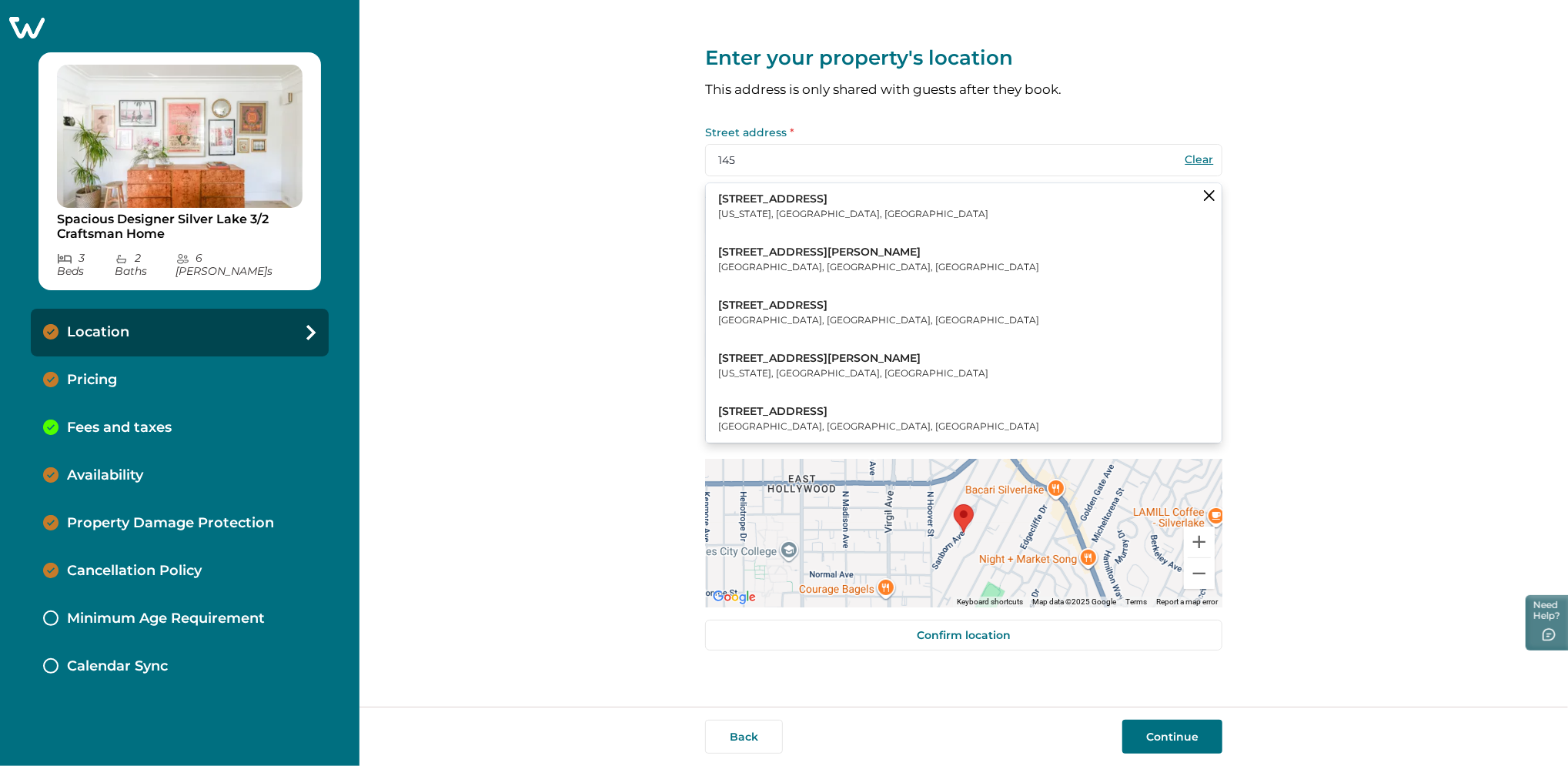
click at [779, 218] on p "[US_STATE], [GEOGRAPHIC_DATA], [GEOGRAPHIC_DATA]" at bounding box center [853, 213] width 270 height 15
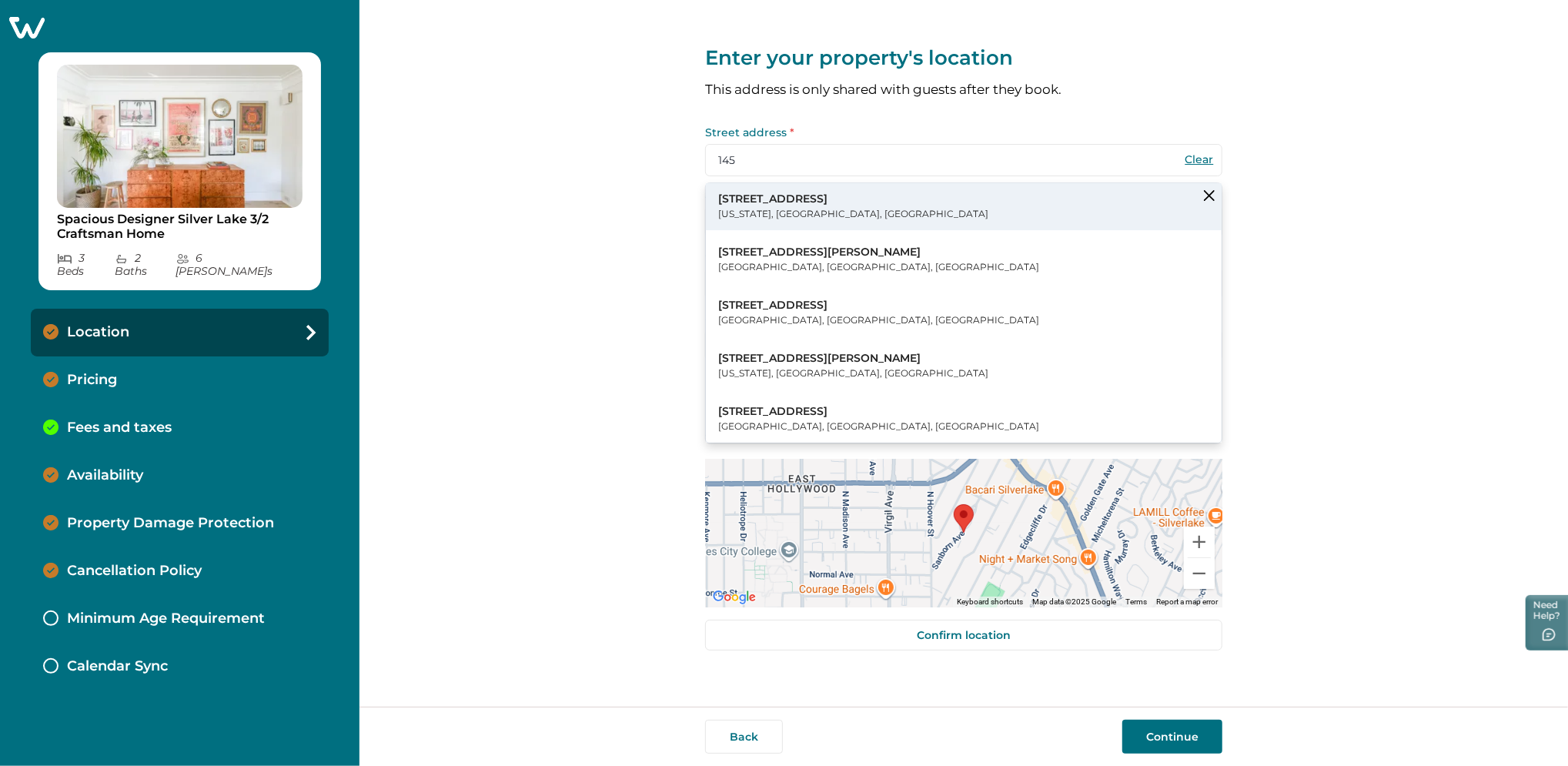
type input "[STREET_ADDRESS]"
type input "[US_STATE]"
select select "NY"
type input "10001"
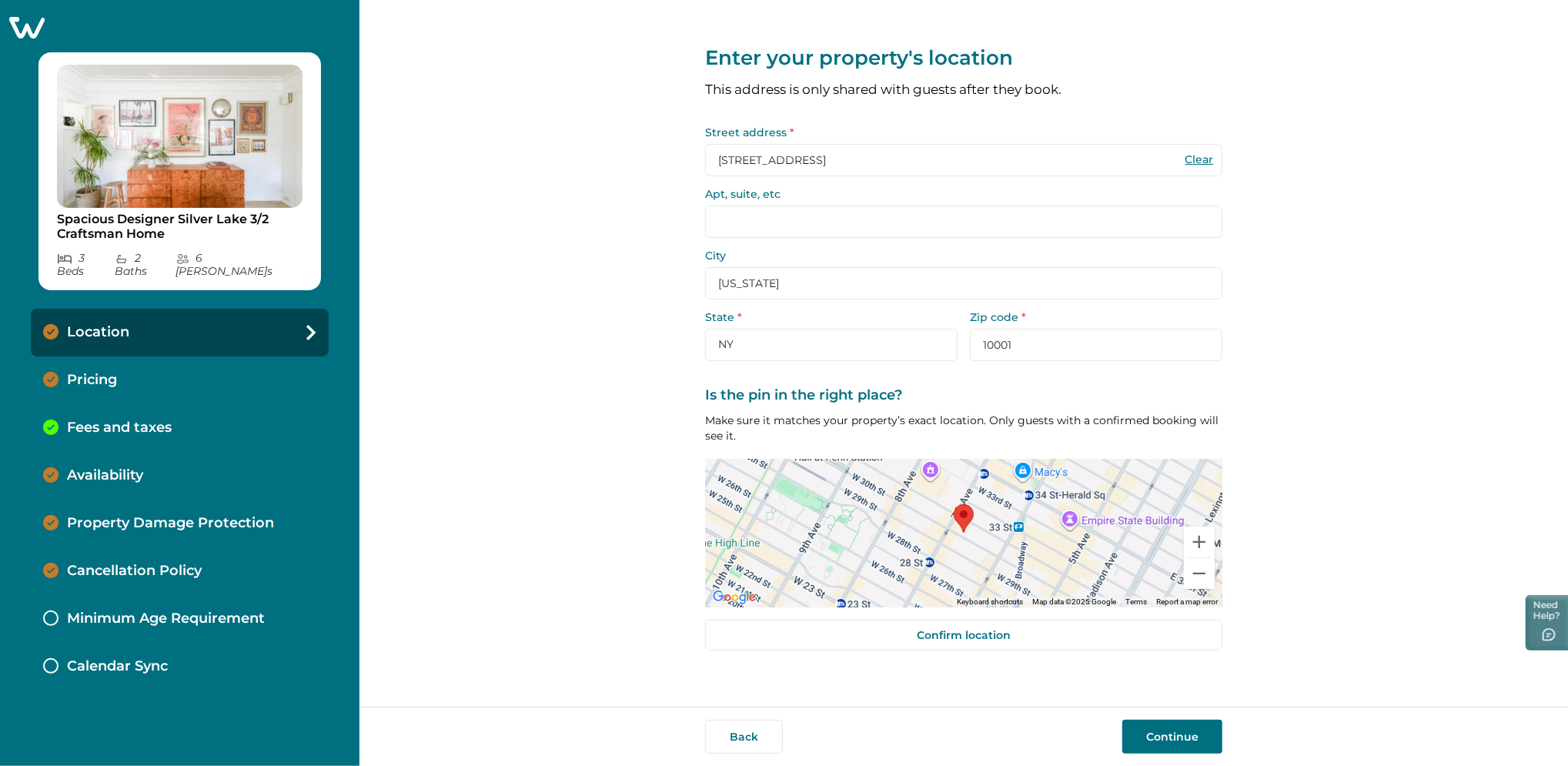
click at [1174, 736] on button "Continue" at bounding box center [1172, 737] width 100 height 34
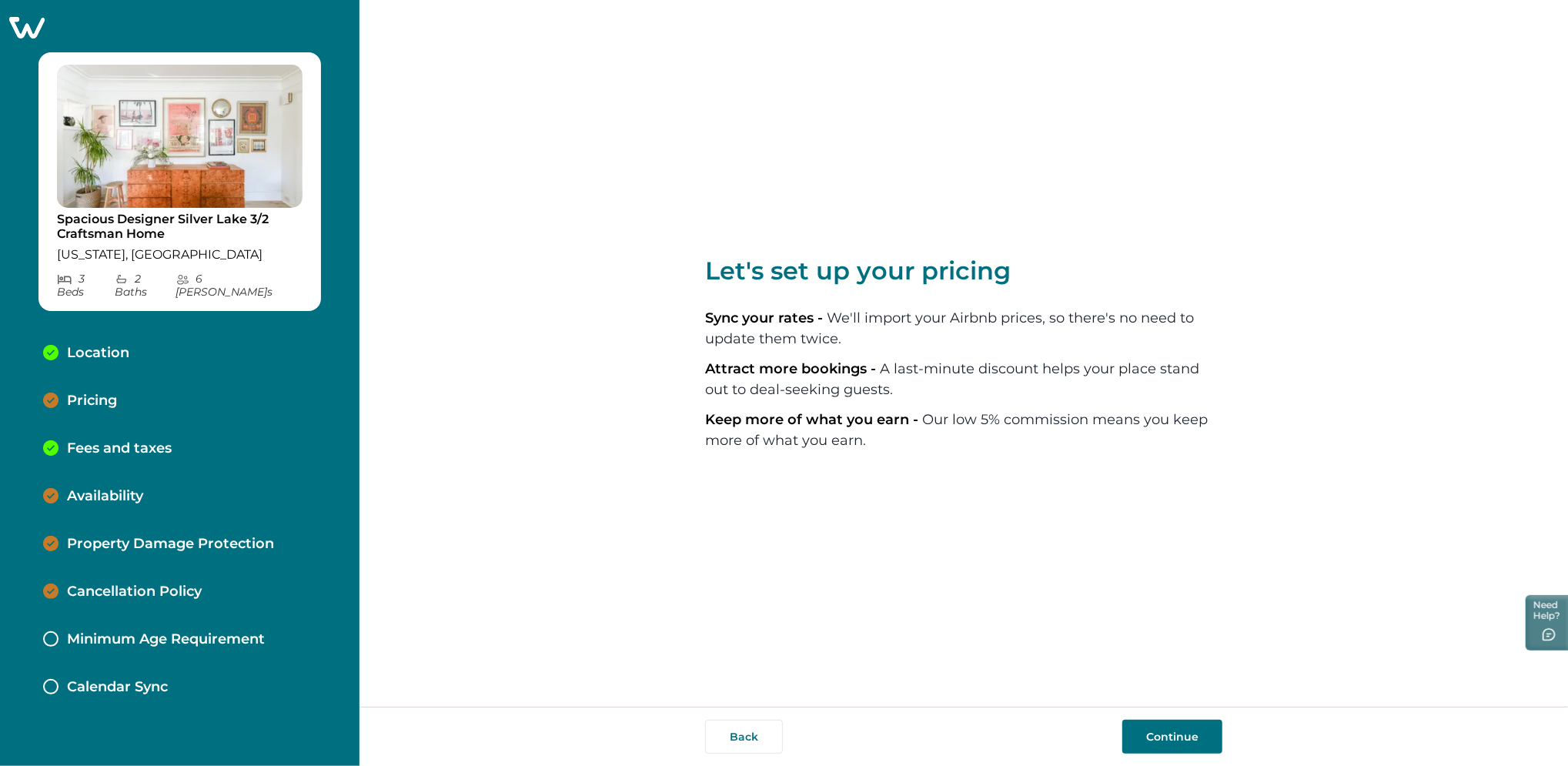
click at [1154, 731] on button "Continue" at bounding box center [1172, 737] width 100 height 34
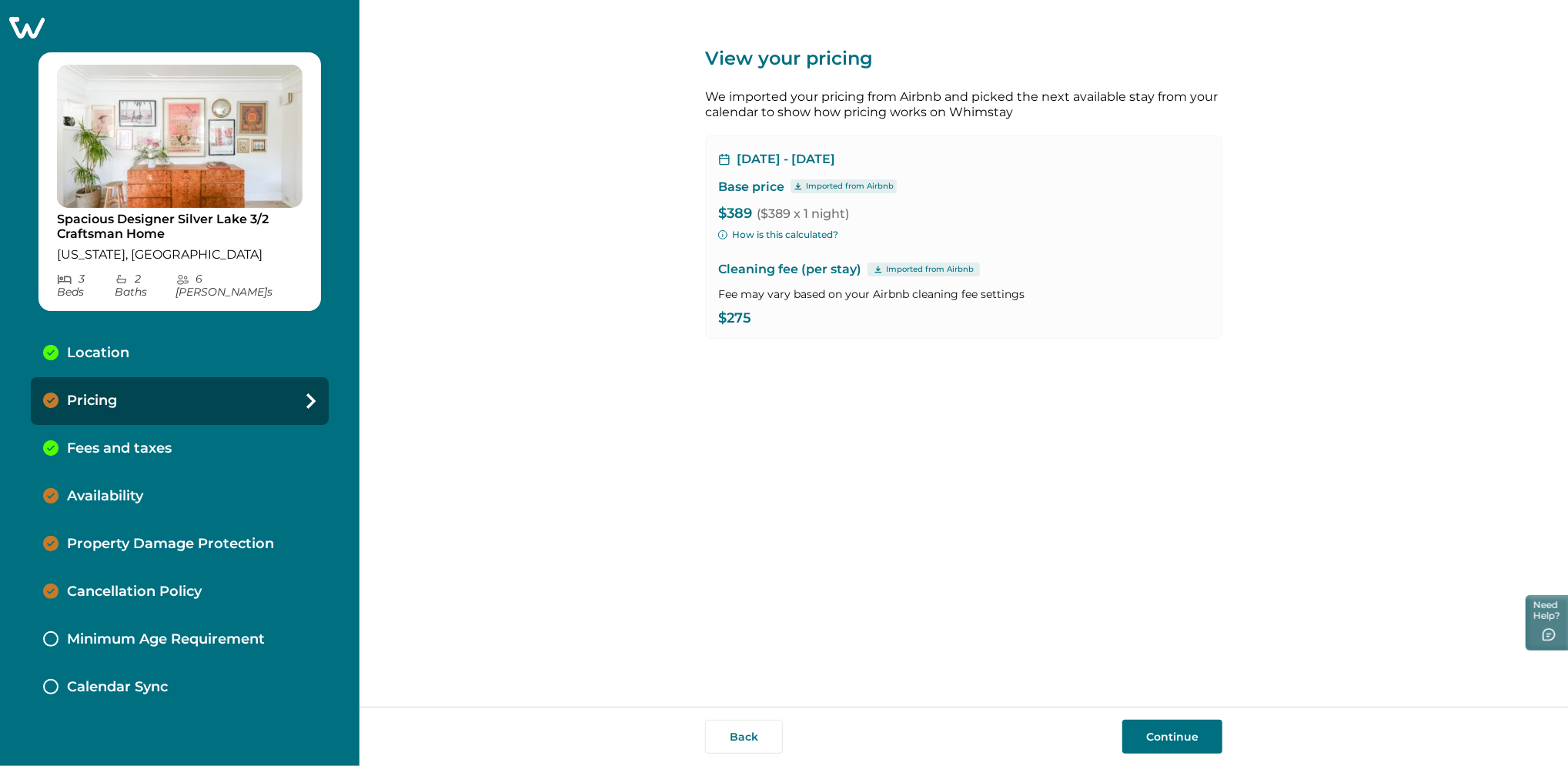
click at [1173, 751] on button "Continue" at bounding box center [1172, 737] width 100 height 34
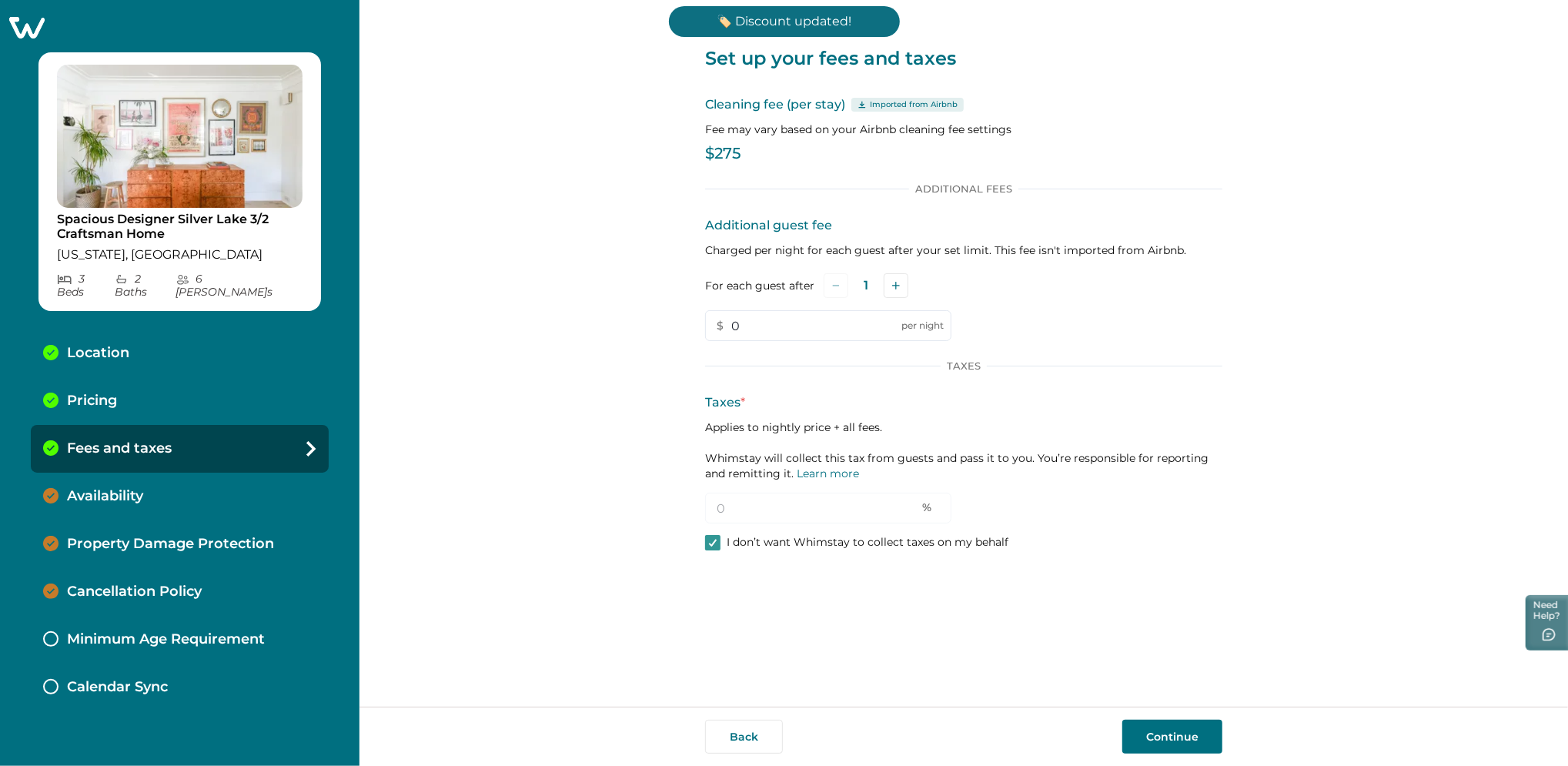
click at [1178, 740] on button "Continue" at bounding box center [1172, 737] width 100 height 34
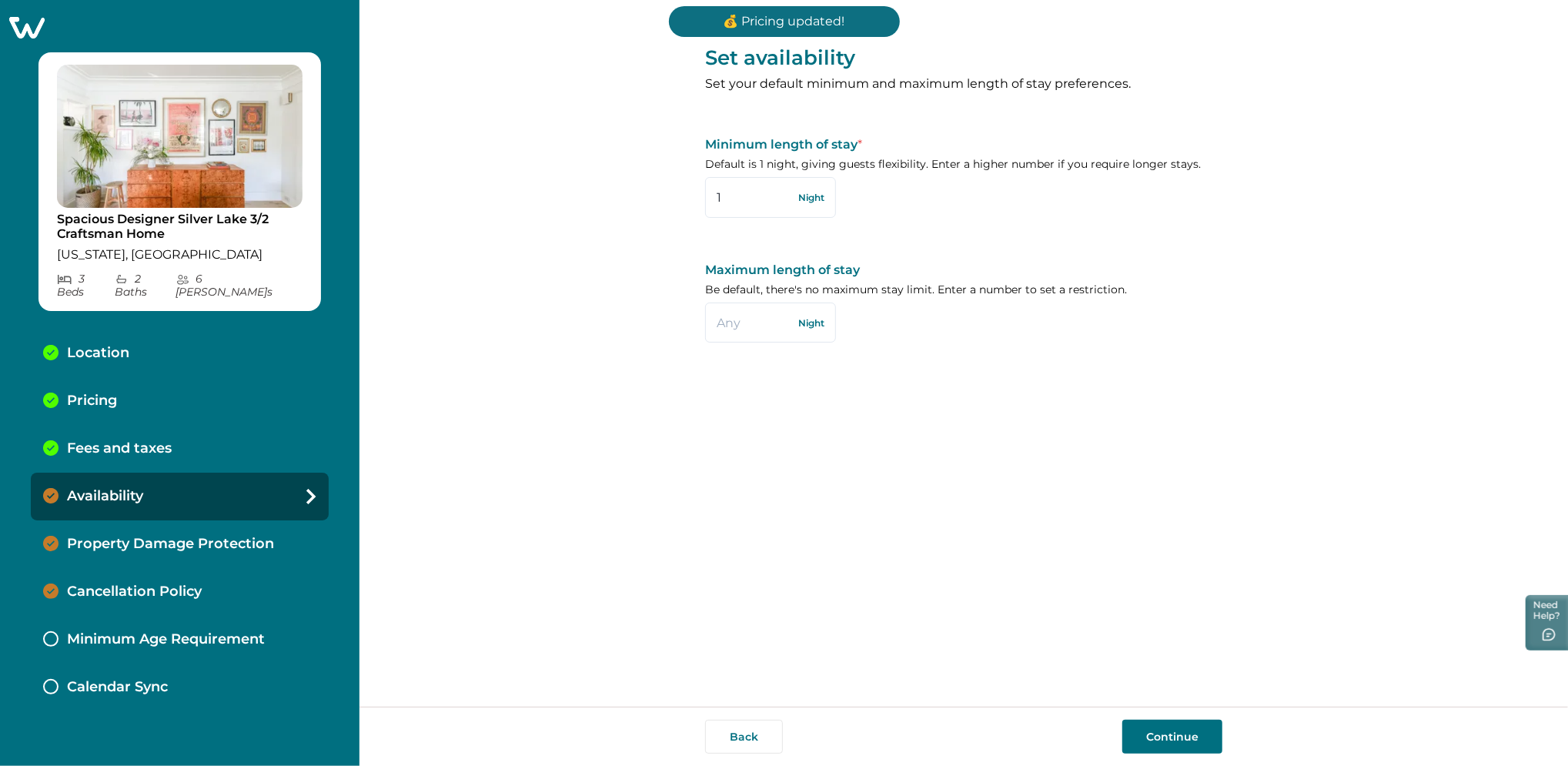
click at [1149, 737] on button "Continue" at bounding box center [1172, 737] width 100 height 34
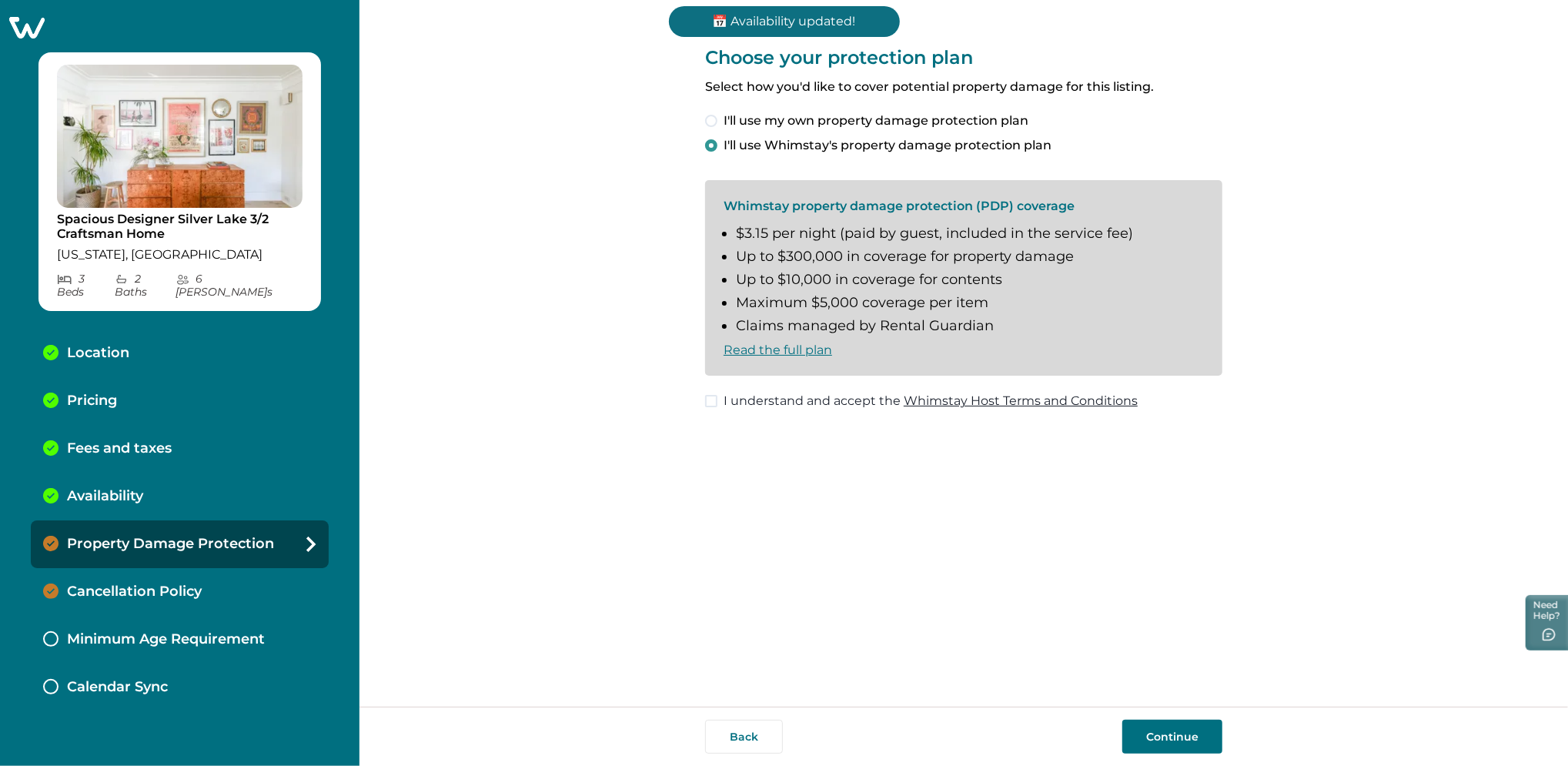
click at [1153, 726] on button "Continue" at bounding box center [1172, 737] width 100 height 34
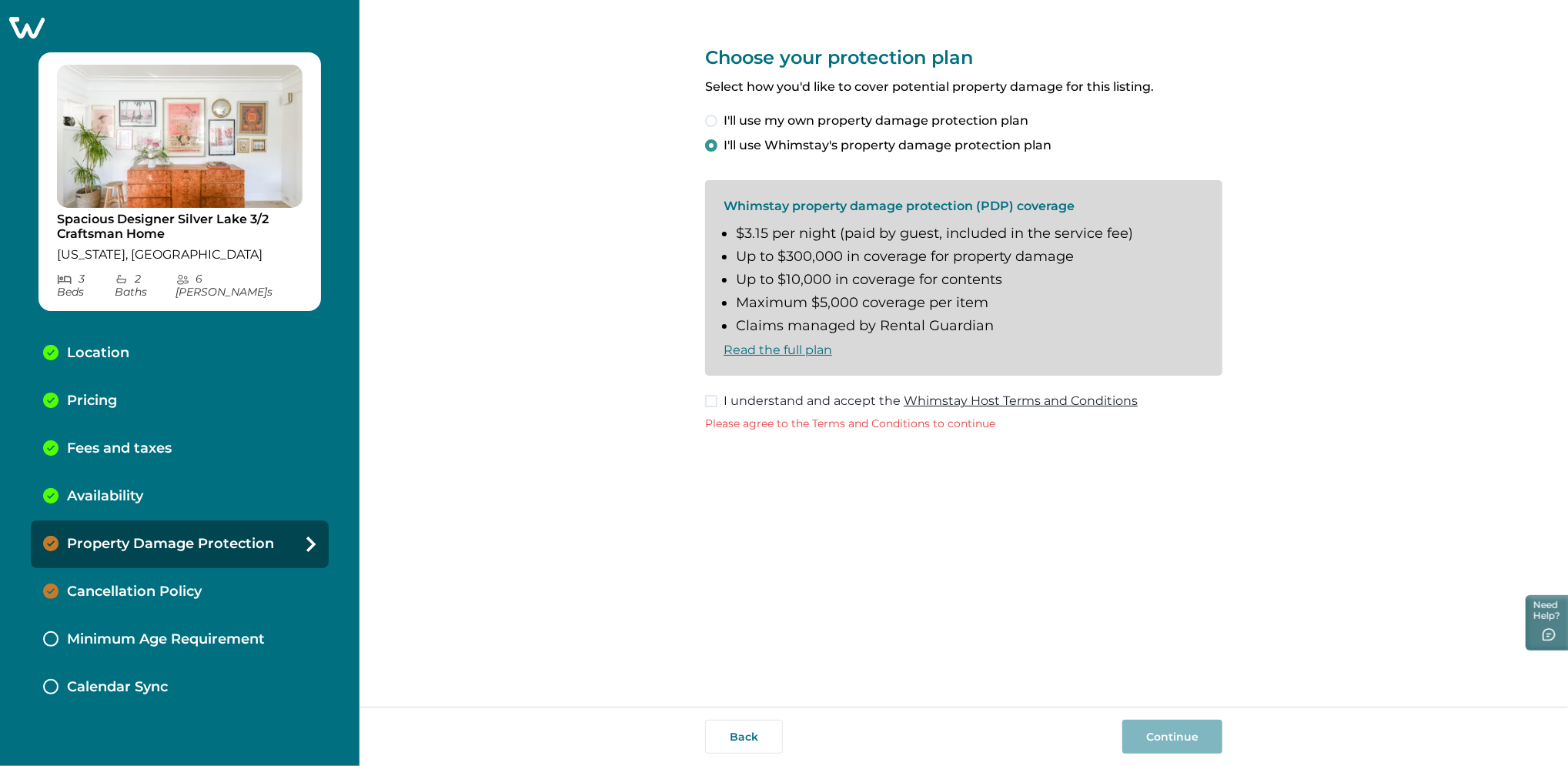
drag, startPoint x: 710, startPoint y: 390, endPoint x: 711, endPoint y: 400, distance: 10.0
click at [710, 392] on div "Choose your protection plan Select how you'd like to cover potential property d…" at bounding box center [964, 227] width 517 height 454
click at [712, 401] on span at bounding box center [711, 401] width 12 height 12
click at [1188, 731] on button "Continue" at bounding box center [1172, 737] width 100 height 34
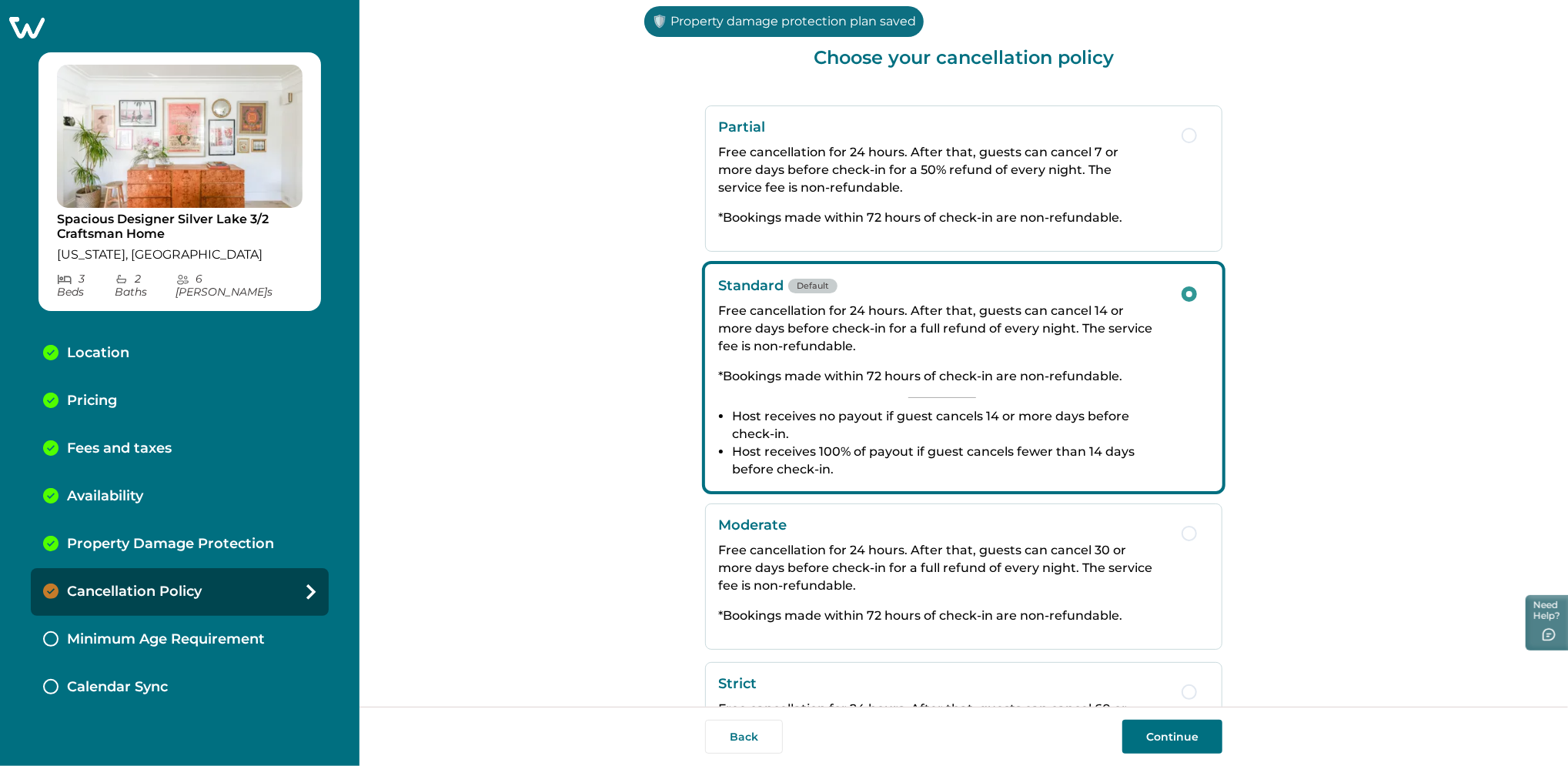
click at [1162, 738] on button "Continue" at bounding box center [1172, 737] width 100 height 34
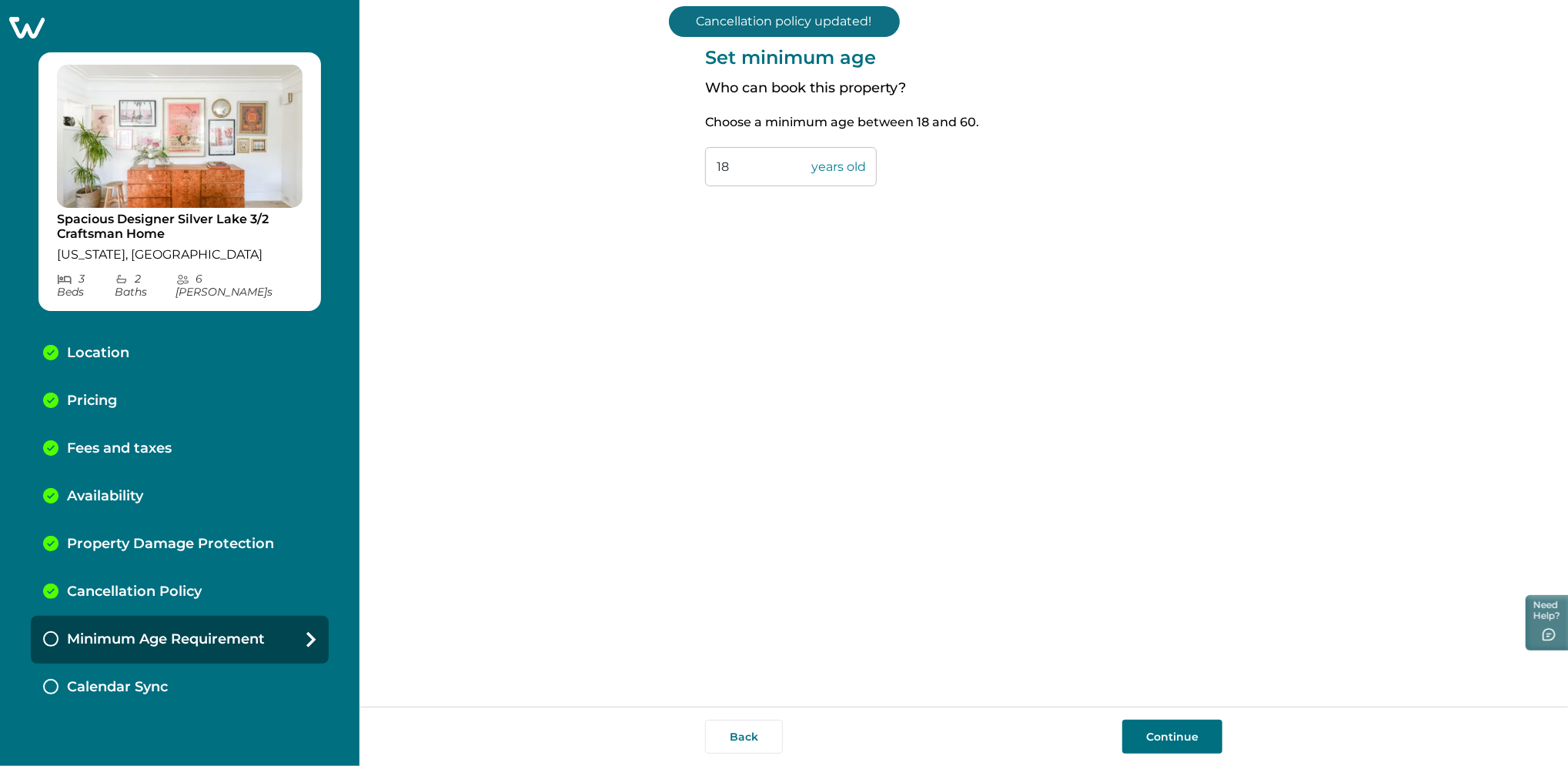
click at [1172, 713] on div "Back Continue" at bounding box center [964, 737] width 1209 height 59
click at [1171, 737] on button "Continue" at bounding box center [1172, 737] width 100 height 34
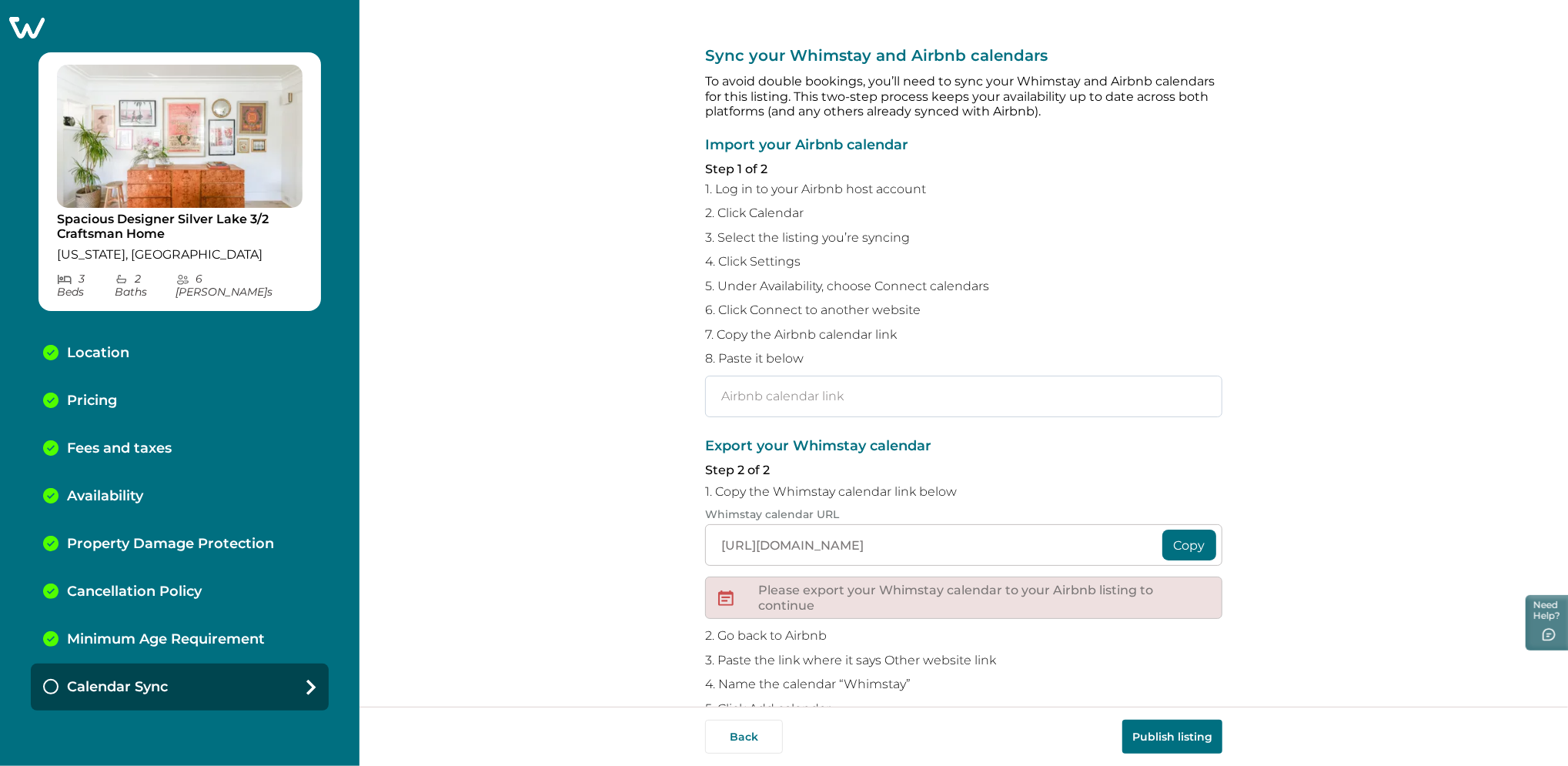
click at [758, 407] on input "text" at bounding box center [964, 396] width 517 height 42
paste input "[URL][DOMAIN_NAME]"
type input "[URL][DOMAIN_NAME]"
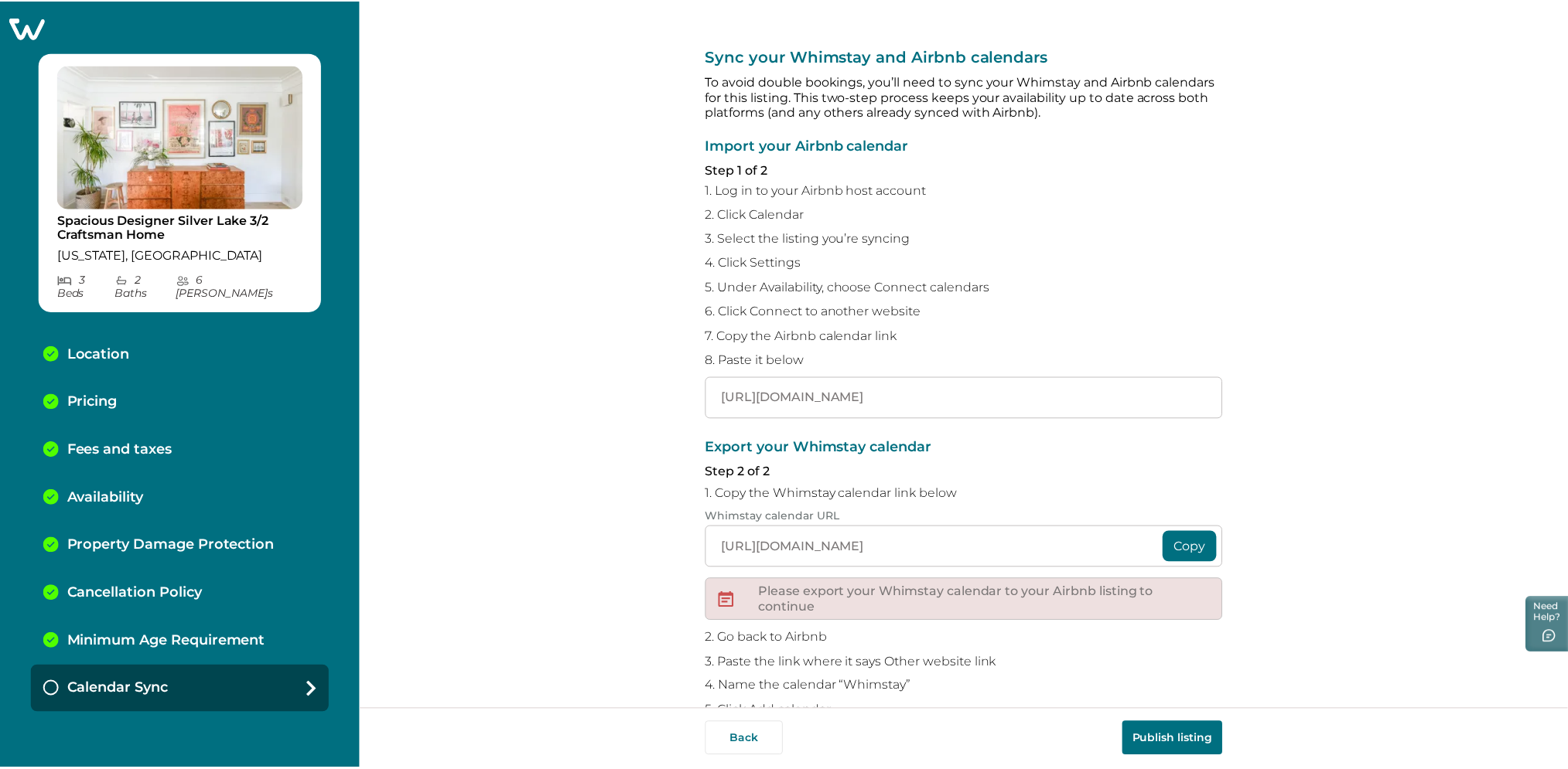
scroll to position [0, 0]
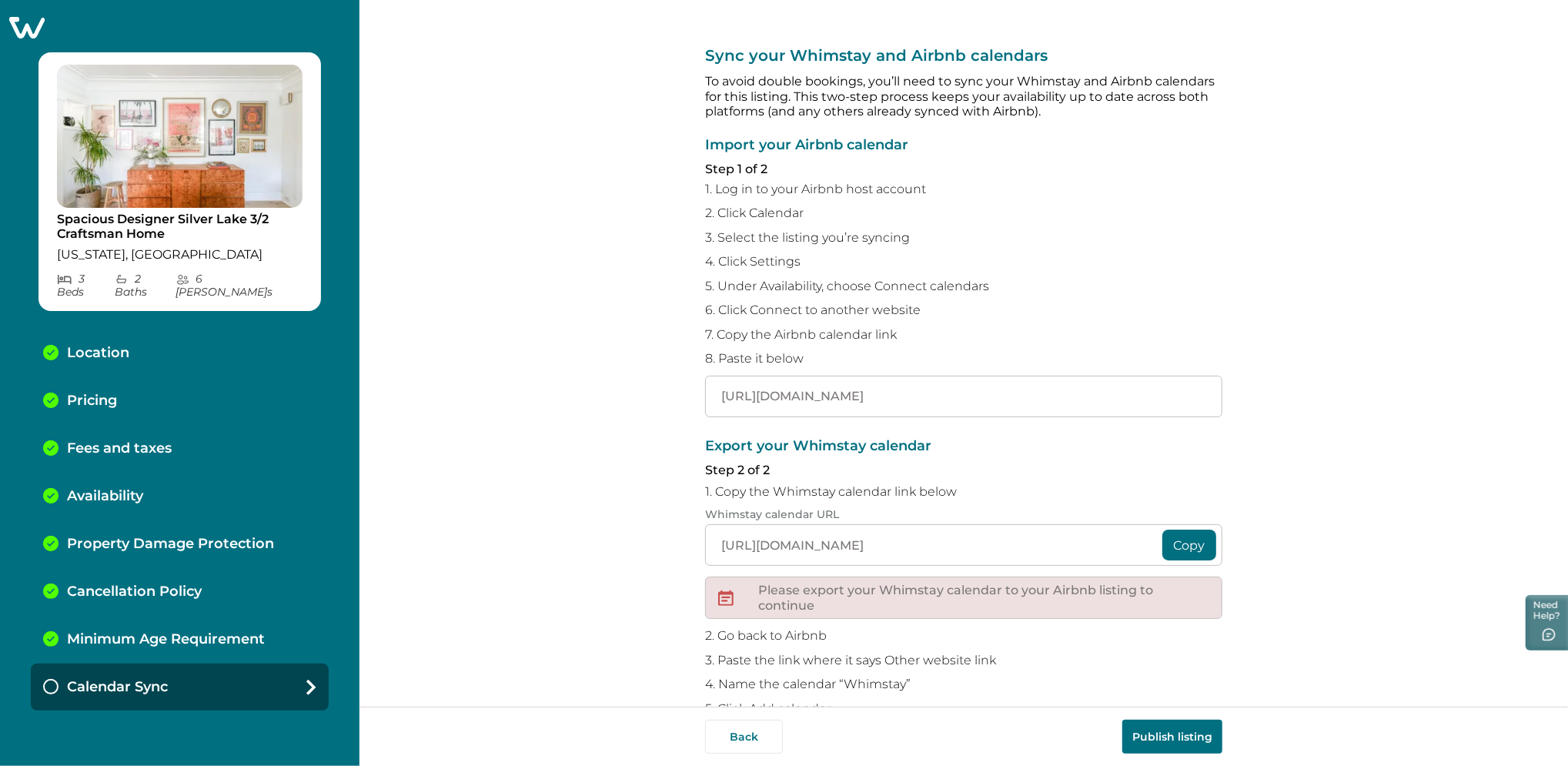
click at [1171, 731] on button "Publish listing" at bounding box center [1172, 737] width 100 height 34
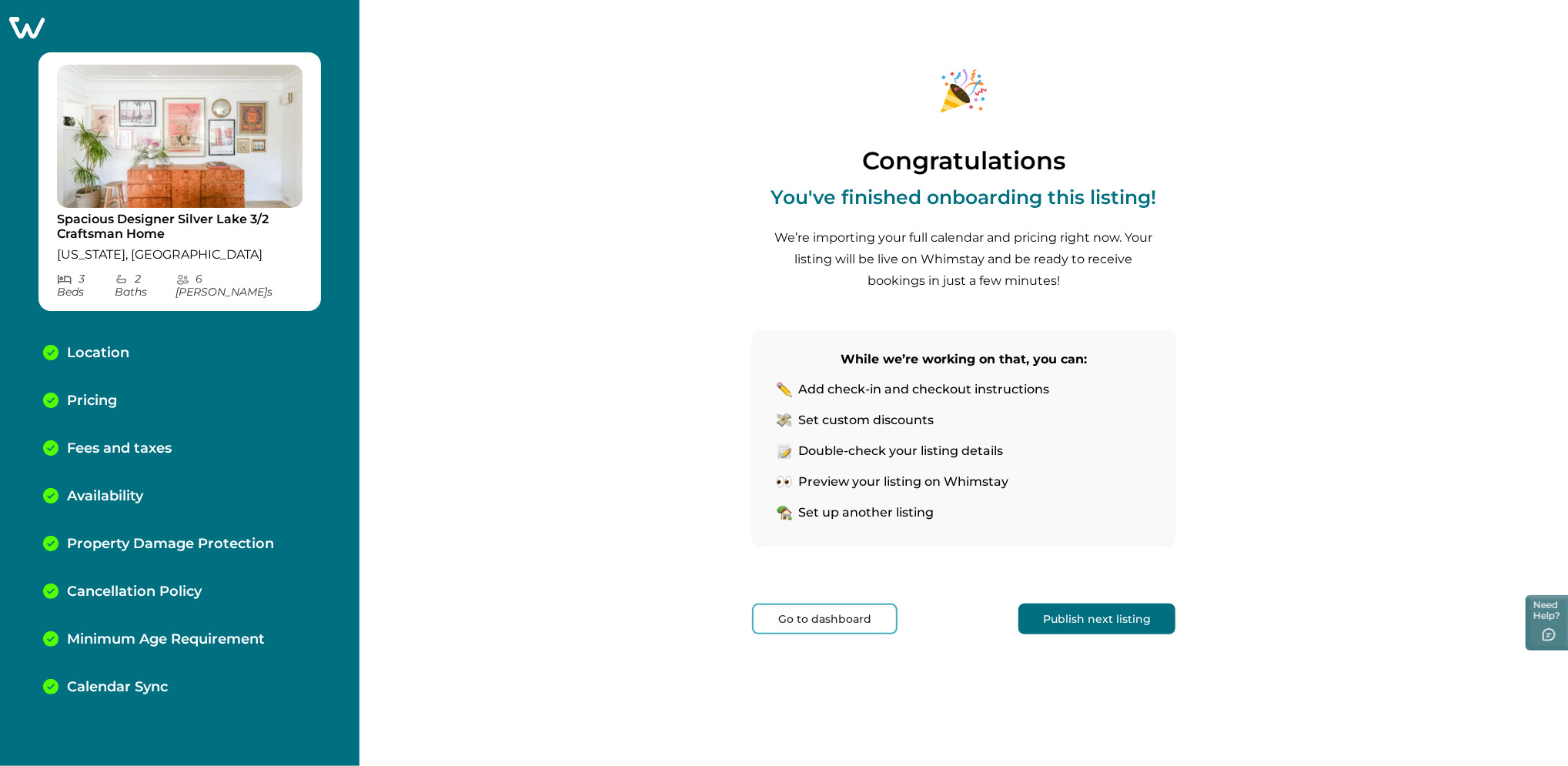
click at [1050, 607] on button "Publish next listing" at bounding box center [1097, 619] width 157 height 31
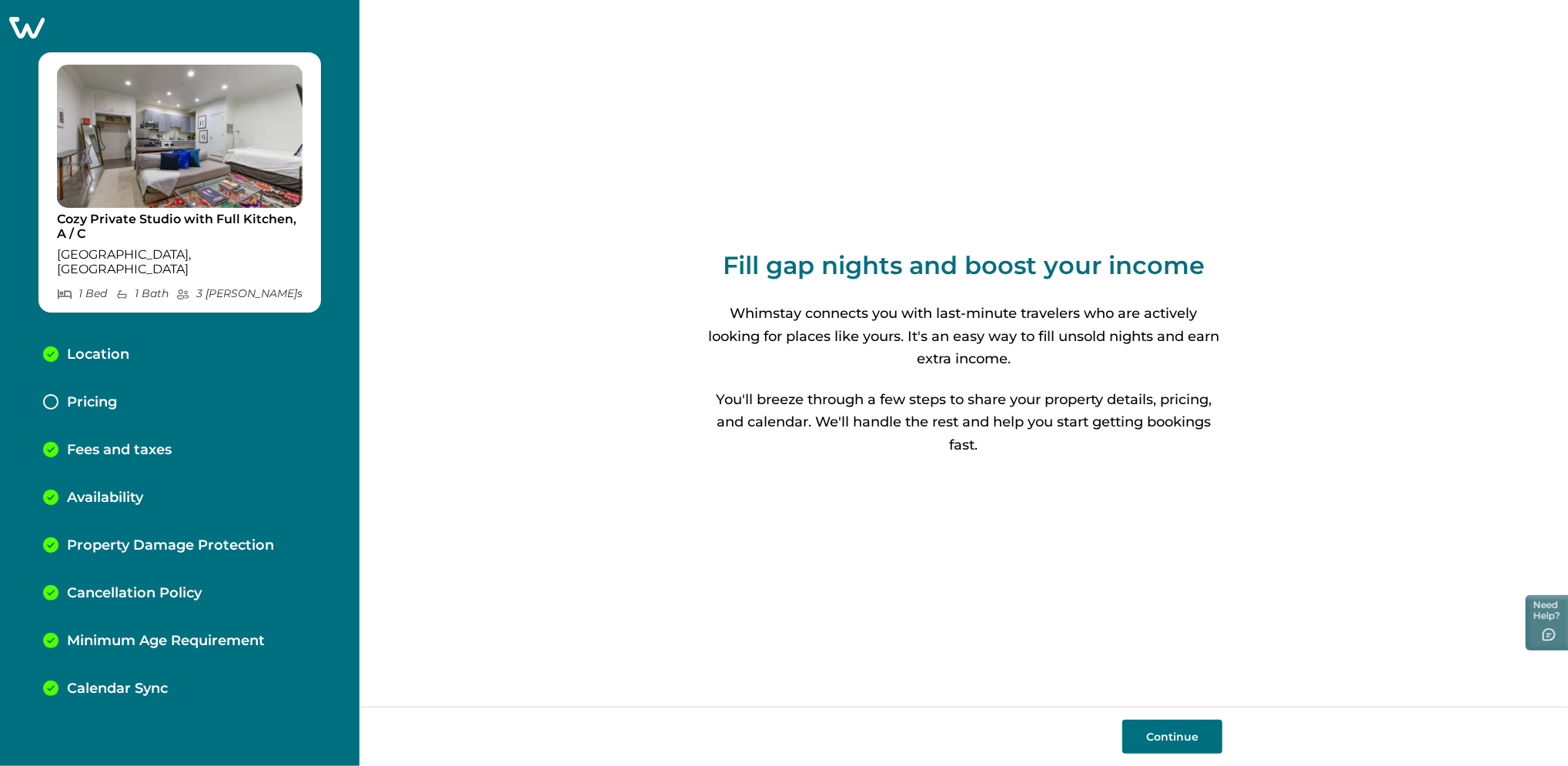
click at [1177, 738] on button "Continue" at bounding box center [1172, 737] width 100 height 34
select select "MD"
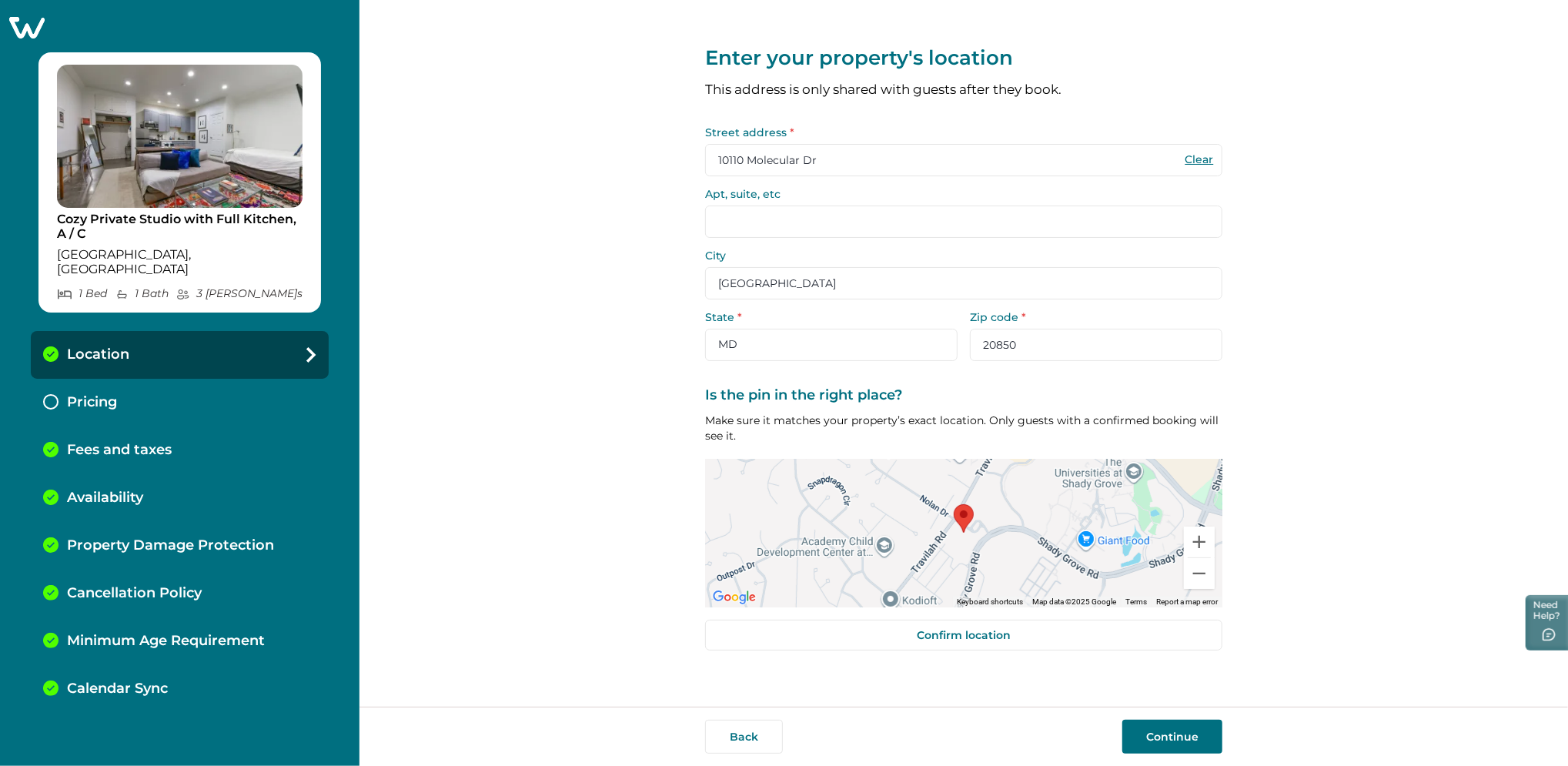
click at [37, 20] on icon at bounding box center [27, 28] width 36 height 21
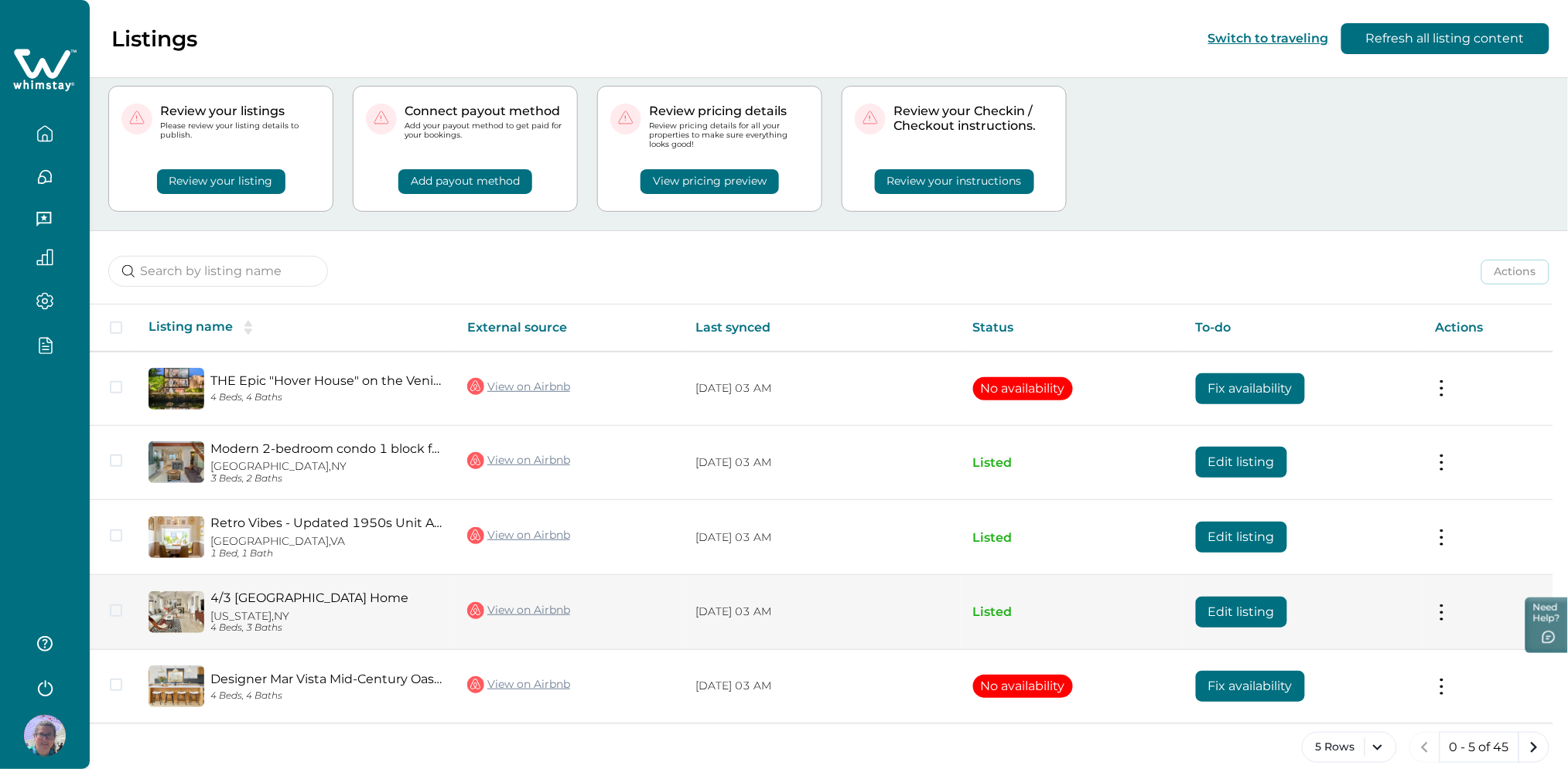
scroll to position [53, 0]
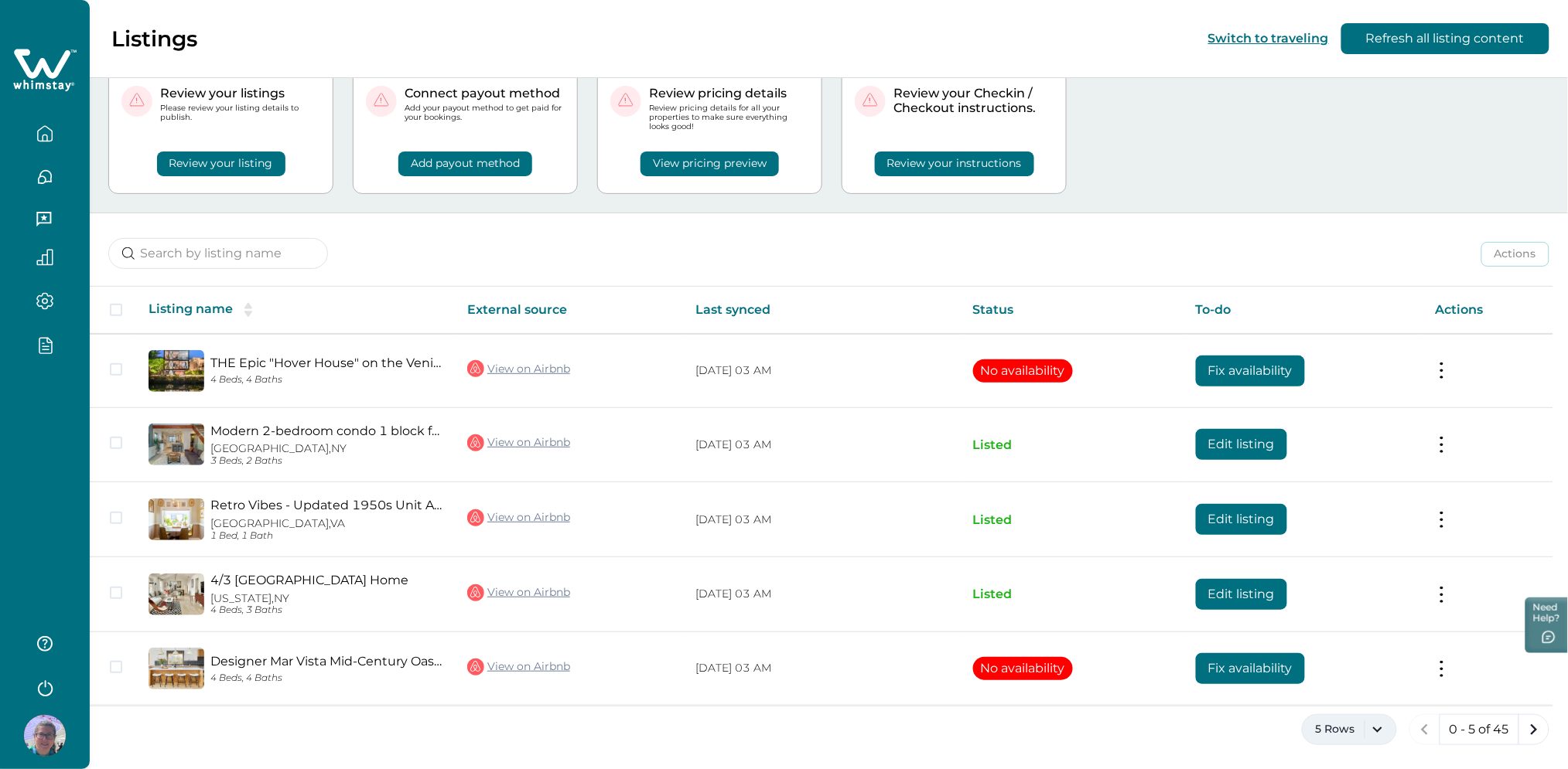
click at [1382, 739] on button "5 Rows" at bounding box center [1349, 730] width 95 height 31
click at [1342, 653] on button "50 Rows" at bounding box center [1349, 648] width 81 height 31
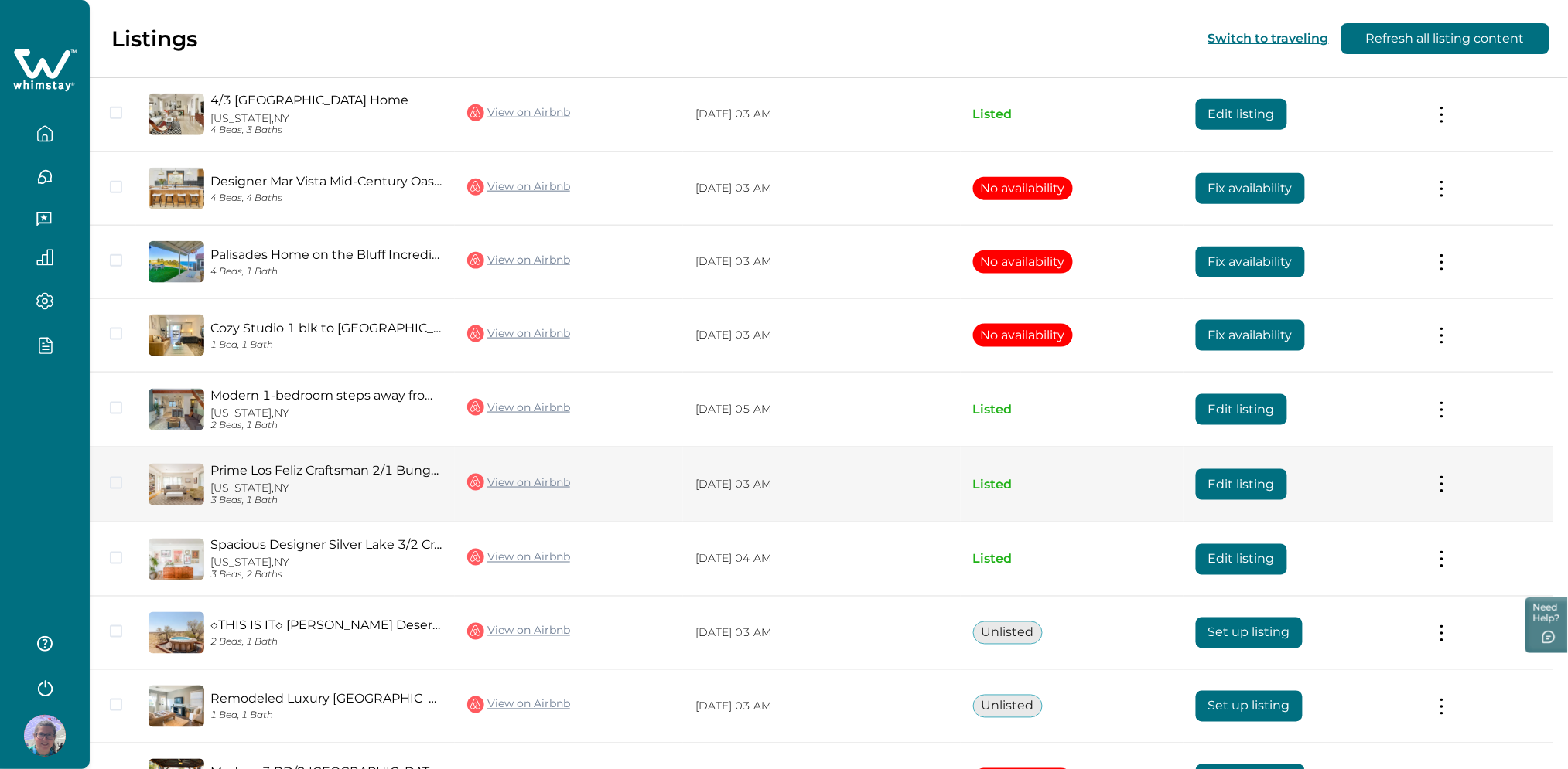
scroll to position [568, 0]
